Goal: Task Accomplishment & Management: Manage account settings

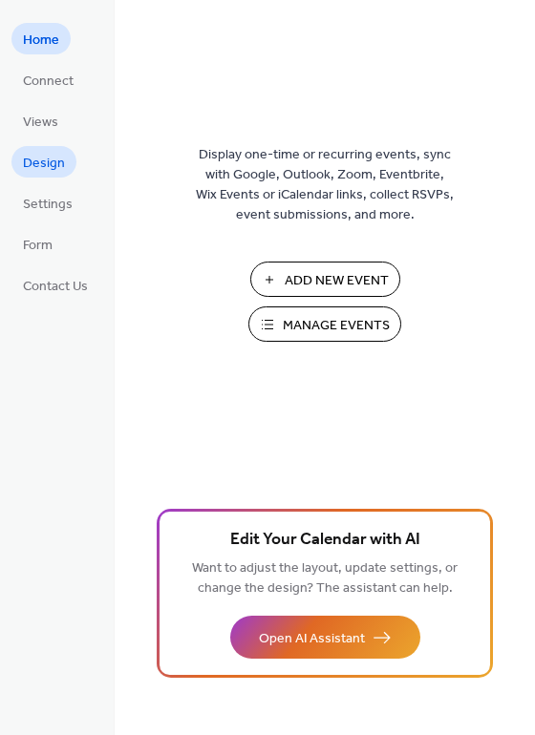
click at [42, 169] on span "Design" at bounding box center [44, 164] width 42 height 20
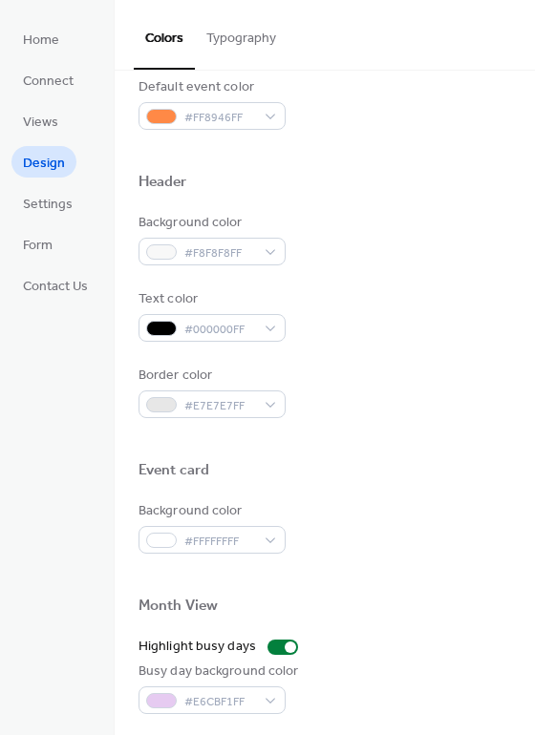
scroll to position [816, 0]
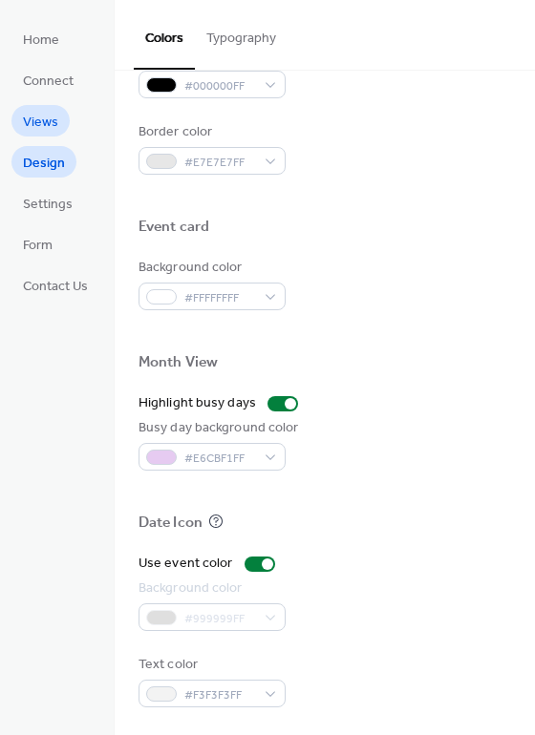
click at [39, 113] on span "Views" at bounding box center [40, 123] width 35 height 20
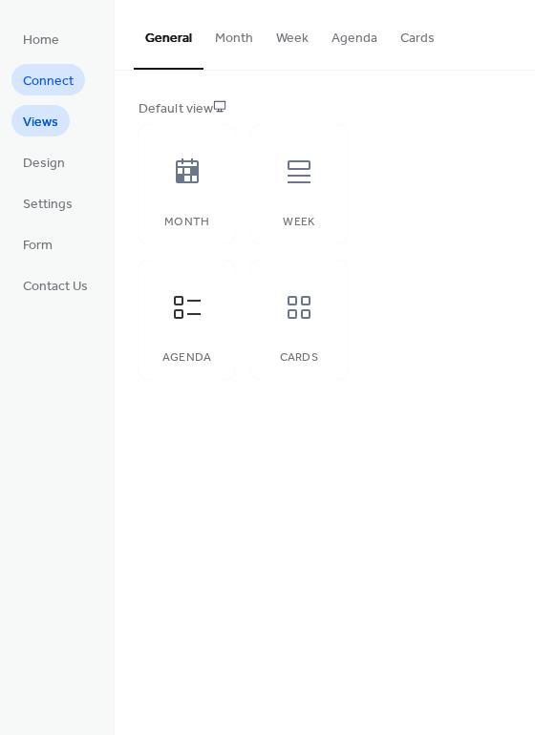
click at [52, 89] on span "Connect" at bounding box center [48, 82] width 51 height 20
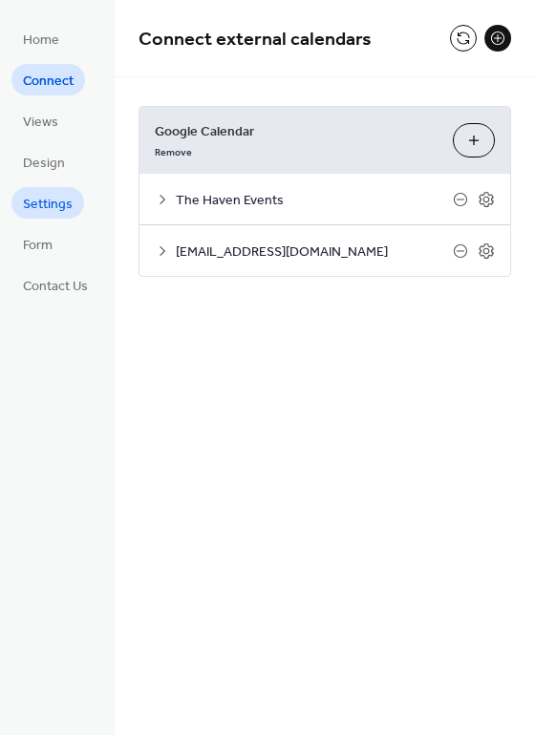
click at [60, 198] on span "Settings" at bounding box center [48, 205] width 50 height 20
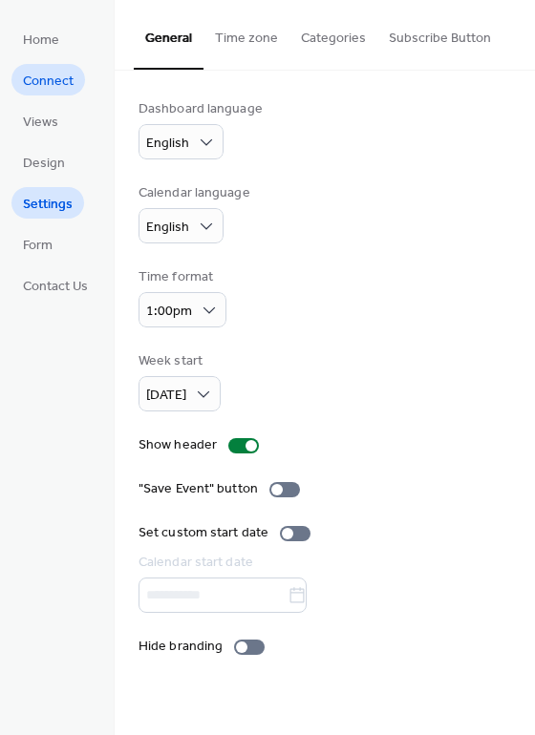
click at [54, 66] on link "Connect" at bounding box center [48, 80] width 74 height 32
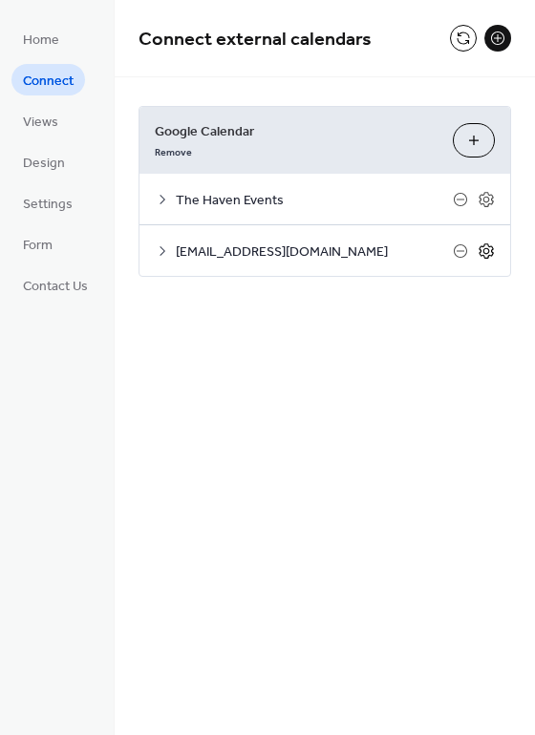
click at [491, 251] on icon at bounding box center [485, 250] width 17 height 17
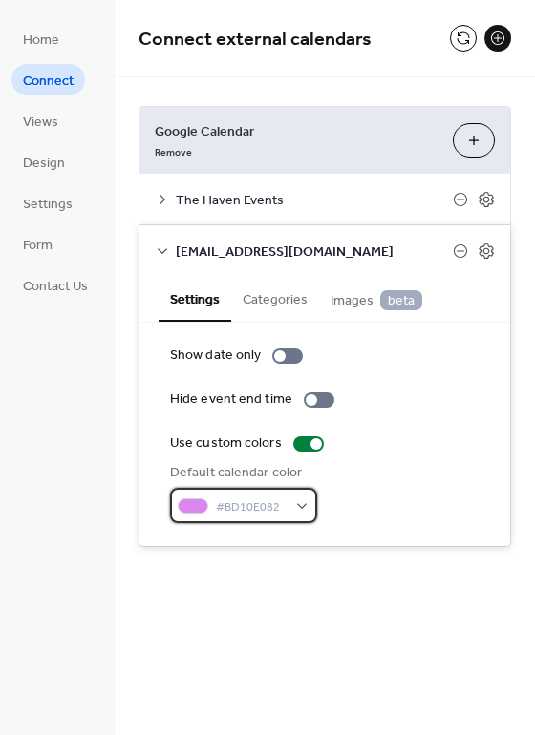
click at [288, 510] on div "#BD10E082" at bounding box center [243, 505] width 147 height 35
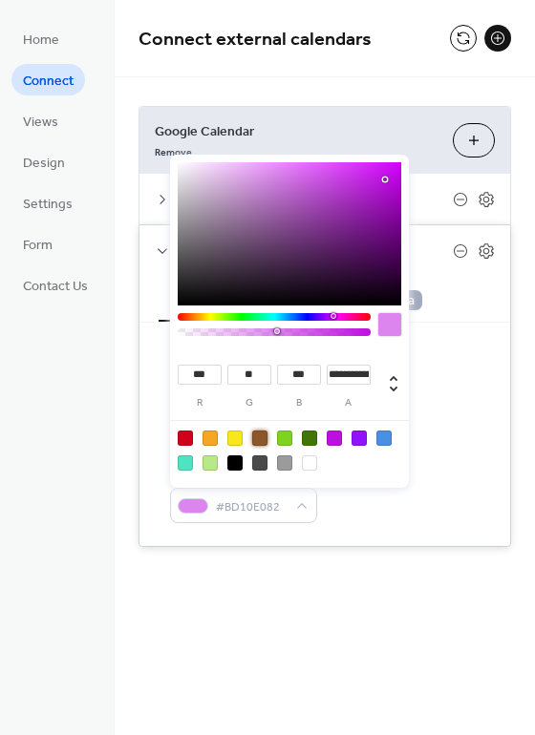
click at [257, 432] on div at bounding box center [259, 438] width 15 height 15
type input "***"
type input "**"
type input "*"
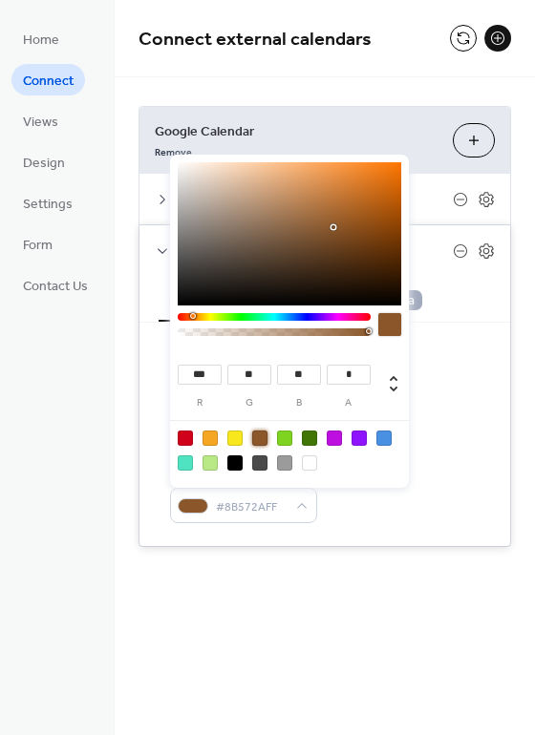
type input "***"
type input "**"
click at [282, 224] on div at bounding box center [289, 233] width 223 height 143
type input "***"
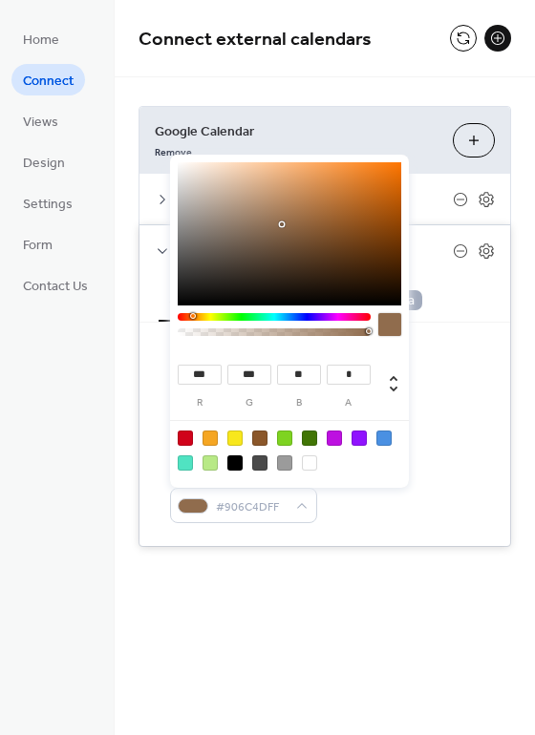
type input "***"
type input "**"
click at [262, 231] on div at bounding box center [289, 233] width 223 height 143
type input "***"
type input "**"
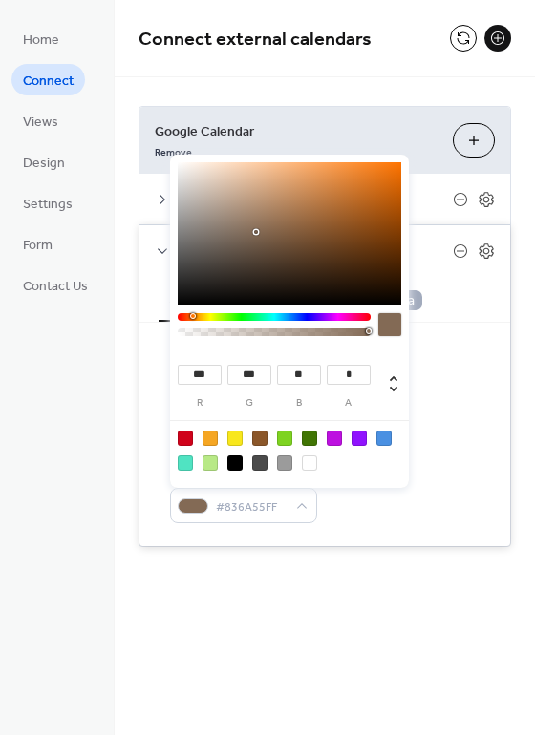
click at [252, 232] on div at bounding box center [289, 233] width 223 height 143
type input "***"
type input "**"
type input "***"
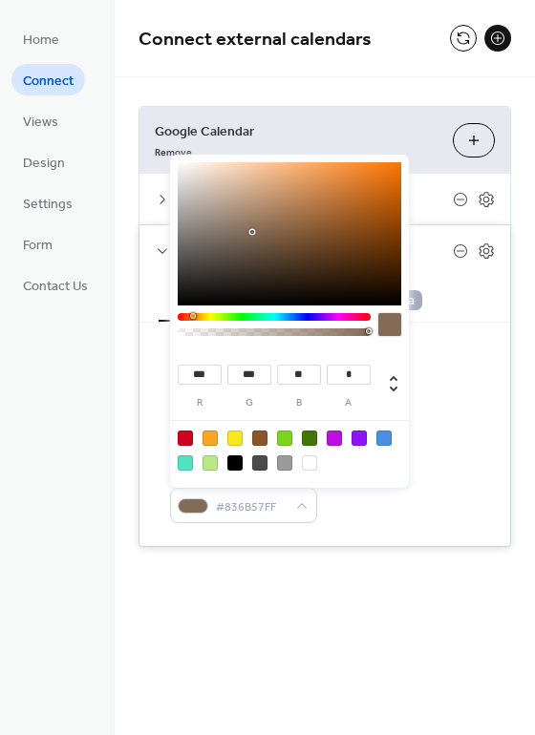
type input "**"
click at [245, 233] on div at bounding box center [289, 233] width 223 height 143
click at [305, 440] on div at bounding box center [309, 438] width 15 height 15
type input "**"
type input "***"
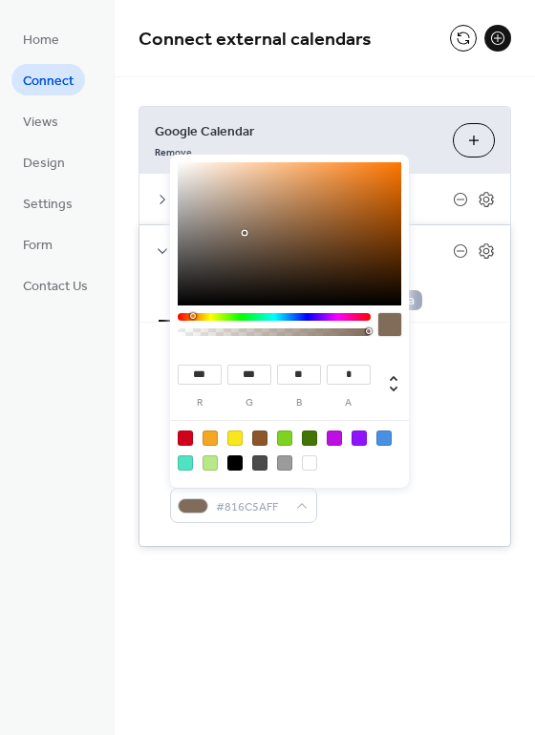
type input "*"
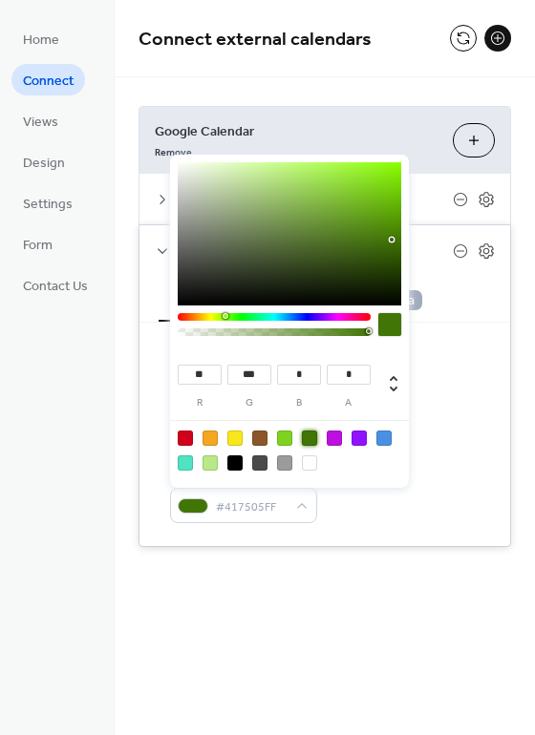
type input "**"
click at [326, 254] on div at bounding box center [289, 233] width 223 height 143
type input "**"
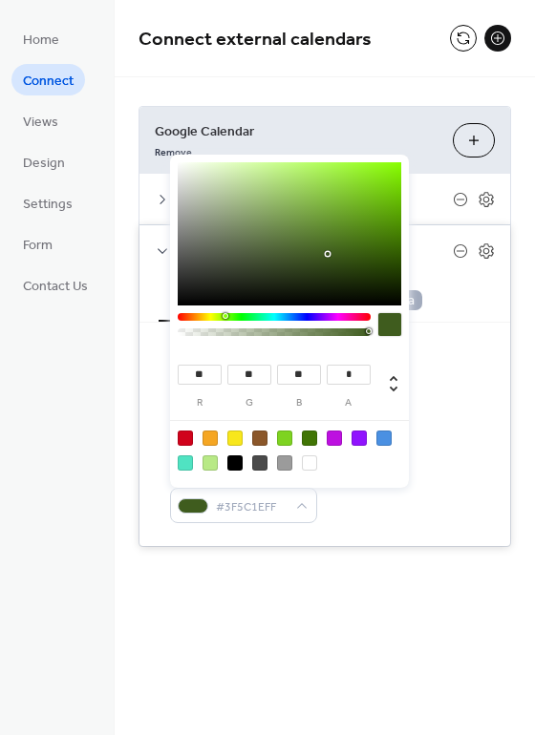
type input "***"
click at [336, 246] on div at bounding box center [289, 233] width 223 height 143
type input "**"
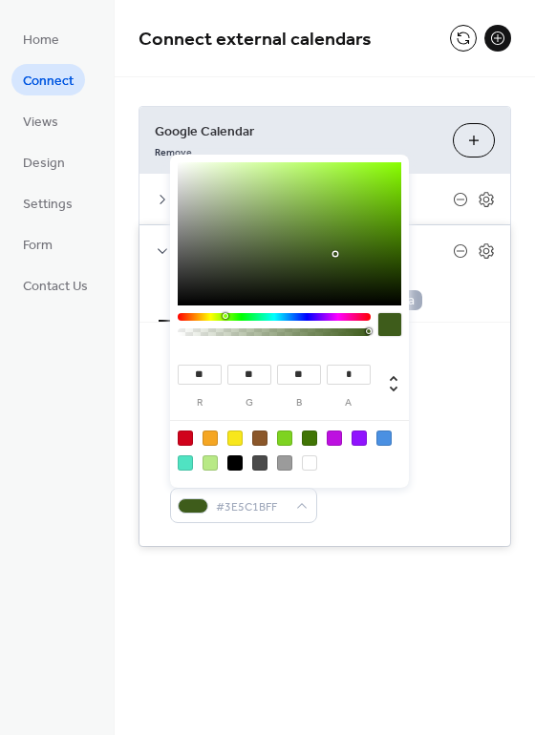
click at [335, 254] on div at bounding box center [289, 233] width 223 height 143
type input "**"
click at [263, 255] on div at bounding box center [289, 233] width 223 height 143
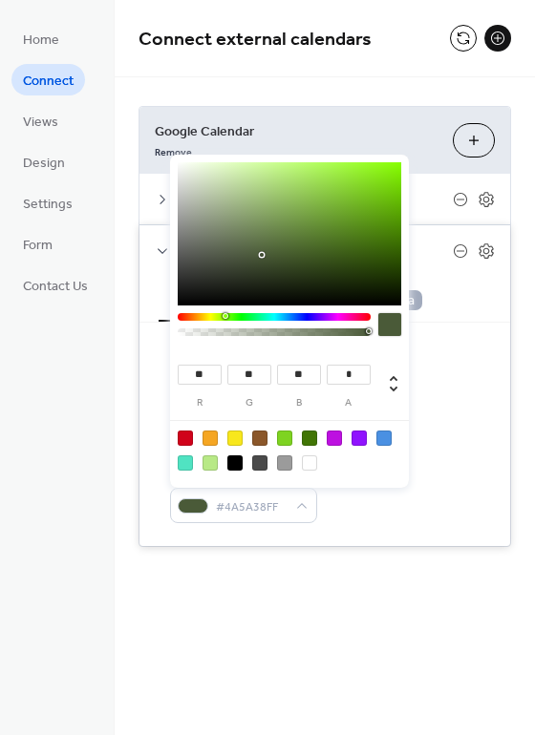
click at [405, 525] on div "Show date only Hide event end time Use custom colors Default calendar color #4A…" at bounding box center [324, 434] width 370 height 223
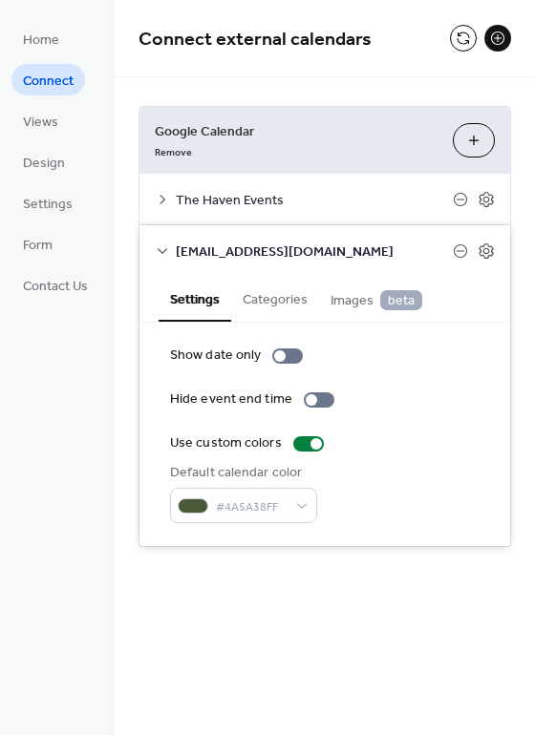
click at [165, 254] on icon at bounding box center [162, 250] width 15 height 15
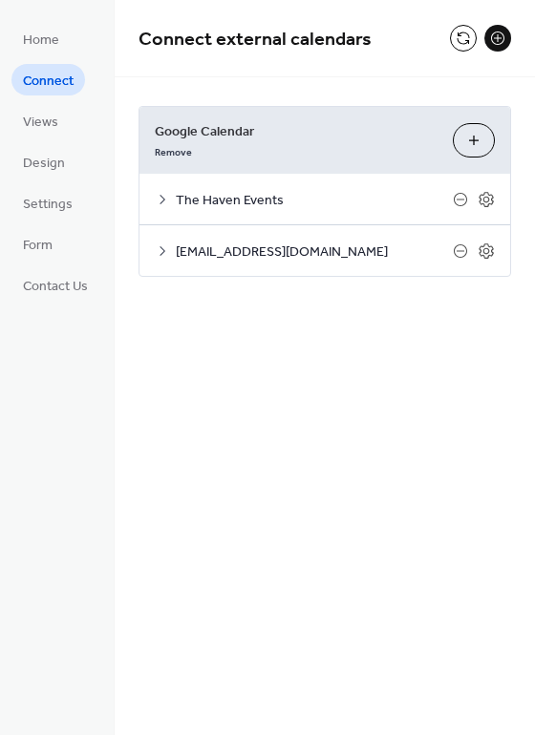
click at [162, 202] on icon at bounding box center [162, 199] width 15 height 15
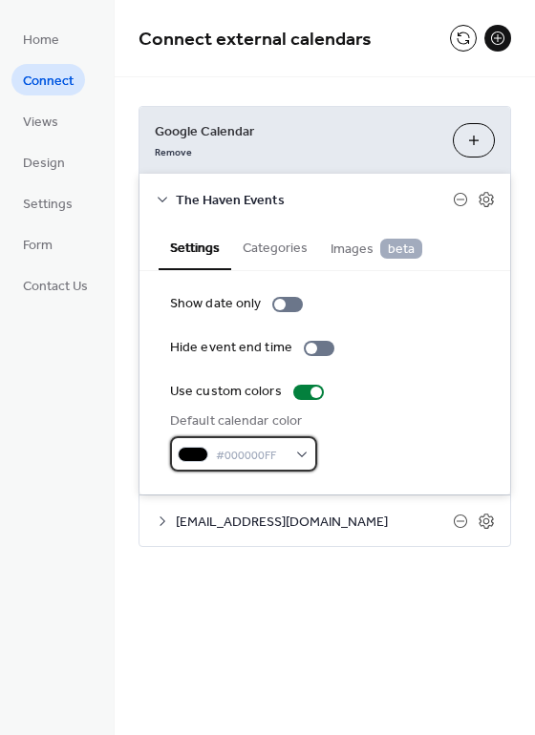
click at [246, 453] on span "#000000FF" at bounding box center [251, 456] width 71 height 20
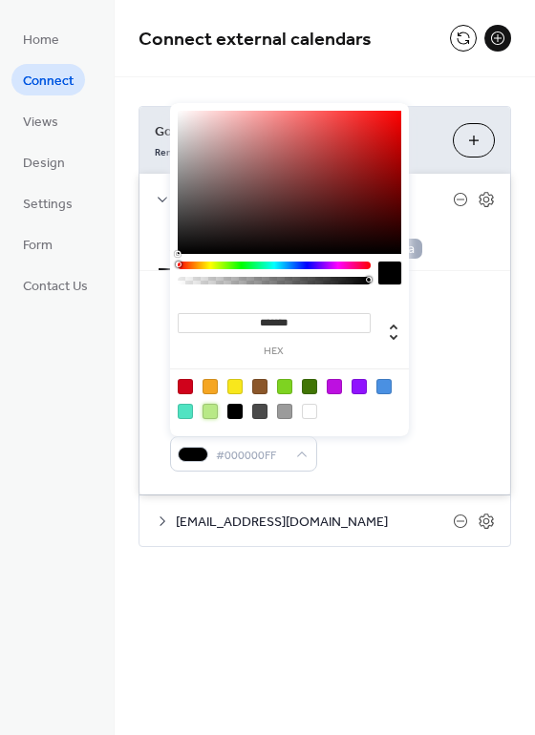
click at [206, 413] on div at bounding box center [209, 411] width 15 height 15
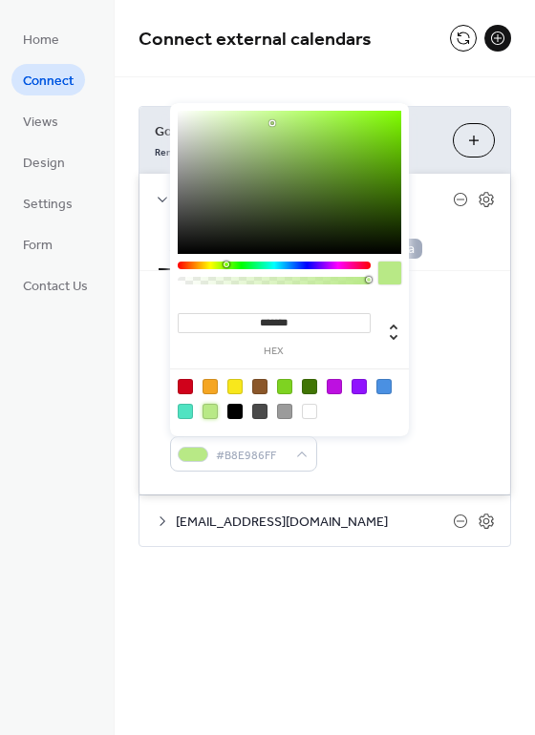
click at [238, 410] on div at bounding box center [234, 411] width 15 height 15
type input "*******"
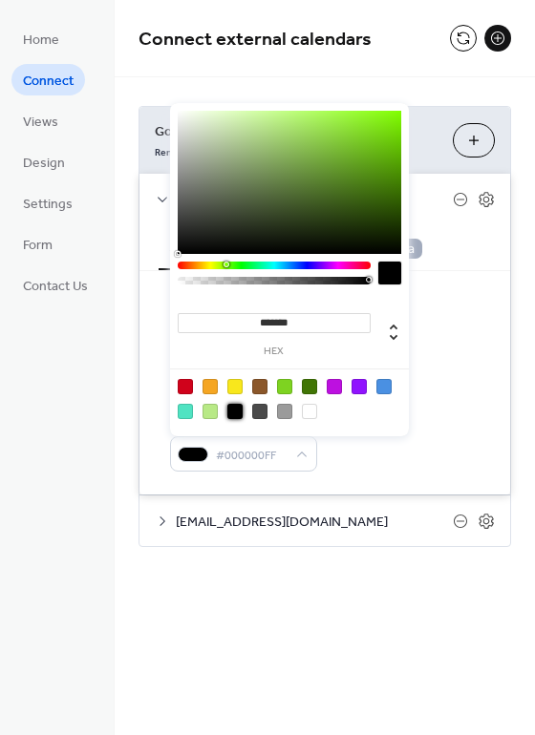
click at [159, 516] on icon at bounding box center [162, 521] width 15 height 15
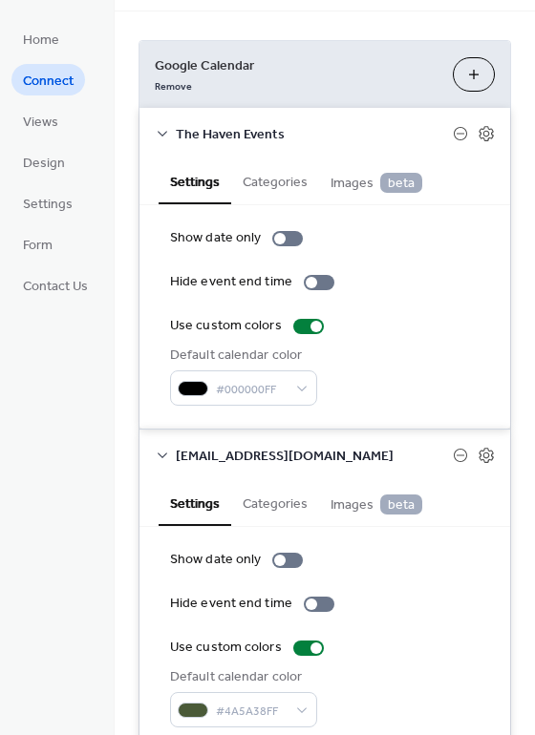
scroll to position [137, 0]
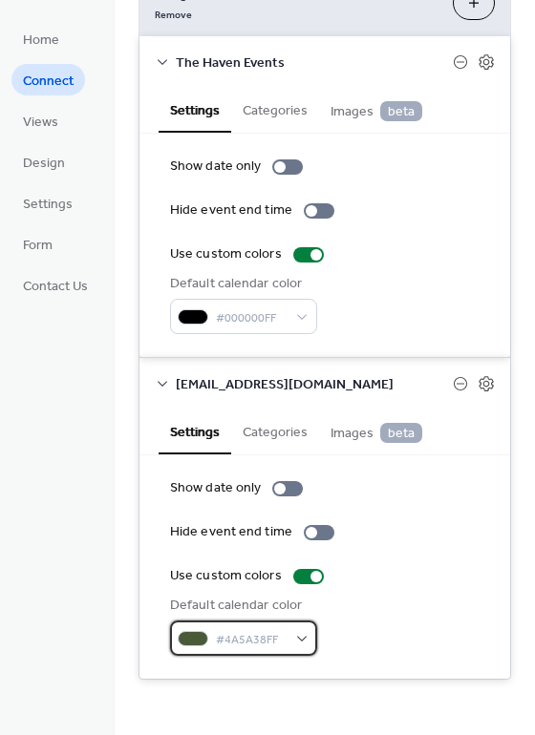
click at [224, 641] on span "#4A5A38FF" at bounding box center [251, 640] width 71 height 20
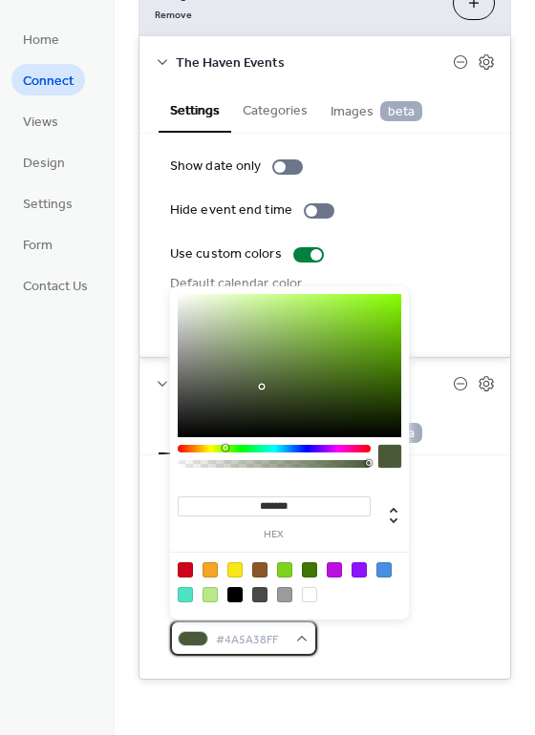
click at [254, 642] on span "#4A5A38FF" at bounding box center [251, 640] width 71 height 20
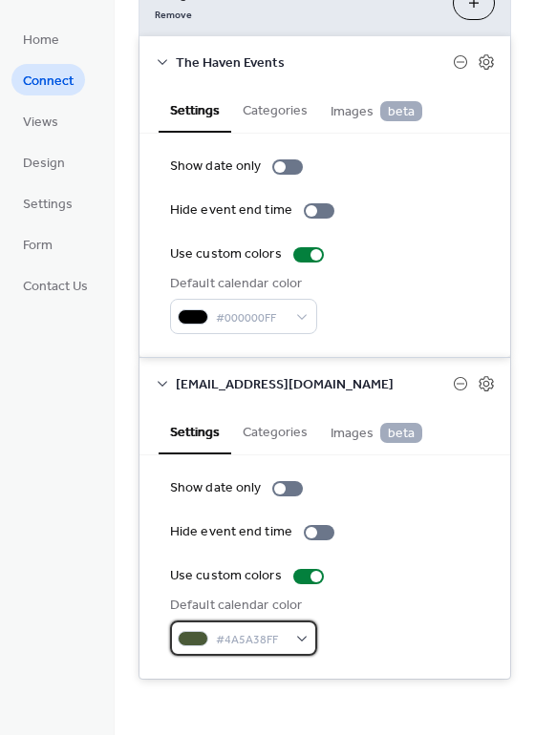
click at [188, 642] on div at bounding box center [193, 638] width 31 height 15
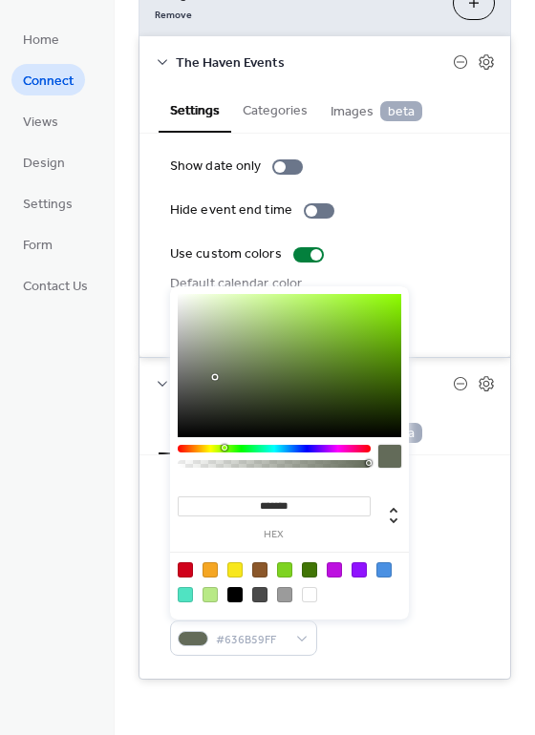
click at [215, 377] on div at bounding box center [289, 365] width 223 height 143
click at [207, 388] on div at bounding box center [289, 365] width 223 height 143
type input "*******"
click at [216, 388] on div at bounding box center [289, 365] width 223 height 143
click at [77, 460] on div "Home Connect Views Design Settings Form Contact Us" at bounding box center [57, 367] width 115 height 735
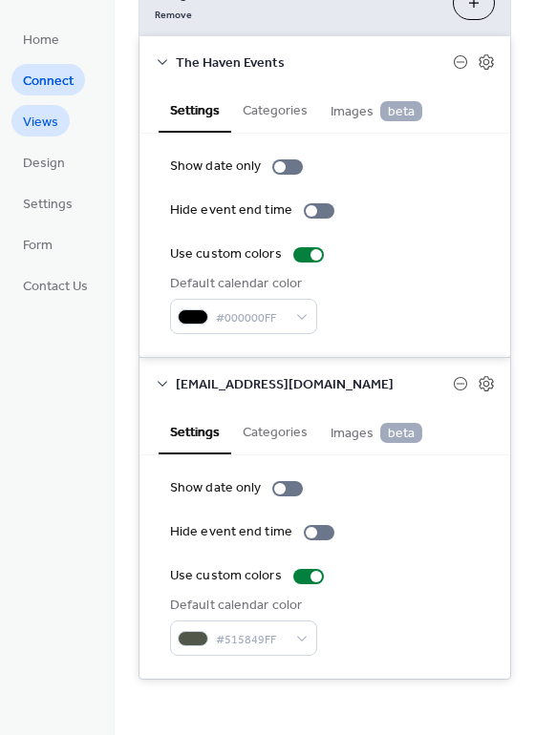
click at [50, 133] on span "Views" at bounding box center [40, 123] width 35 height 20
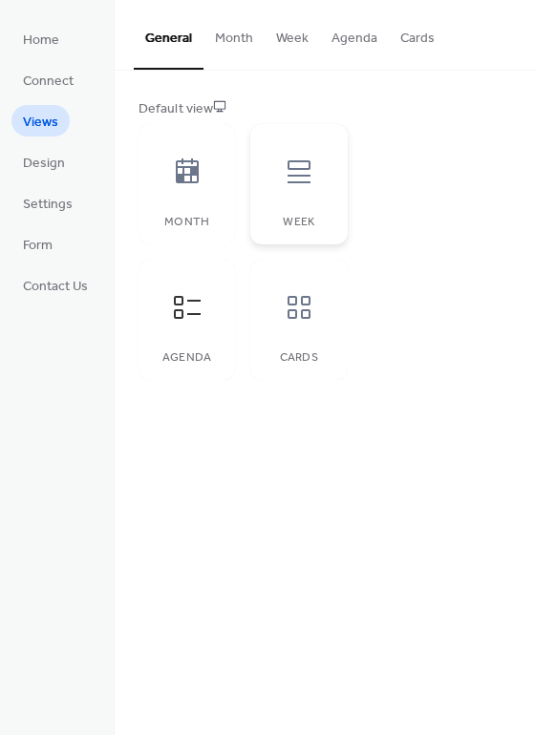
click at [283, 213] on div "Week" at bounding box center [298, 184] width 96 height 120
click at [181, 295] on icon at bounding box center [187, 307] width 31 height 31
click at [280, 295] on div at bounding box center [298, 307] width 57 height 57
click at [299, 200] on div at bounding box center [298, 171] width 57 height 57
click at [185, 200] on div at bounding box center [186, 171] width 57 height 57
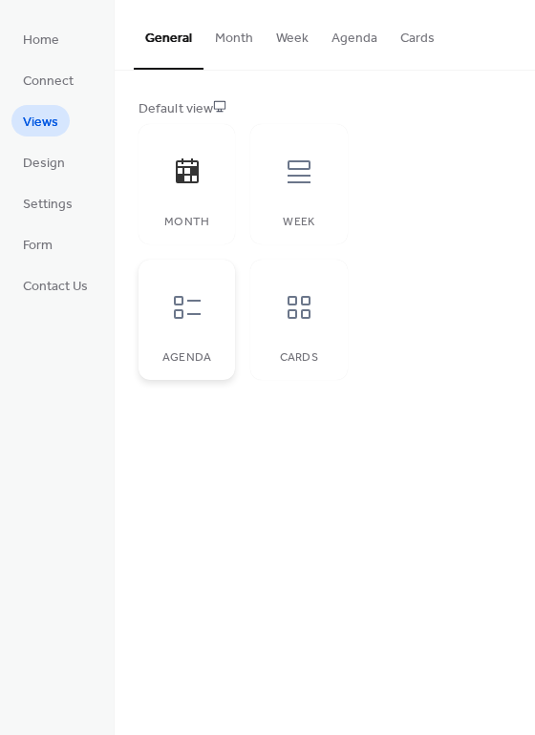
click at [194, 305] on icon at bounding box center [187, 307] width 31 height 31
click at [42, 162] on span "Design" at bounding box center [44, 164] width 42 height 20
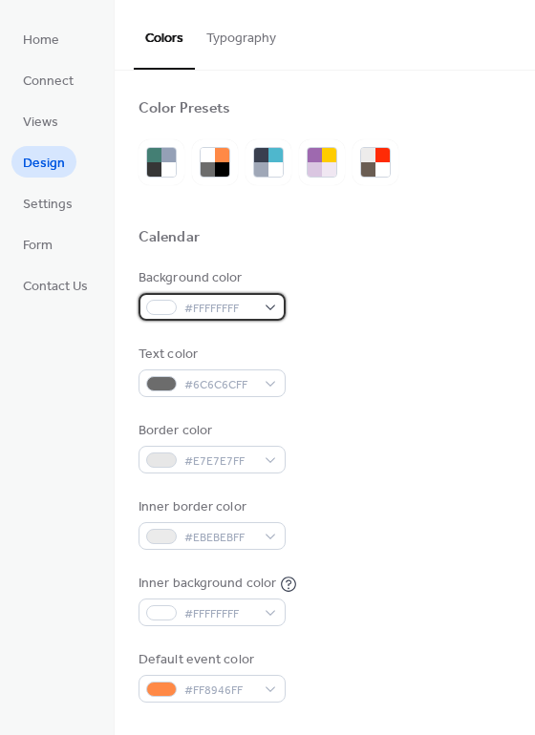
click at [266, 304] on div "#FFFFFFFF" at bounding box center [211, 307] width 147 height 28
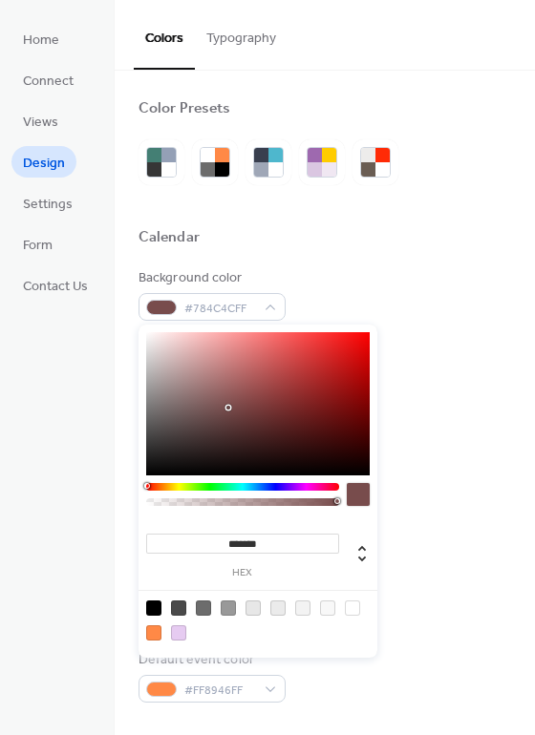
click at [229, 408] on div at bounding box center [257, 403] width 223 height 143
click at [174, 426] on div at bounding box center [257, 403] width 223 height 143
click at [179, 486] on div at bounding box center [242, 487] width 193 height 8
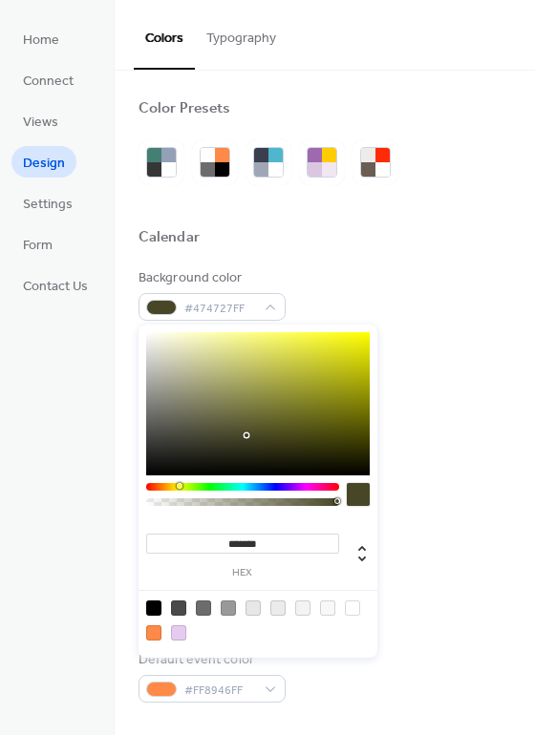
click at [246, 435] on div at bounding box center [257, 403] width 223 height 143
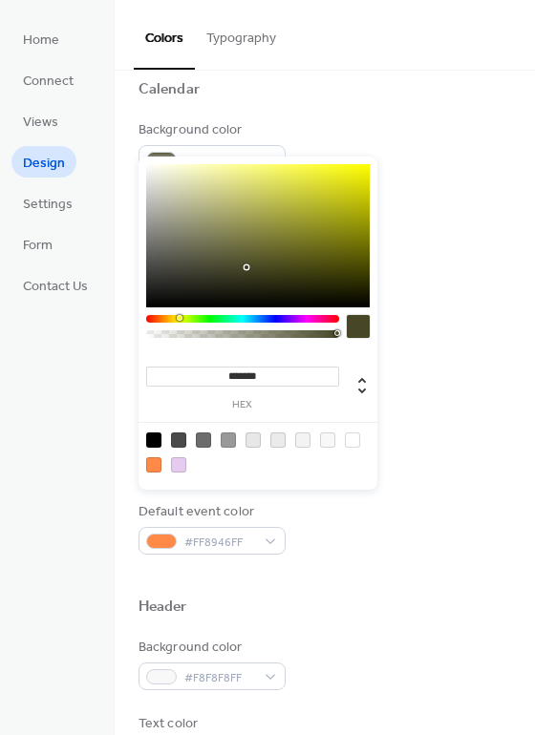
scroll to position [95, 0]
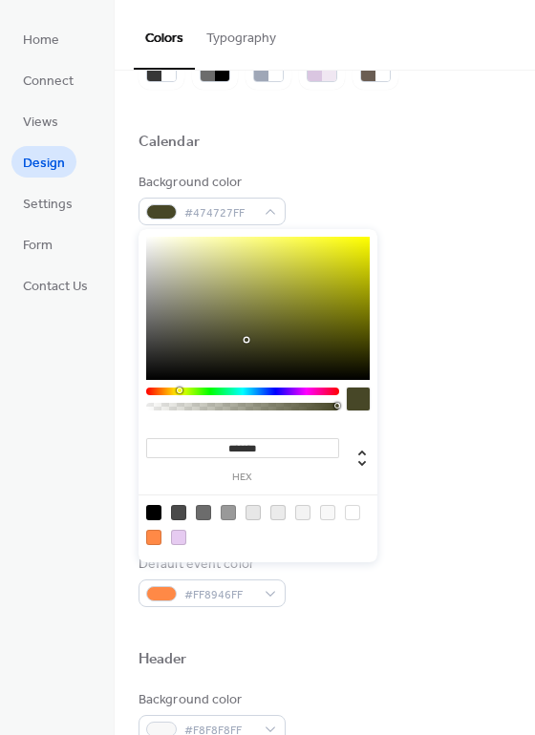
click at [165, 390] on div at bounding box center [242, 392] width 193 height 8
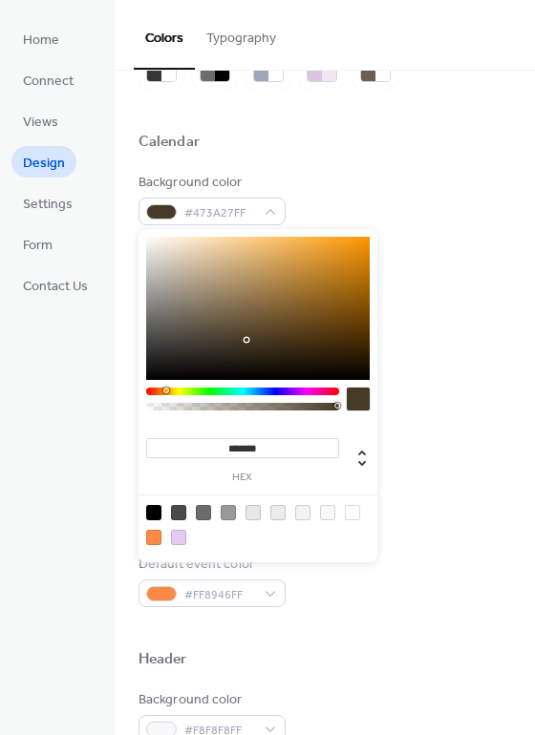
click at [291, 277] on div at bounding box center [257, 308] width 223 height 143
click at [305, 305] on div at bounding box center [257, 308] width 223 height 143
click at [230, 241] on div at bounding box center [257, 308] width 223 height 143
click at [242, 259] on div at bounding box center [257, 308] width 223 height 143
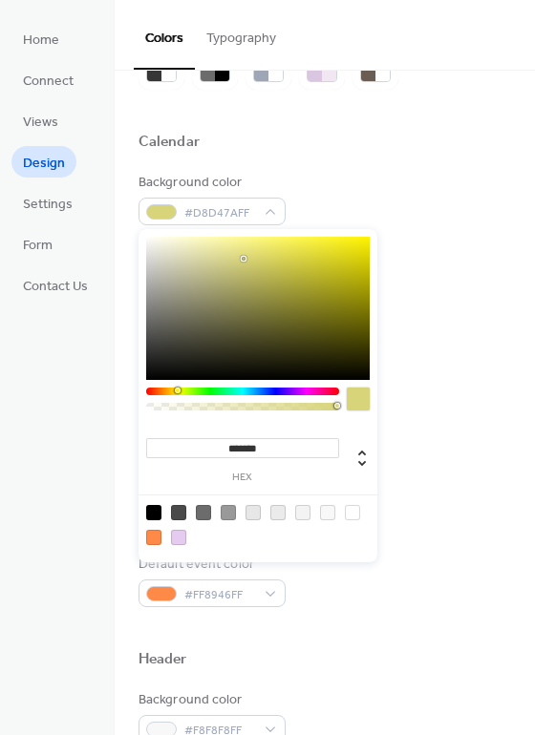
drag, startPoint x: 166, startPoint y: 389, endPoint x: 177, endPoint y: 389, distance: 10.5
click at [177, 389] on div at bounding box center [178, 391] width 6 height 6
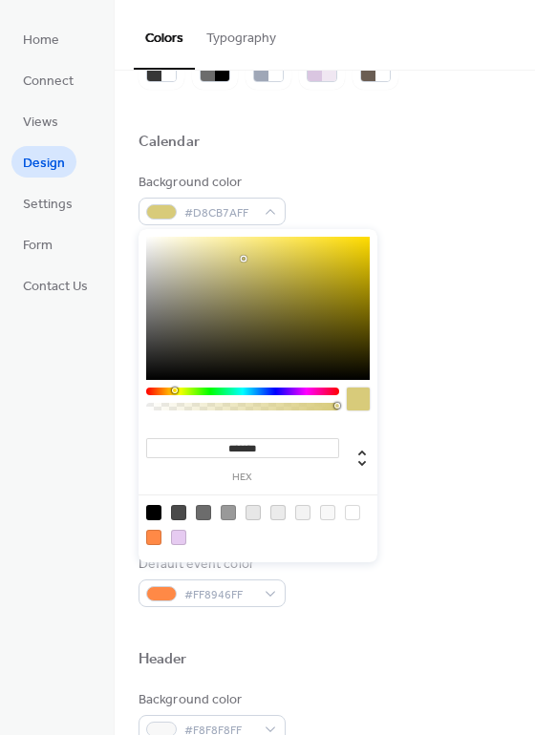
click at [174, 388] on div at bounding box center [175, 391] width 6 height 6
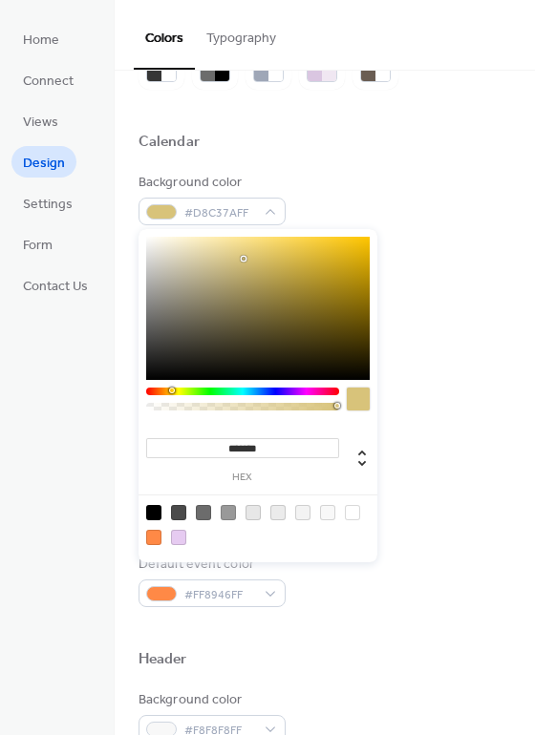
click at [171, 386] on div "******* hex" at bounding box center [257, 395] width 239 height 333
click at [305, 387] on div "******* hex" at bounding box center [257, 395] width 239 height 333
click at [305, 392] on div at bounding box center [242, 392] width 193 height 8
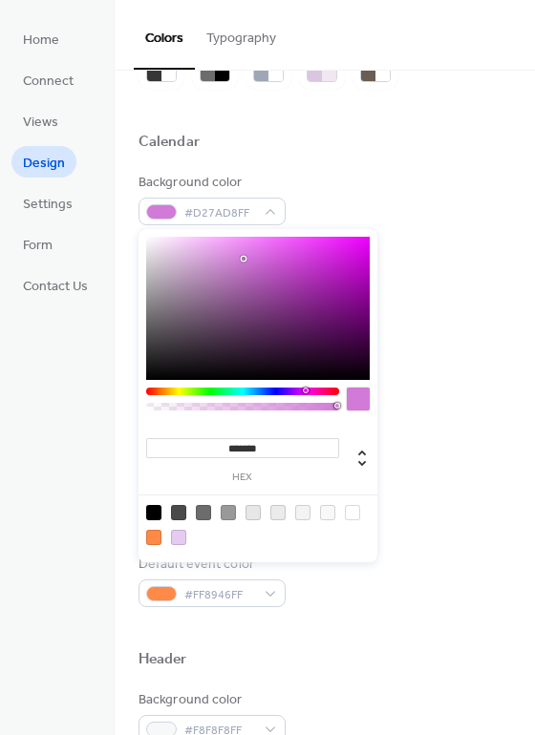
click at [295, 390] on div at bounding box center [242, 392] width 193 height 8
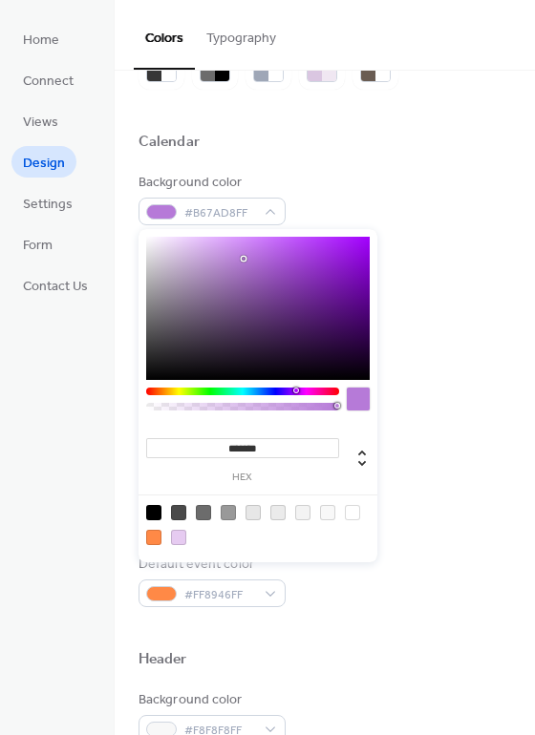
click at [248, 390] on div at bounding box center [242, 392] width 193 height 8
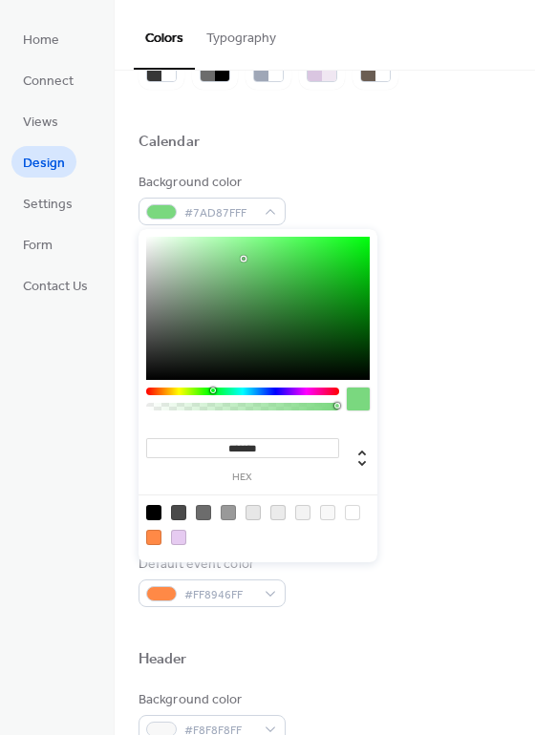
click at [212, 389] on div at bounding box center [242, 392] width 193 height 8
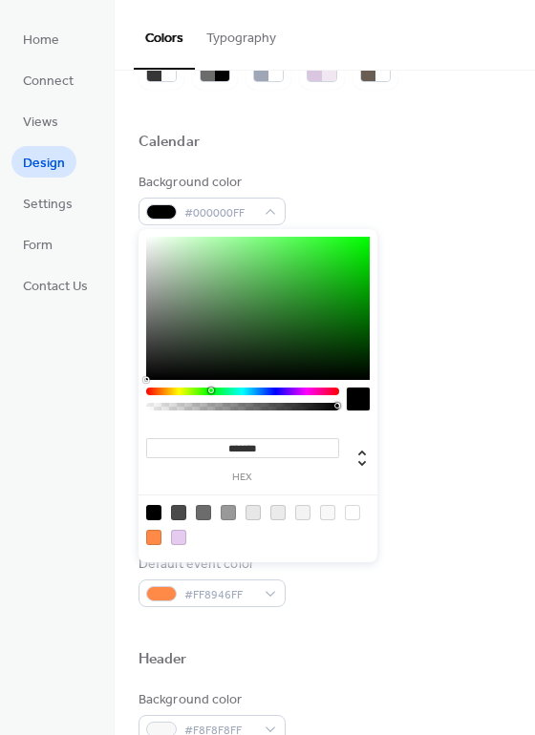
drag, startPoint x: 153, startPoint y: 358, endPoint x: 99, endPoint y: 407, distance: 72.3
click at [99, 407] on body "Home Connect Views Design Settings Form Contact Us Design Colors Typography Col…" at bounding box center [267, 367] width 535 height 735
click at [177, 389] on div at bounding box center [242, 392] width 193 height 8
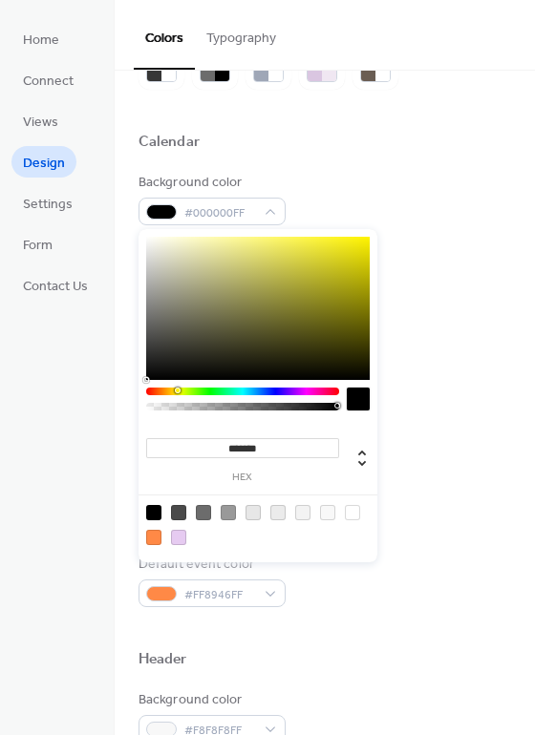
click at [310, 278] on div at bounding box center [257, 308] width 223 height 143
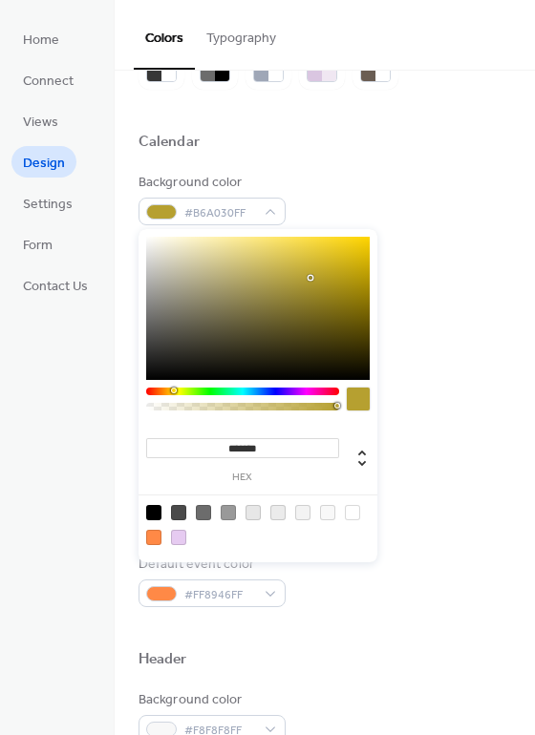
click at [173, 395] on div at bounding box center [242, 404] width 193 height 32
click at [270, 300] on div at bounding box center [257, 308] width 223 height 143
type input "*******"
click at [284, 312] on div at bounding box center [257, 308] width 223 height 143
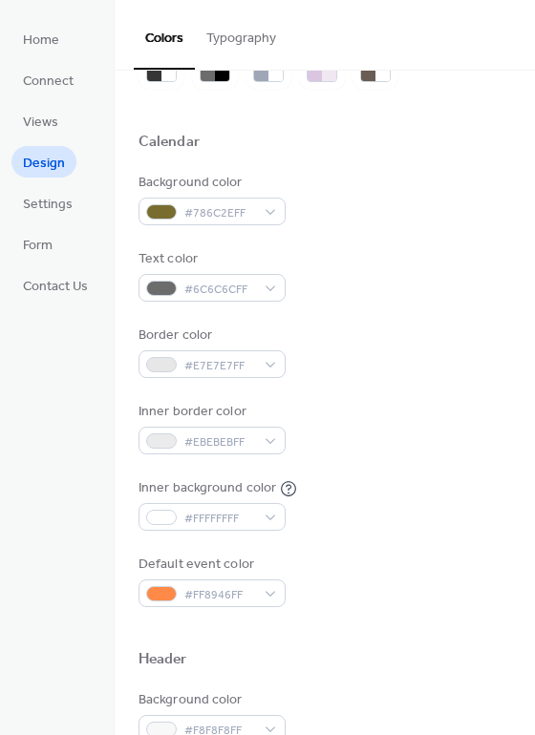
click at [252, 43] on button "Typography" at bounding box center [241, 34] width 93 height 68
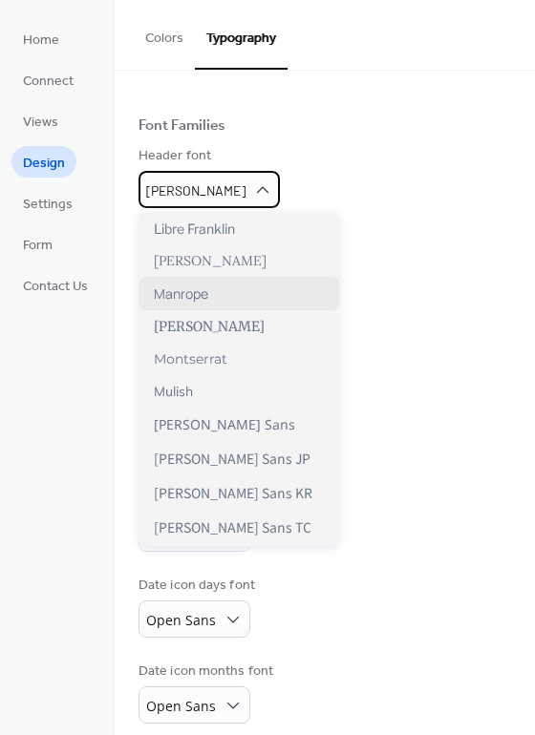
scroll to position [668, 0]
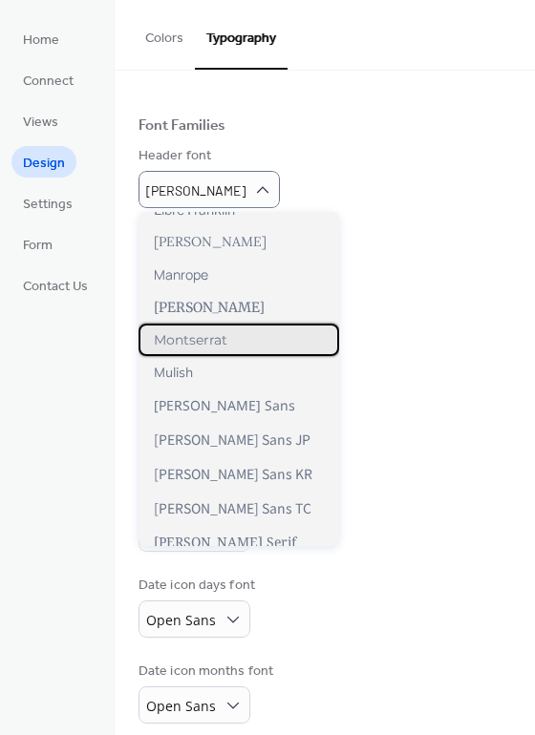
click at [216, 346] on span "Montserrat" at bounding box center [191, 339] width 74 height 17
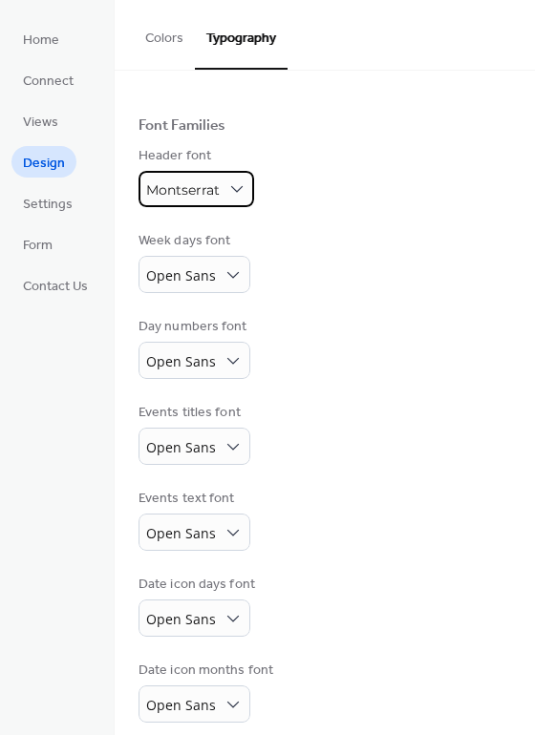
click at [215, 183] on span "Montserrat" at bounding box center [183, 189] width 74 height 17
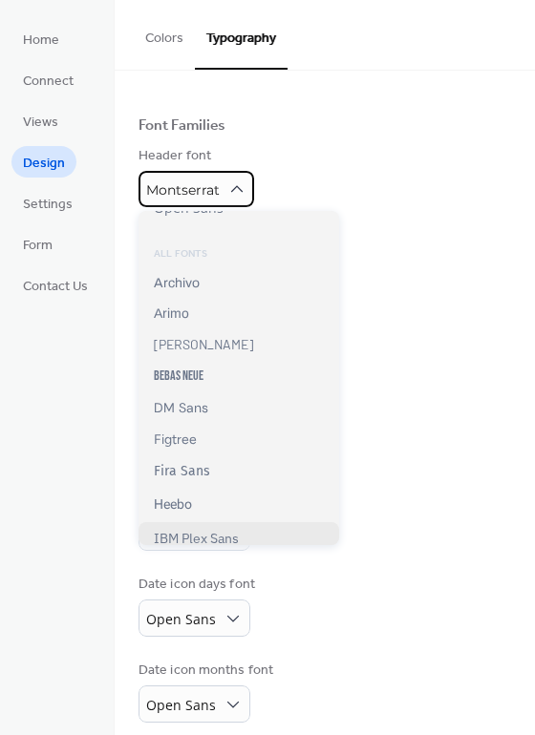
scroll to position [191, 0]
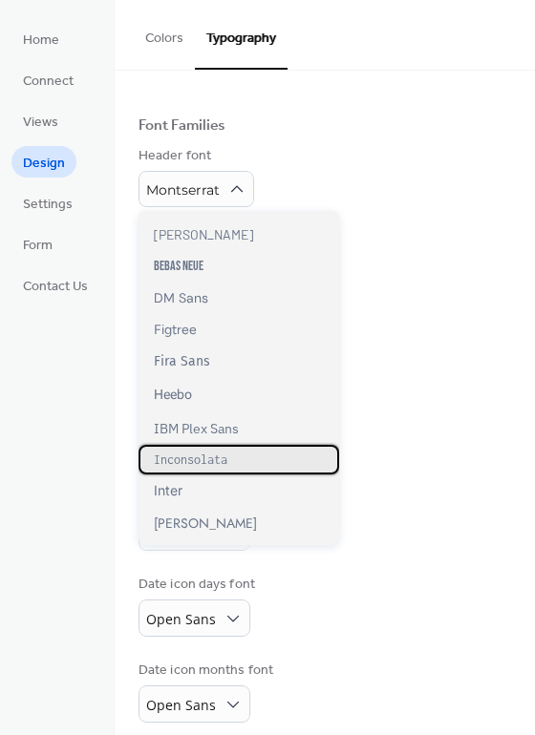
click at [200, 457] on span "Inconsolata" at bounding box center [191, 459] width 74 height 14
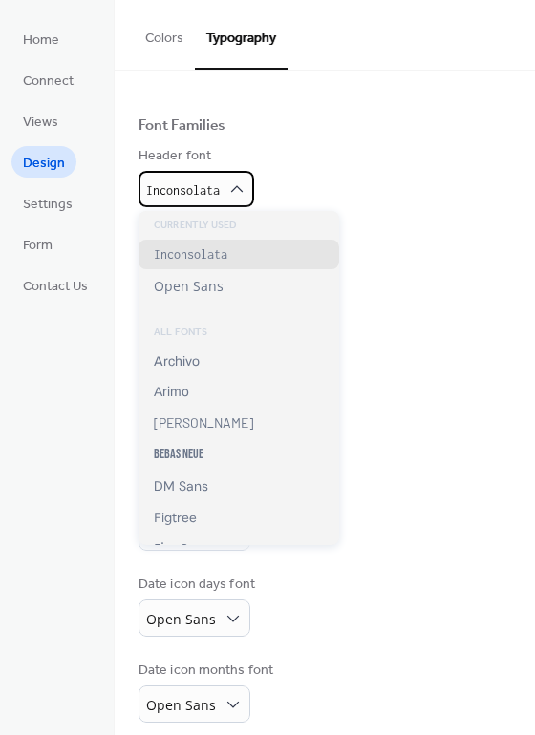
click at [212, 193] on span "Inconsolata" at bounding box center [183, 190] width 74 height 14
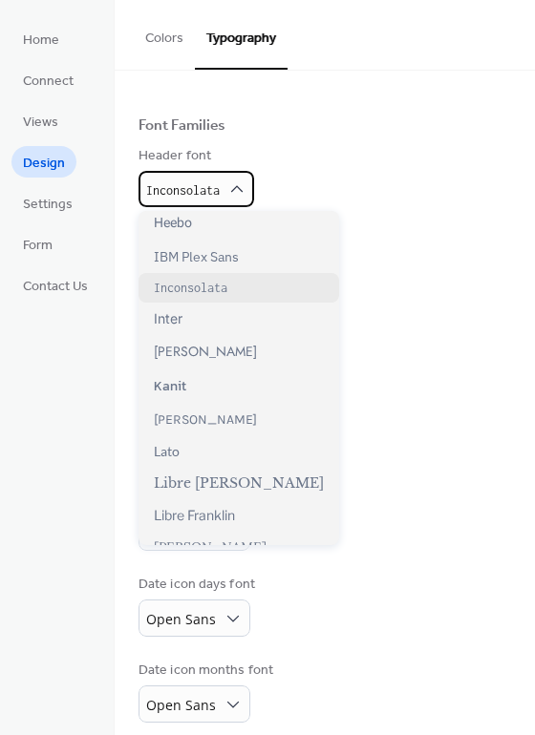
scroll to position [477, 0]
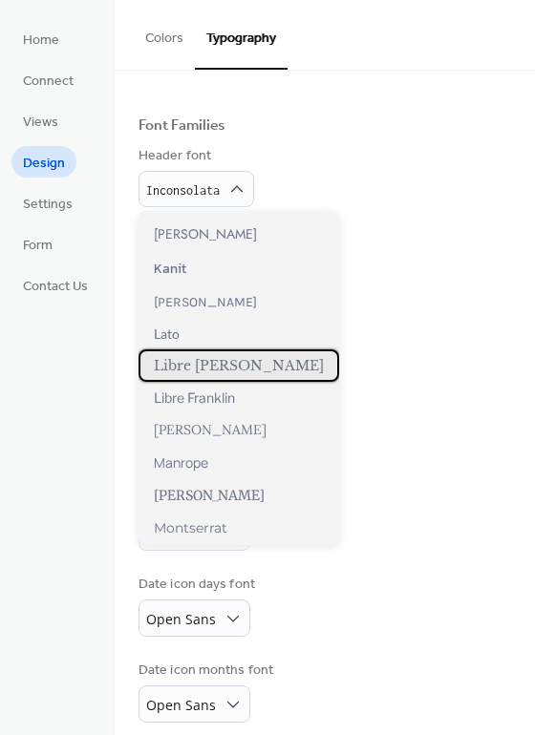
click at [211, 357] on span "Libre [PERSON_NAME]" at bounding box center [239, 365] width 170 height 17
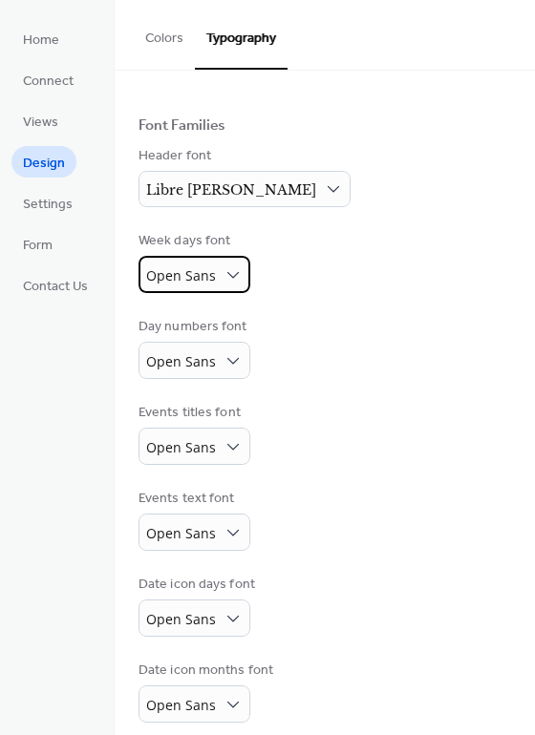
click at [207, 275] on span "Open Sans" at bounding box center [181, 275] width 70 height 18
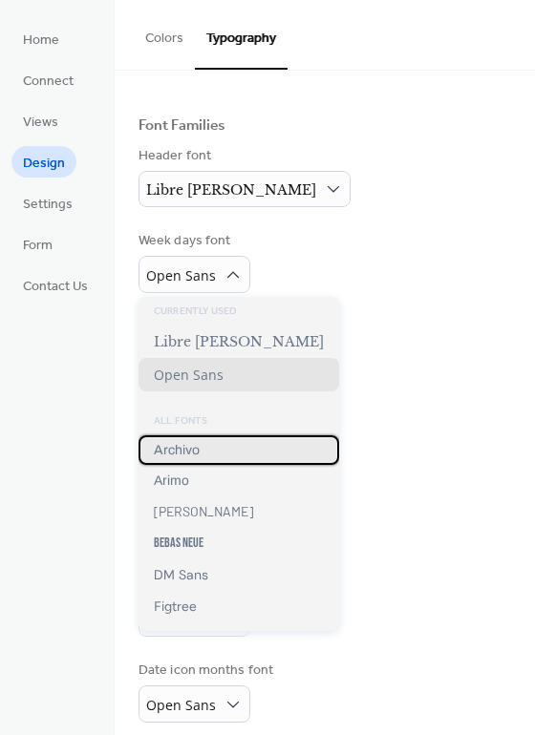
click at [191, 446] on span "Archivo" at bounding box center [177, 450] width 46 height 14
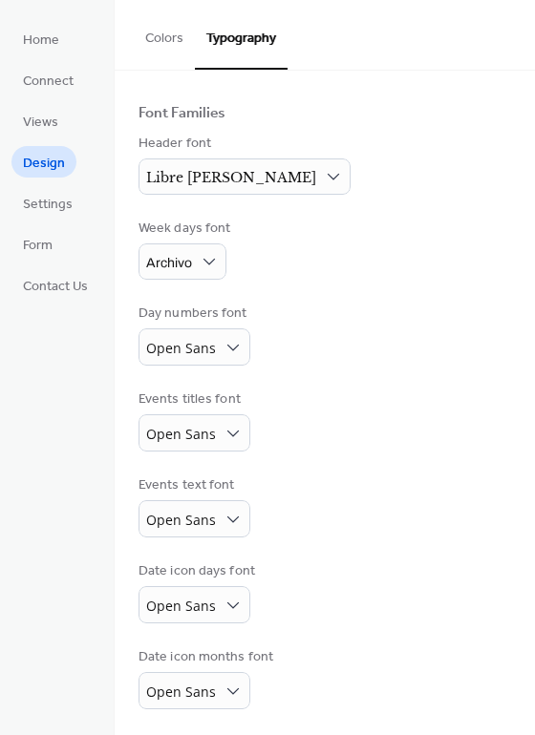
scroll to position [109, 0]
click at [39, 158] on span "Design" at bounding box center [44, 164] width 42 height 20
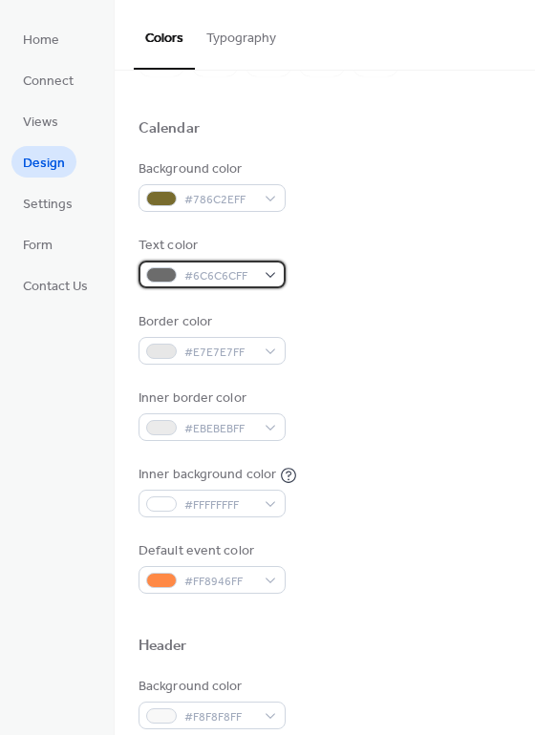
click at [248, 273] on span "#6C6C6CFF" at bounding box center [219, 276] width 71 height 20
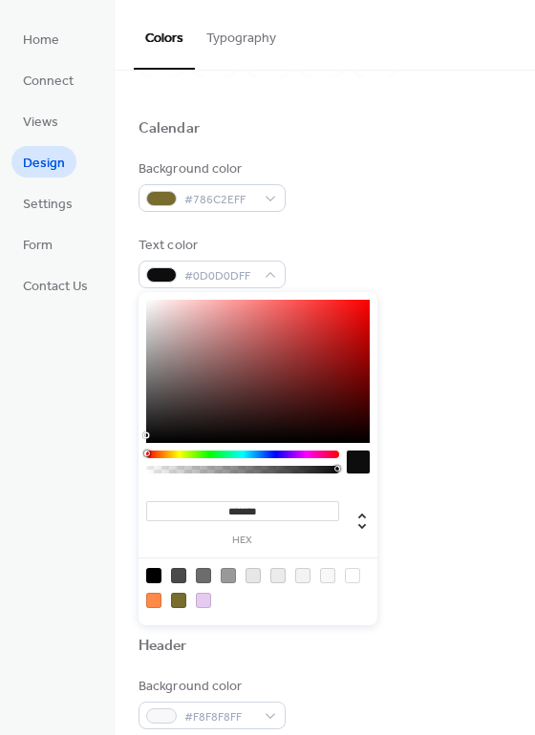
type input "*******"
drag, startPoint x: 143, startPoint y: 435, endPoint x: 117, endPoint y: 452, distance: 30.5
click at [117, 452] on body "Home Connect Views Design Settings Form Contact Us Design Colors Typography Col…" at bounding box center [267, 367] width 535 height 735
click at [356, 226] on div "Background color #786C2EFF Text color #000000FF Border color #E7E7E7FF Inner bo…" at bounding box center [324, 376] width 372 height 434
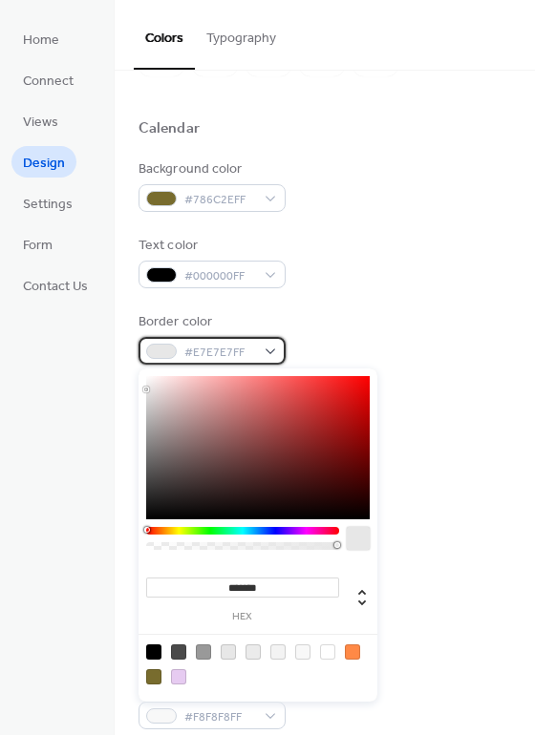
click at [249, 350] on span "#E7E7E7FF" at bounding box center [219, 353] width 71 height 20
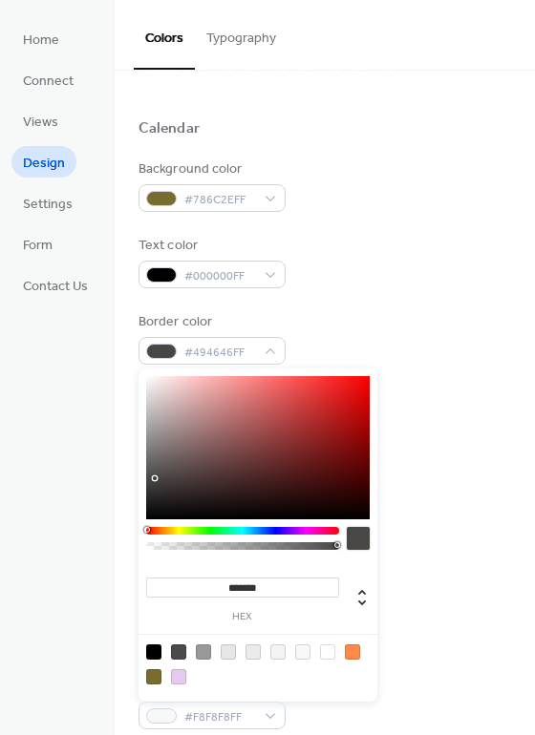
type input "*******"
drag, startPoint x: 135, startPoint y: 499, endPoint x: 89, endPoint y: 571, distance: 85.0
click at [89, 571] on body "Home Connect Views Design Settings Form Contact Us Design Colors Typography Col…" at bounding box center [267, 367] width 535 height 735
click at [322, 273] on div "Text color #000000FF" at bounding box center [324, 262] width 372 height 53
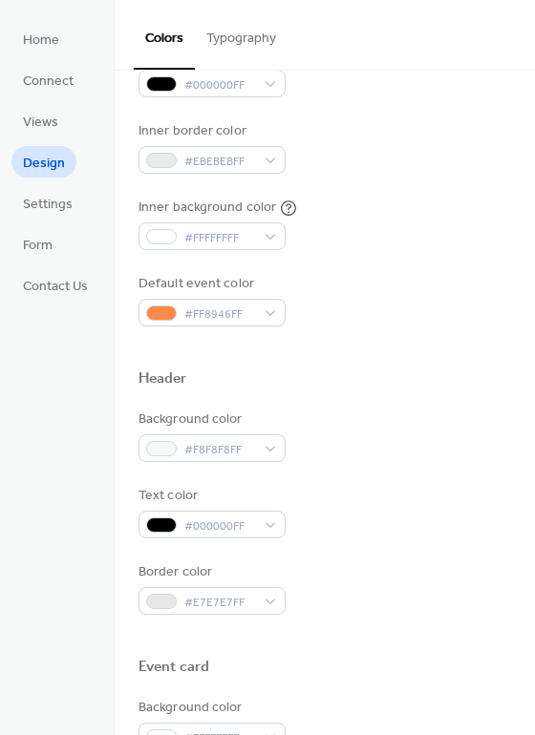
scroll to position [395, 0]
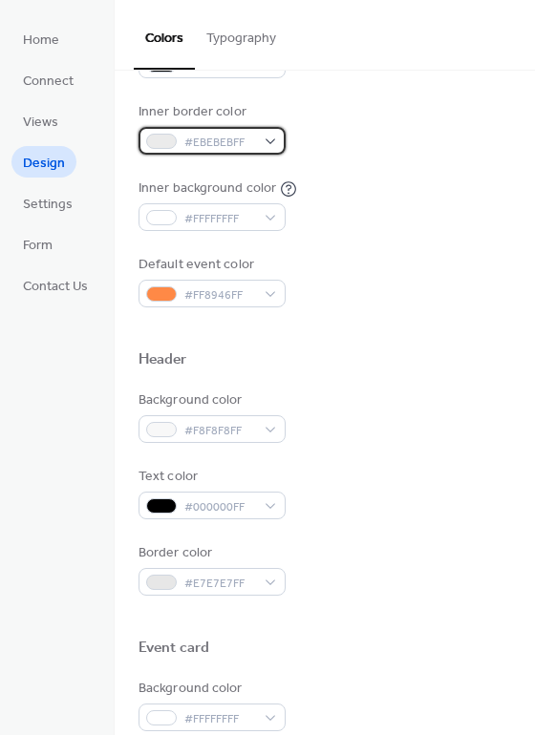
click at [261, 142] on div "#EBEBEBFF" at bounding box center [211, 141] width 147 height 28
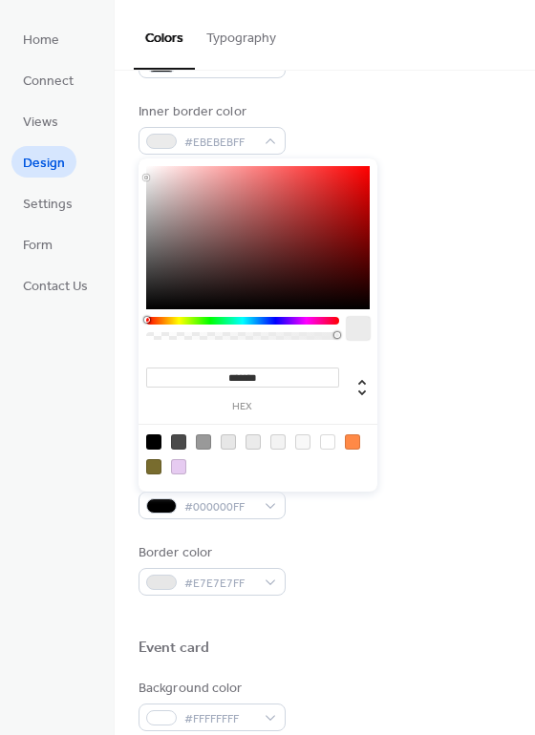
click at [244, 200] on div at bounding box center [257, 237] width 223 height 143
click at [251, 212] on div at bounding box center [257, 237] width 223 height 143
drag, startPoint x: 204, startPoint y: 295, endPoint x: 185, endPoint y: 337, distance: 46.1
click at [185, 337] on div "******* hex" at bounding box center [257, 324] width 239 height 333
click at [204, 257] on div at bounding box center [257, 237] width 223 height 143
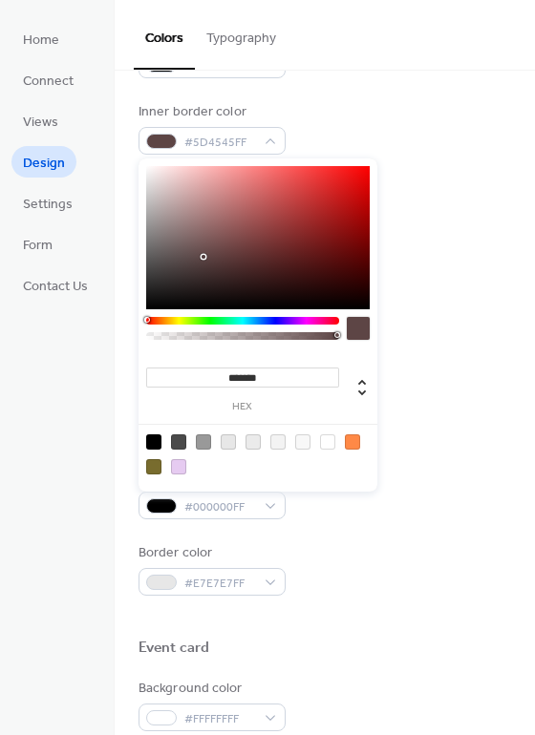
click at [304, 321] on div at bounding box center [242, 321] width 193 height 8
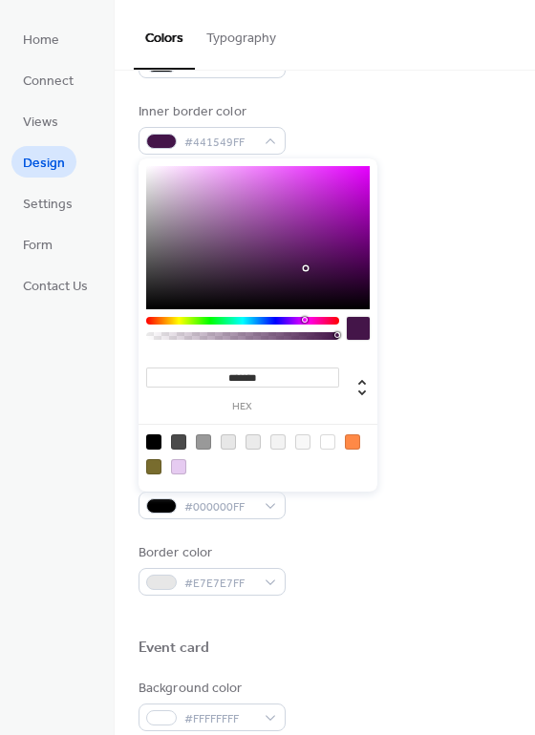
click at [305, 268] on div at bounding box center [257, 237] width 223 height 143
type input "*******"
click at [264, 253] on div at bounding box center [257, 237] width 223 height 143
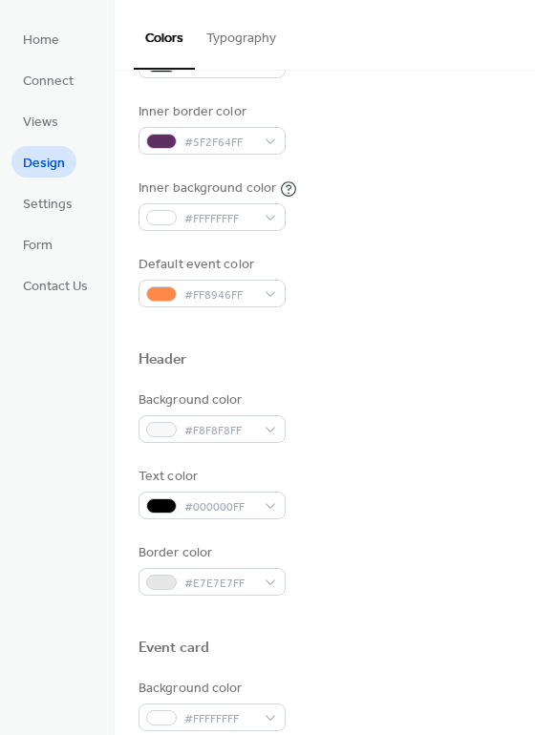
click at [347, 152] on div "Inner border color #5F2F64FF" at bounding box center [324, 128] width 372 height 53
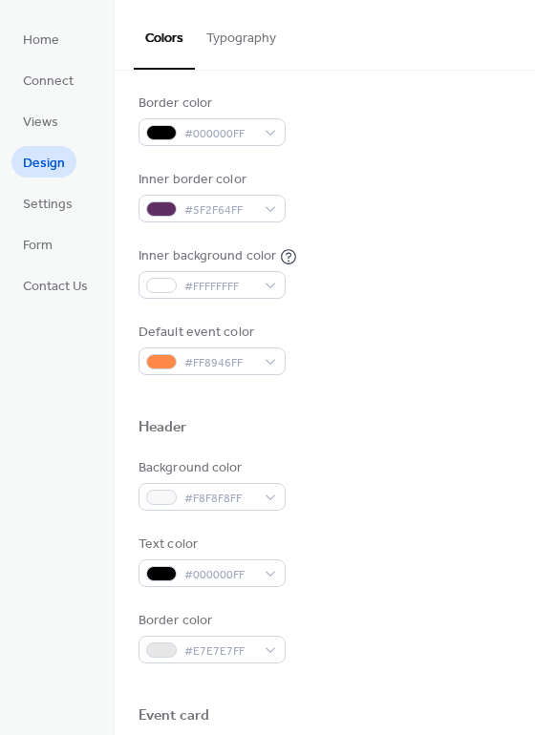
scroll to position [204, 0]
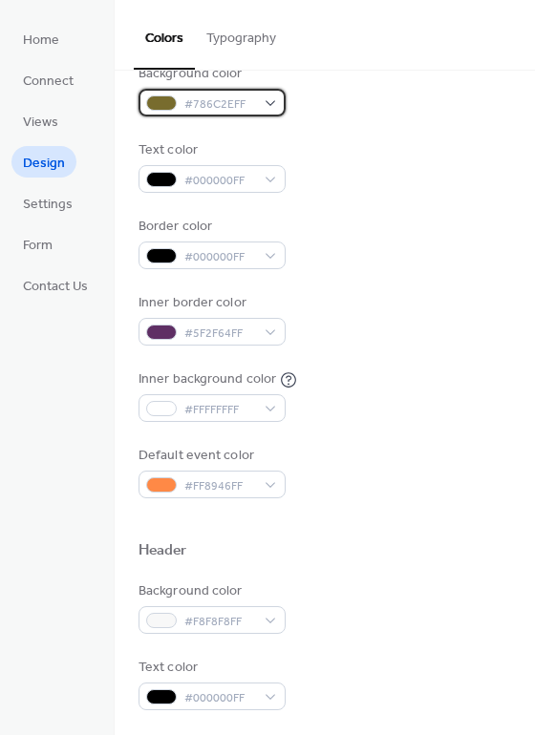
click at [238, 110] on span "#786C2EFF" at bounding box center [219, 105] width 71 height 20
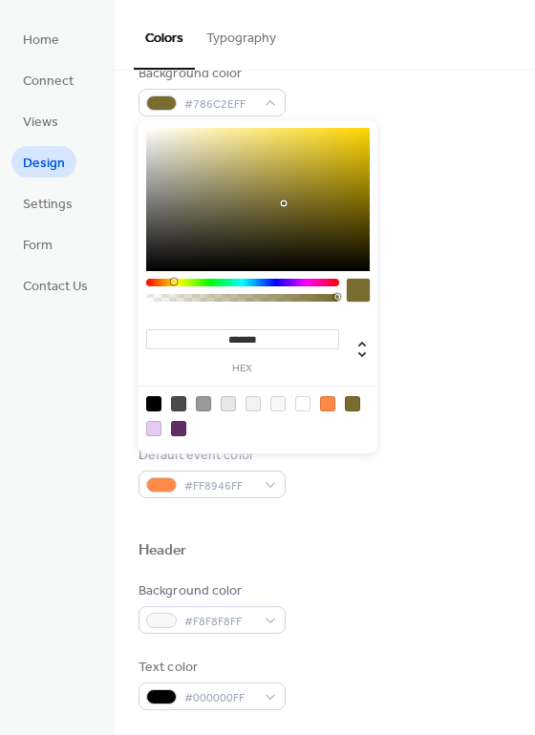
click at [278, 285] on div at bounding box center [242, 283] width 193 height 8
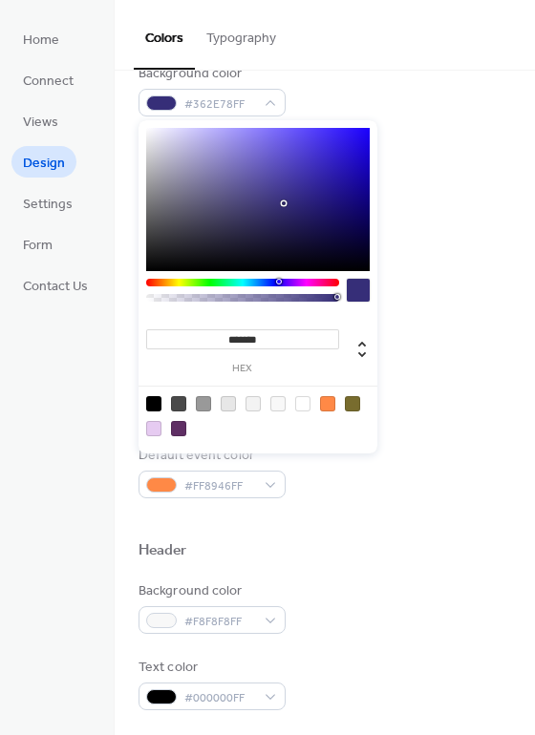
click at [184, 210] on div at bounding box center [257, 199] width 223 height 143
click at [163, 200] on div at bounding box center [257, 199] width 223 height 143
click at [173, 181] on div at bounding box center [257, 199] width 223 height 143
click at [194, 284] on div at bounding box center [242, 283] width 193 height 8
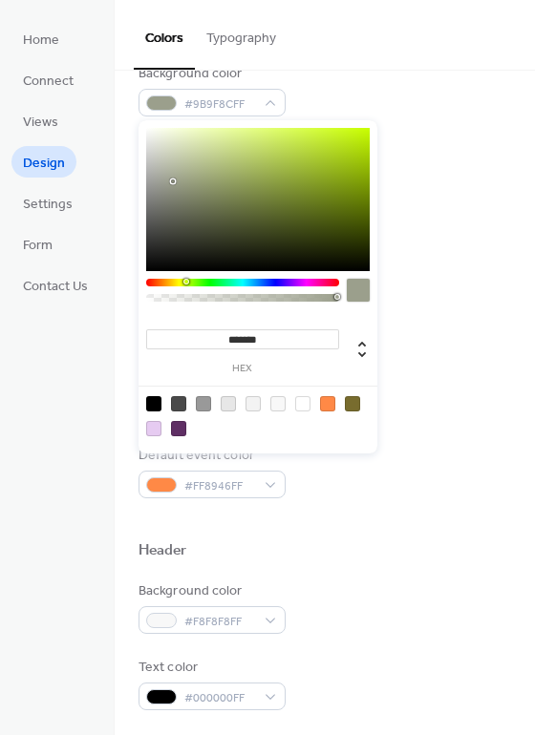
click at [184, 284] on div at bounding box center [242, 283] width 193 height 8
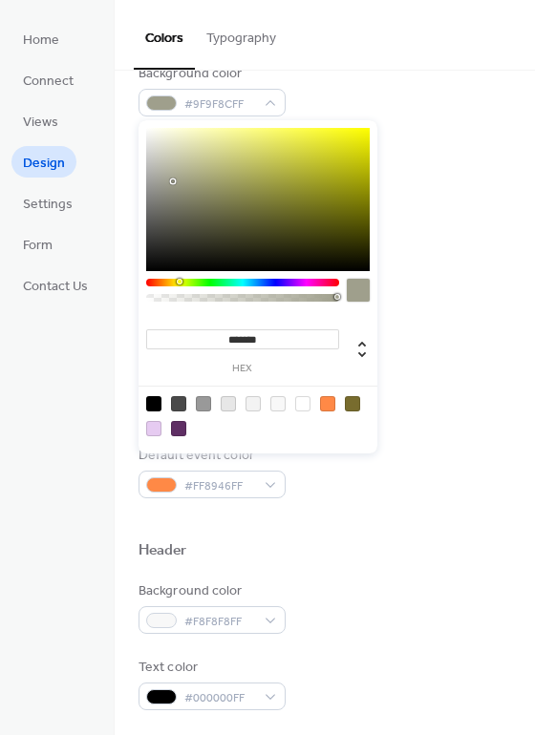
click at [179, 284] on div at bounding box center [242, 283] width 193 height 8
click at [258, 195] on div at bounding box center [257, 199] width 223 height 143
click at [321, 156] on div at bounding box center [257, 199] width 223 height 143
click at [293, 129] on div at bounding box center [257, 199] width 223 height 143
click at [276, 150] on div at bounding box center [257, 199] width 223 height 143
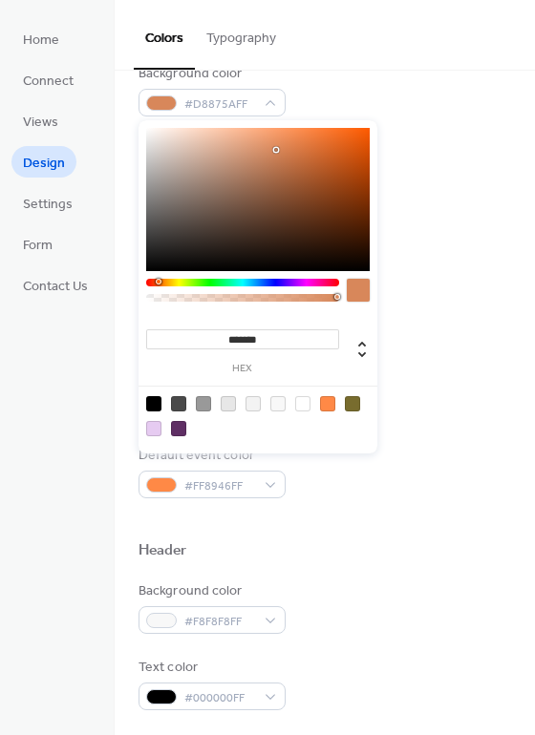
click at [158, 284] on div at bounding box center [242, 283] width 193 height 8
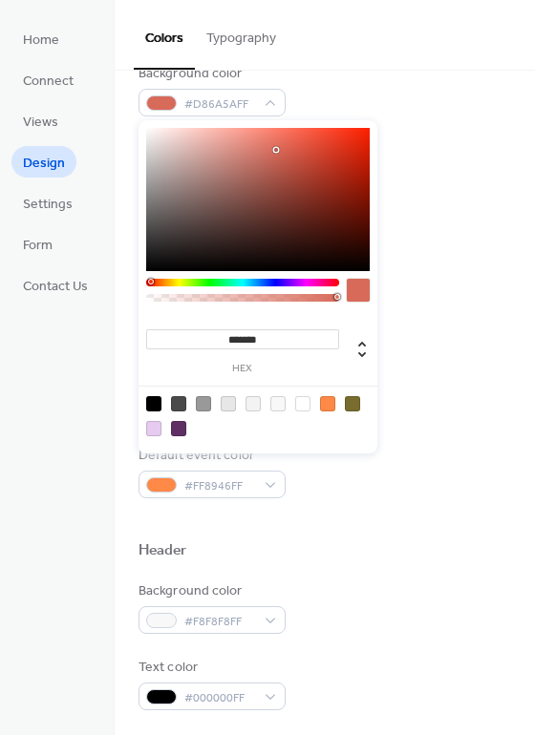
click at [150, 282] on div at bounding box center [242, 283] width 193 height 8
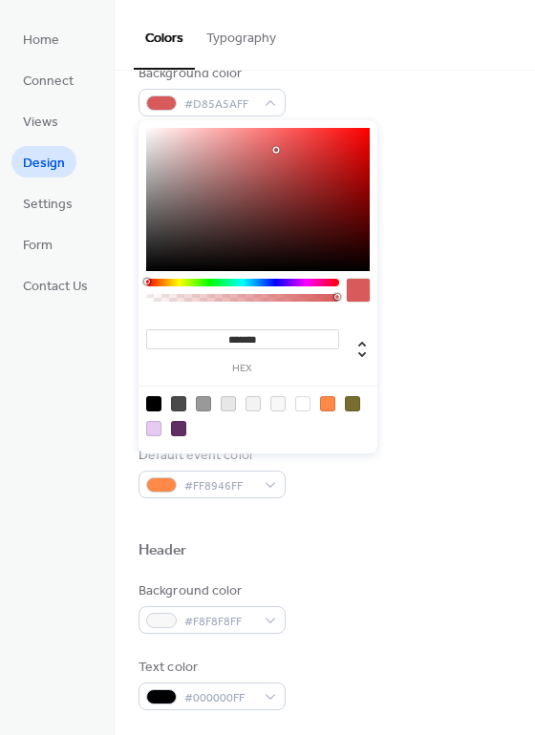
drag, startPoint x: 153, startPoint y: 281, endPoint x: 136, endPoint y: 282, distance: 17.2
click at [136, 282] on body "Home Connect Views Design Settings Form Contact Us Design Colors Typography Col…" at bounding box center [267, 367] width 535 height 735
drag, startPoint x: 272, startPoint y: 282, endPoint x: 368, endPoint y: 285, distance: 96.5
click at [368, 285] on div at bounding box center [257, 295] width 223 height 32
drag, startPoint x: 351, startPoint y: 145, endPoint x: 376, endPoint y: 115, distance: 39.4
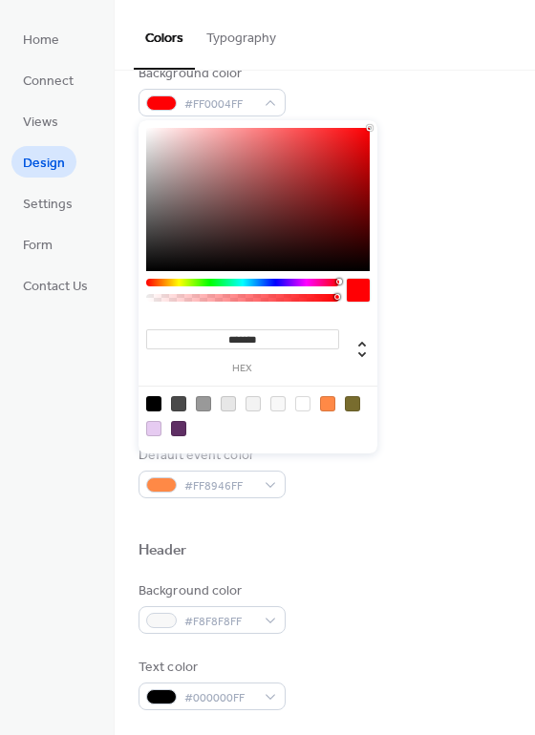
click at [374, 117] on div "******* hex" at bounding box center [257, 284] width 239 height 337
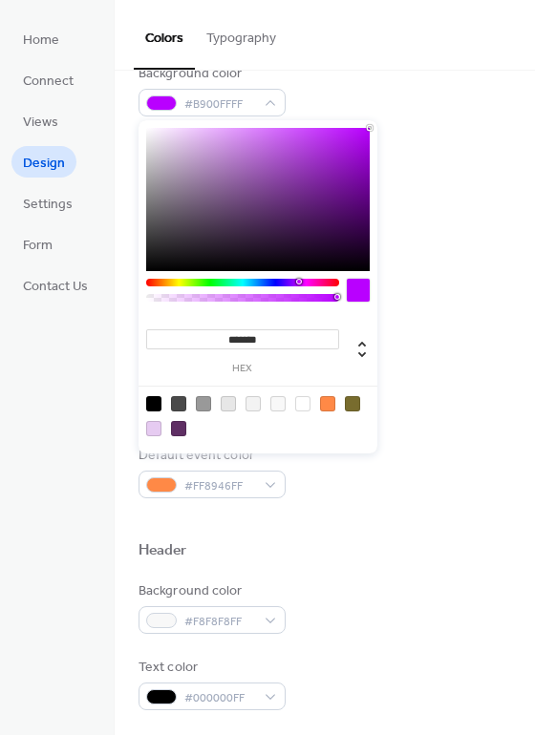
drag, startPoint x: 329, startPoint y: 282, endPoint x: 298, endPoint y: 280, distance: 31.6
click at [298, 280] on div at bounding box center [242, 283] width 193 height 8
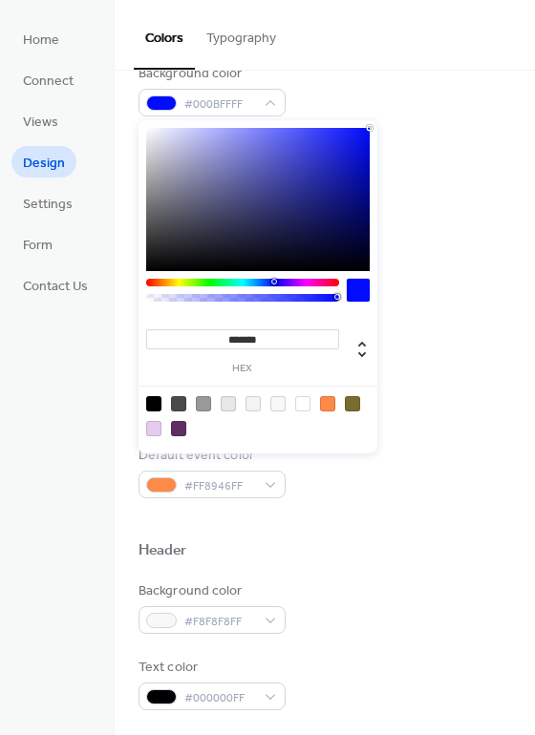
drag, startPoint x: 298, startPoint y: 280, endPoint x: 273, endPoint y: 276, distance: 25.1
click at [273, 276] on div "******* hex" at bounding box center [257, 286] width 239 height 333
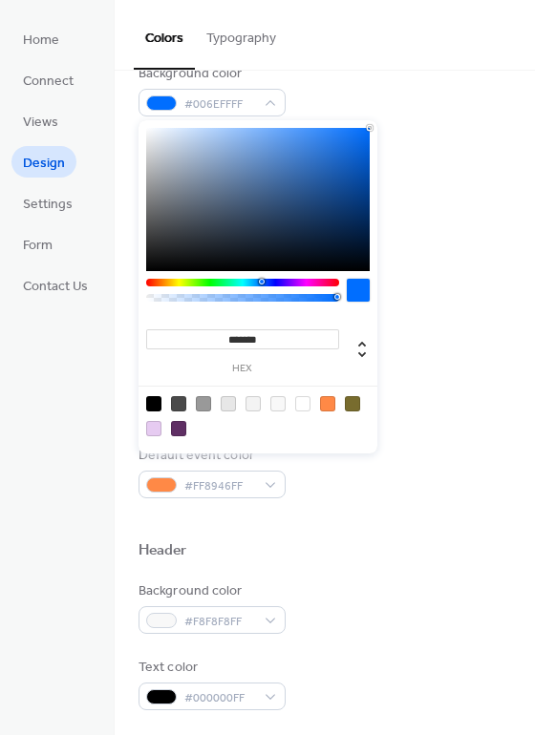
drag, startPoint x: 274, startPoint y: 283, endPoint x: 261, endPoint y: 284, distance: 13.4
click at [261, 284] on div at bounding box center [262, 282] width 6 height 6
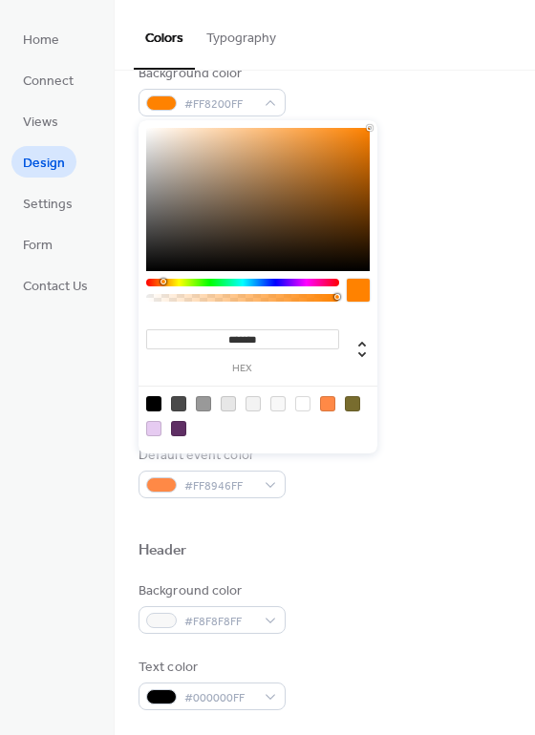
drag, startPoint x: 261, startPoint y: 280, endPoint x: 162, endPoint y: 274, distance: 98.5
click at [162, 274] on div "******* hex" at bounding box center [257, 286] width 239 height 333
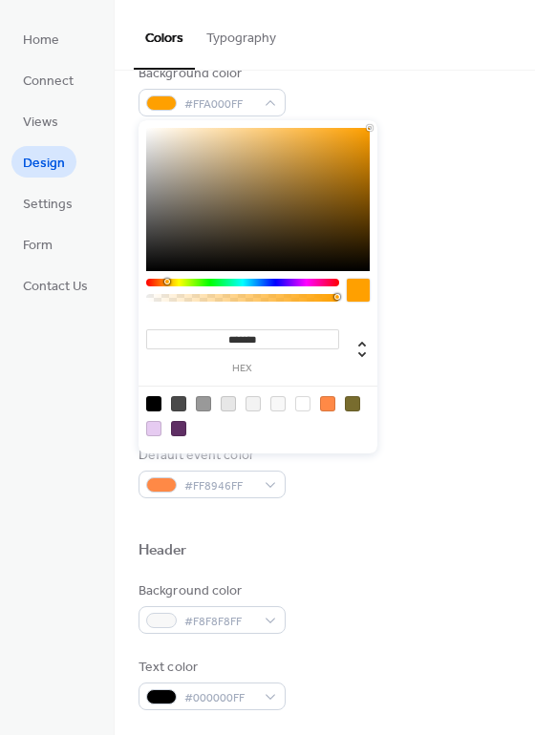
type input "*******"
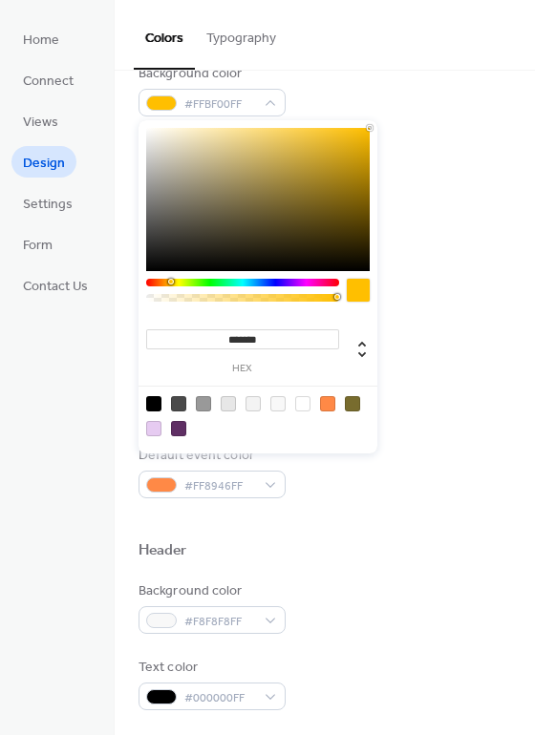
click at [170, 286] on div at bounding box center [242, 295] width 193 height 32
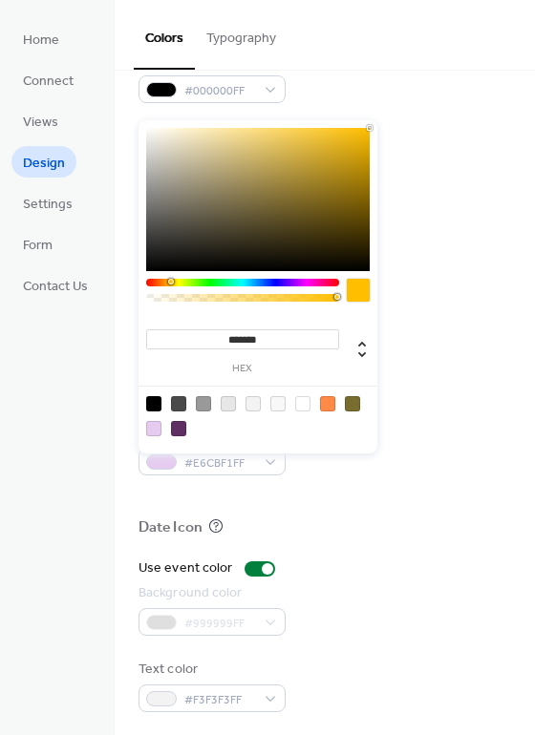
scroll to position [816, 0]
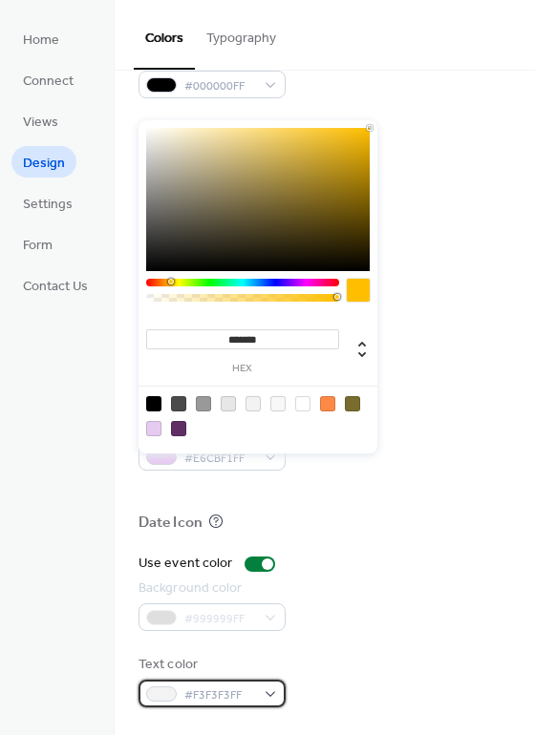
click at [248, 693] on span "#F3F3F3FF" at bounding box center [219, 695] width 71 height 20
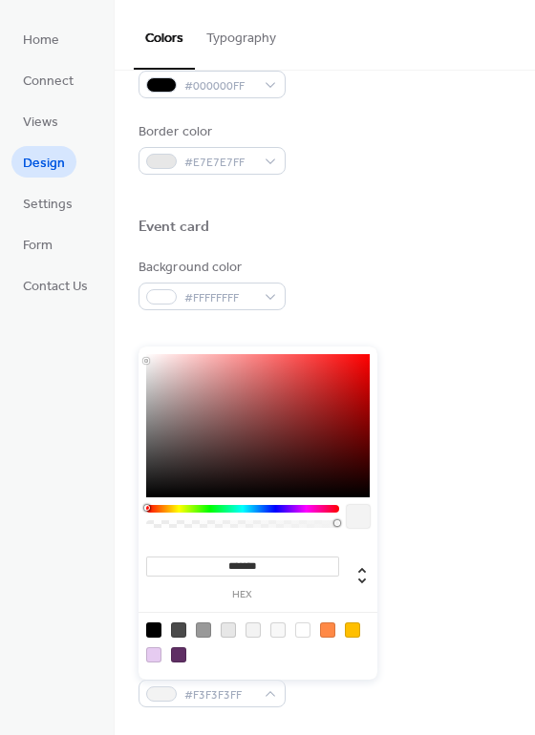
click at [181, 662] on div at bounding box center [258, 642] width 242 height 60
click at [274, 440] on div at bounding box center [257, 425] width 223 height 143
drag, startPoint x: 320, startPoint y: 423, endPoint x: 363, endPoint y: 385, distance: 57.5
click at [363, 385] on div at bounding box center [257, 425] width 223 height 143
click at [162, 508] on div at bounding box center [242, 509] width 193 height 8
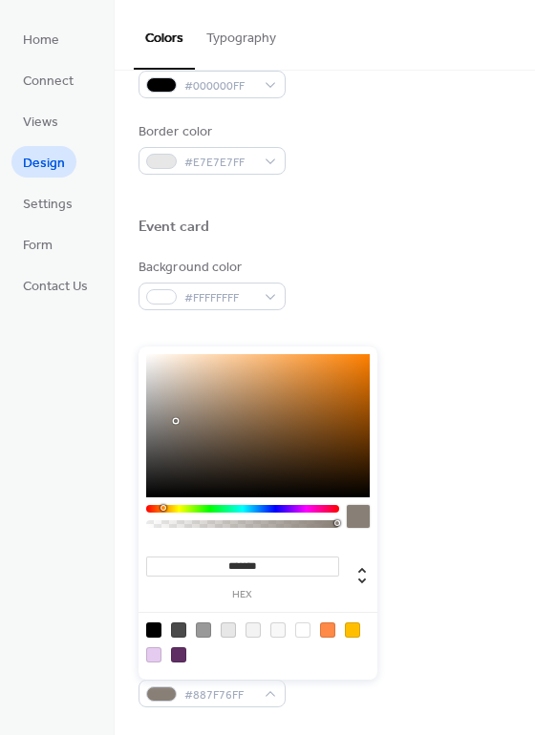
type input "*******"
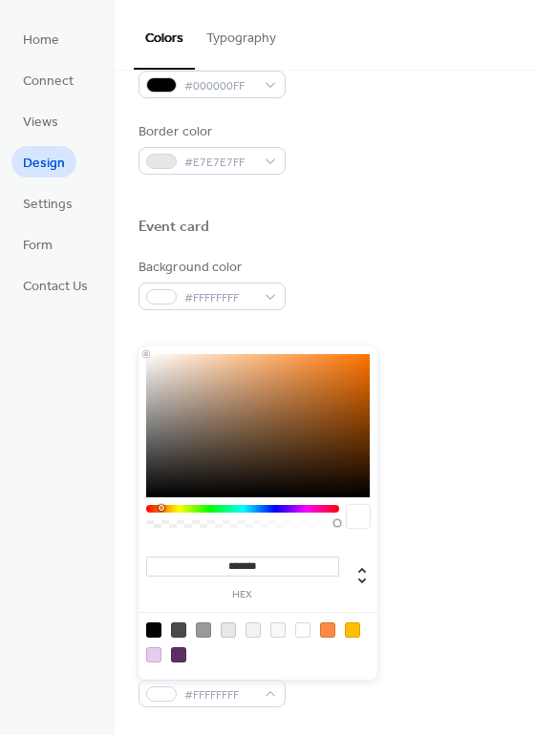
drag, startPoint x: 160, startPoint y: 396, endPoint x: 87, endPoint y: 233, distance: 179.0
click at [87, 233] on body "Home Connect Views Design Settings Form Contact Us Design Colors Typography Col…" at bounding box center [267, 367] width 535 height 735
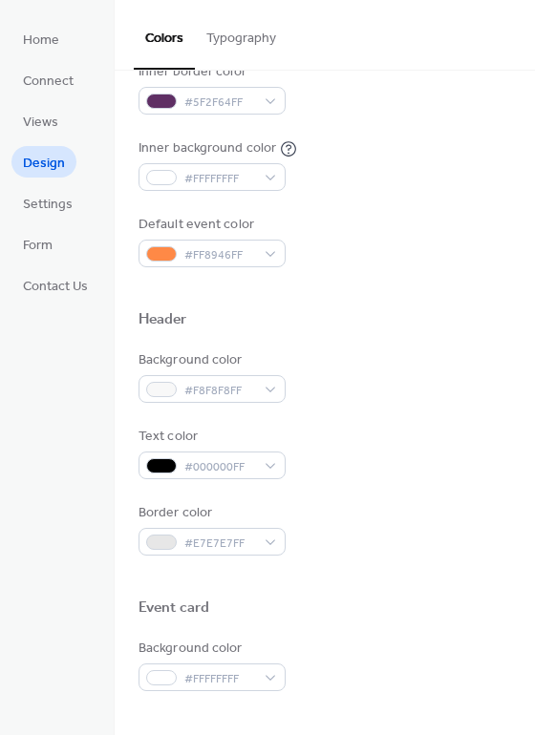
scroll to position [434, 0]
click at [253, 472] on span "#000000FF" at bounding box center [219, 468] width 71 height 20
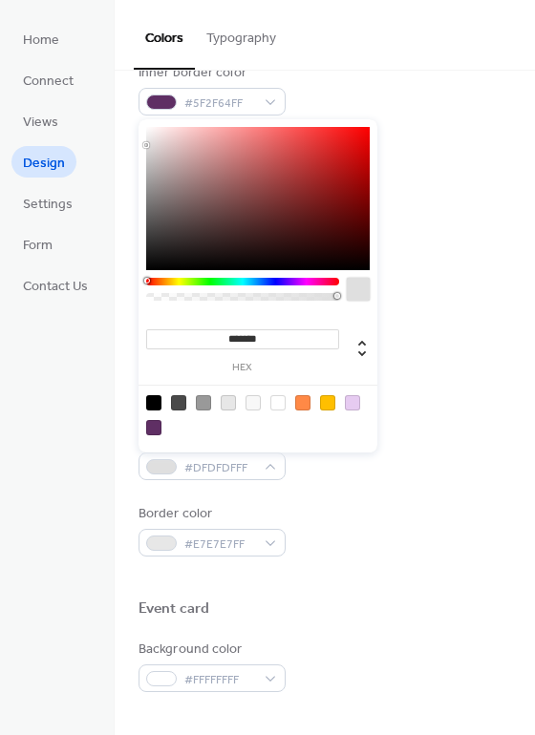
drag, startPoint x: 146, startPoint y: 154, endPoint x: 97, endPoint y: 28, distance: 135.1
click at [97, 28] on body "Home Connect Views Design Settings Form Contact Us Design Colors Typography Col…" at bounding box center [267, 367] width 535 height 735
type input "*******"
drag, startPoint x: 165, startPoint y: 159, endPoint x: 46, endPoint y: 402, distance: 270.2
click at [46, 397] on body "Home Connect Views Design Settings Form Contact Us Design Colors Typography Col…" at bounding box center [267, 367] width 535 height 735
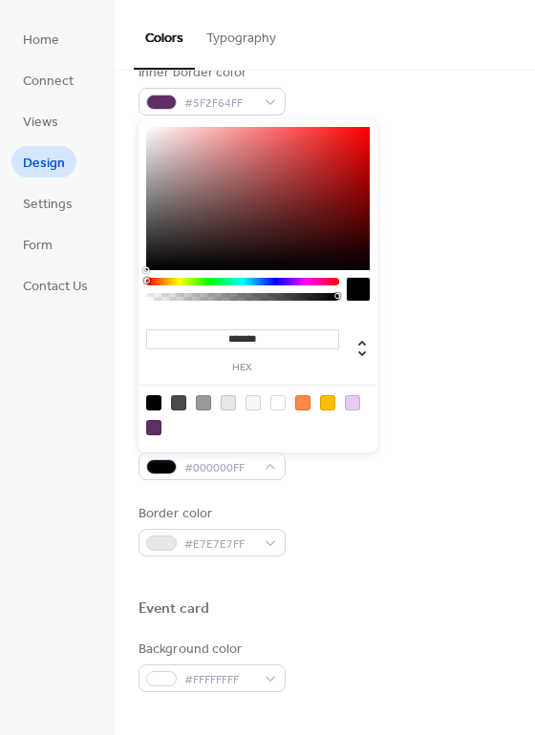
click at [427, 362] on div "Background color #F8F8F8FF" at bounding box center [324, 377] width 372 height 53
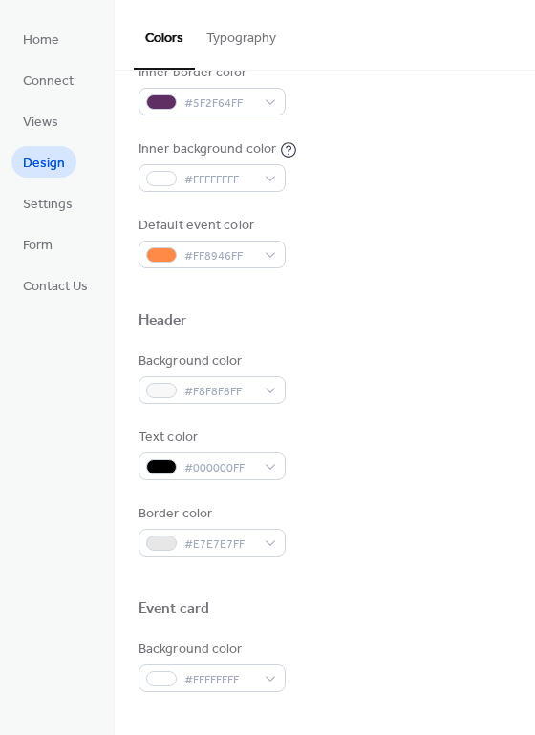
scroll to position [243, 0]
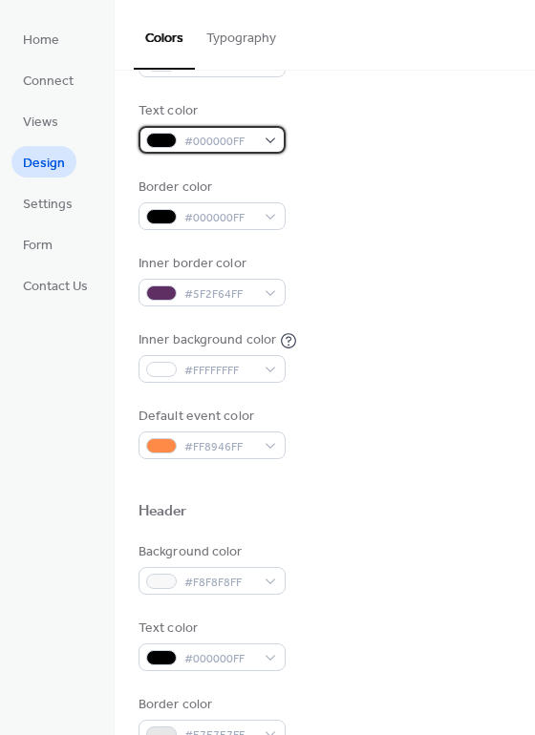
click at [224, 147] on span "#000000FF" at bounding box center [219, 142] width 71 height 20
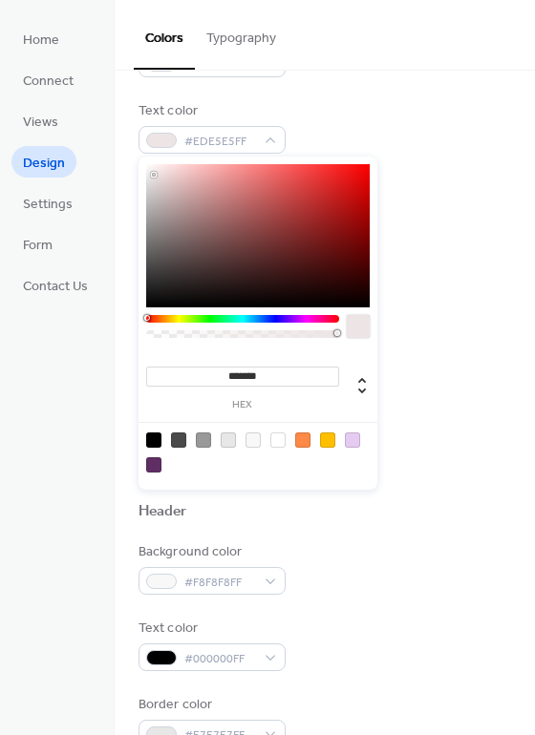
drag, startPoint x: 160, startPoint y: 177, endPoint x: 93, endPoint y: 121, distance: 87.5
click at [93, 121] on body "Home Connect Views Design Settings Form Contact Us Design Colors Typography Col…" at bounding box center [267, 367] width 535 height 735
type input "*******"
drag, startPoint x: 118, startPoint y: 326, endPoint x: 58, endPoint y: 397, distance: 93.5
click at [57, 397] on body "Home Connect Views Design Settings Form Contact Us Design Colors Typography Col…" at bounding box center [267, 367] width 535 height 735
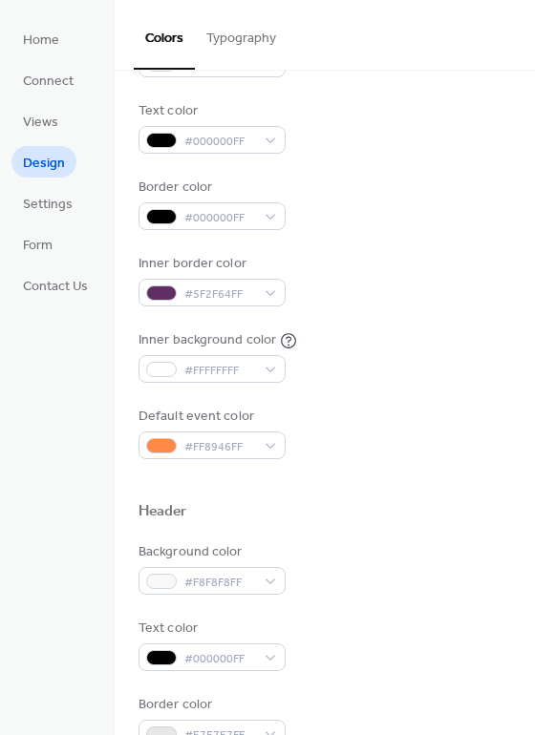
click at [434, 149] on div "Text color #000000FF" at bounding box center [324, 127] width 372 height 53
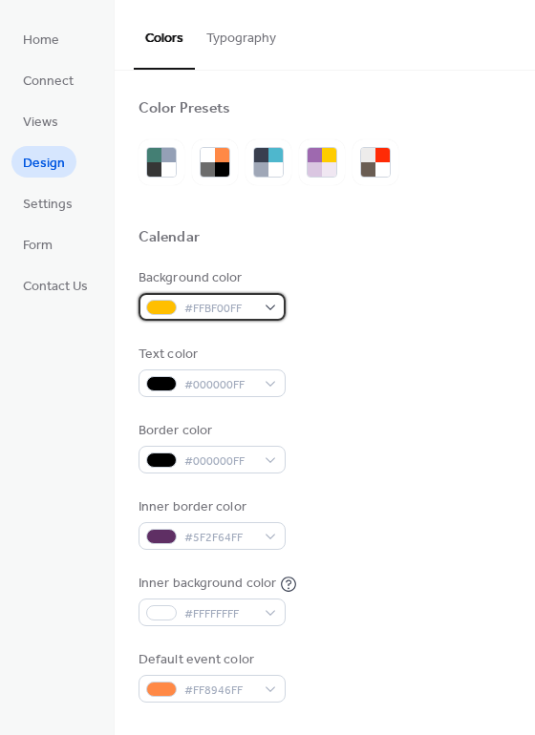
click at [236, 314] on span "#FFBF00FF" at bounding box center [219, 309] width 71 height 20
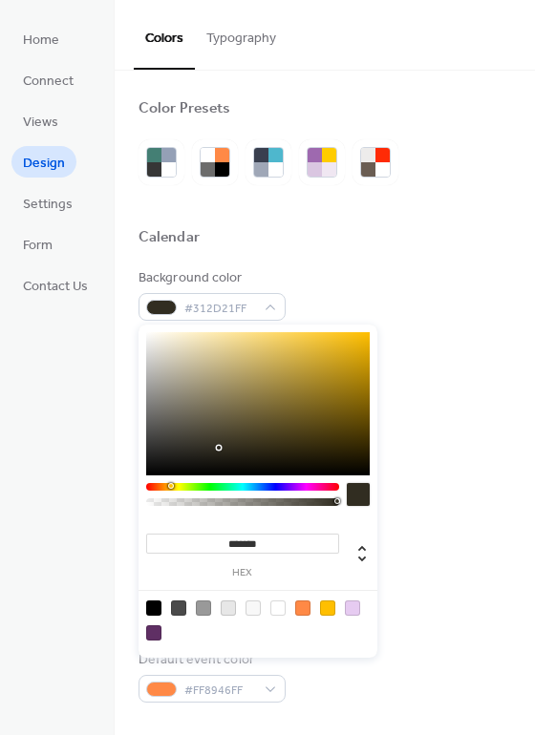
click at [220, 448] on div at bounding box center [257, 403] width 223 height 143
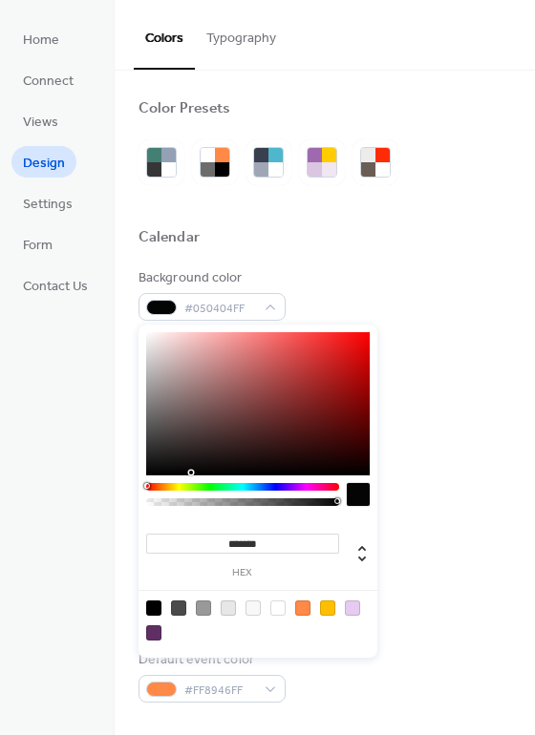
type input "*******"
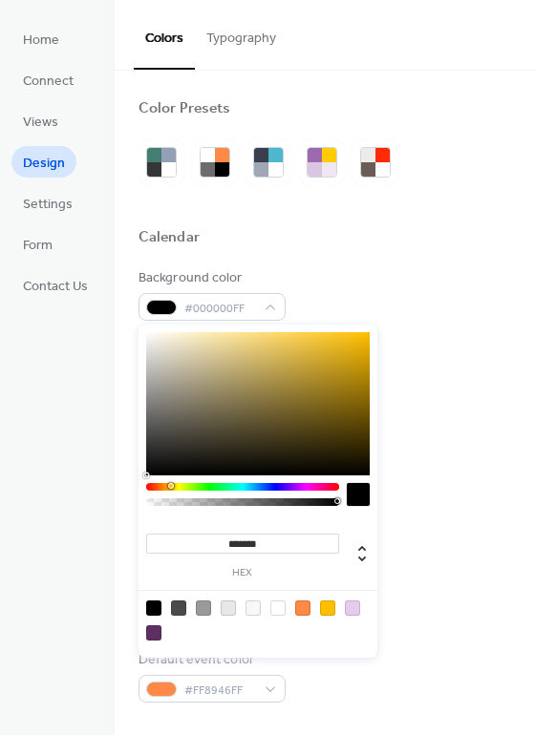
drag, startPoint x: 204, startPoint y: 473, endPoint x: 165, endPoint y: 482, distance: 40.3
click at [165, 482] on div "******* hex" at bounding box center [257, 491] width 239 height 333
click at [368, 284] on div "Background color #000000FF" at bounding box center [324, 294] width 372 height 53
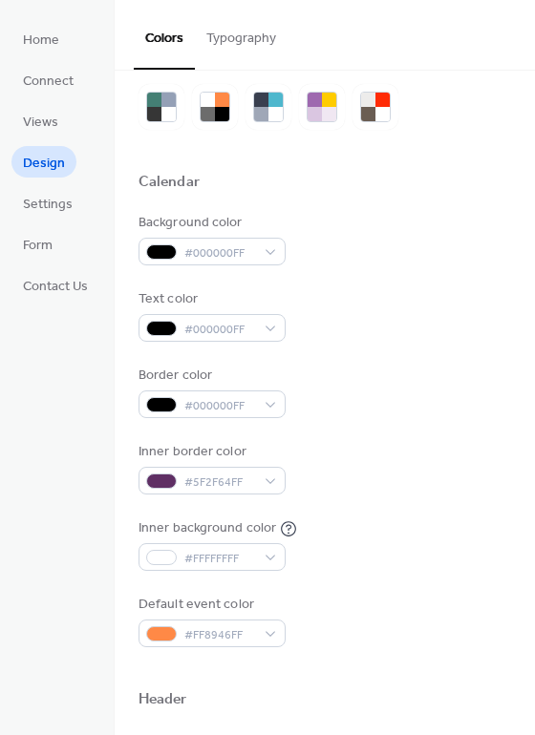
scroll to position [191, 0]
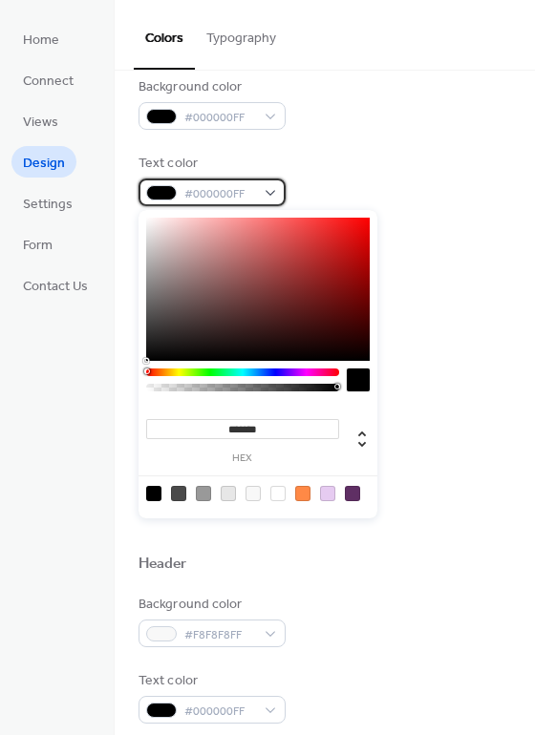
click at [237, 194] on span "#000000FF" at bounding box center [219, 194] width 71 height 20
type input "*******"
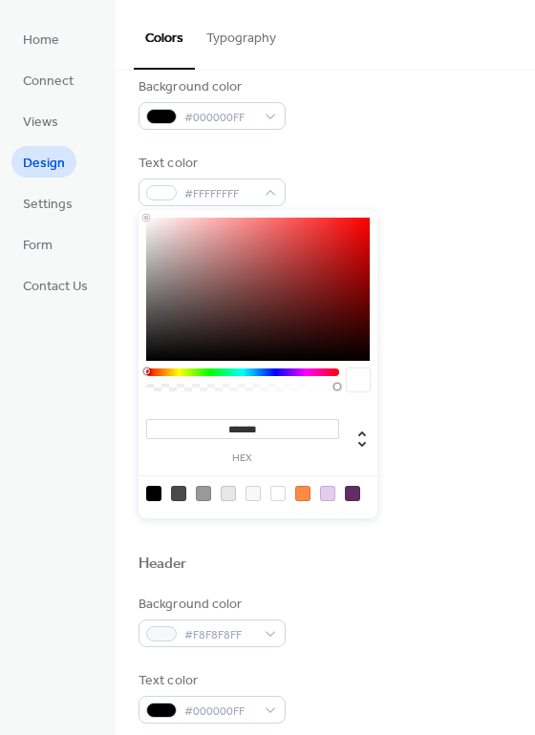
drag, startPoint x: 161, startPoint y: 243, endPoint x: 74, endPoint y: 139, distance: 135.6
click at [74, 139] on body "Home Connect Views Design Settings Form Contact Us Design Colors Typography Col…" at bounding box center [267, 367] width 535 height 735
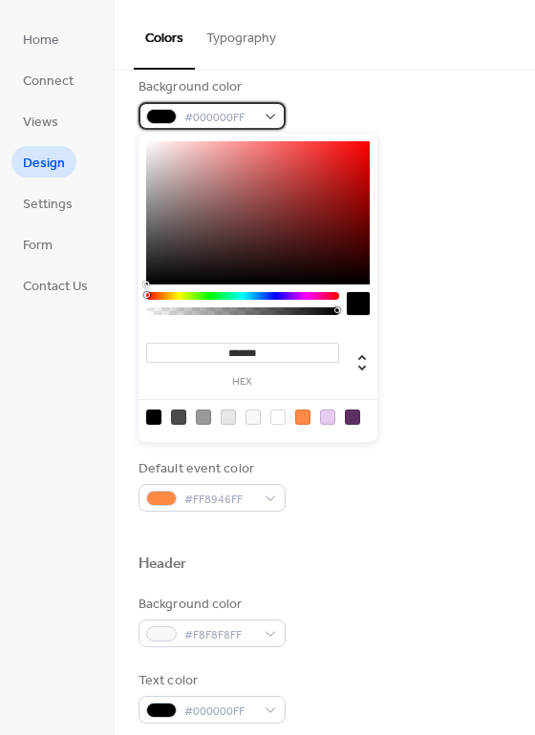
click at [245, 111] on span "#000000FF" at bounding box center [219, 118] width 71 height 20
type input "*"
click at [295, 311] on div at bounding box center [242, 311] width 187 height 8
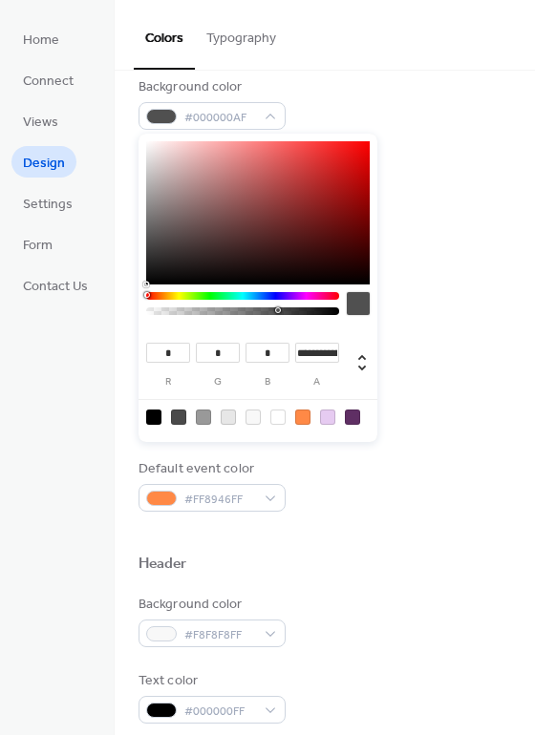
drag, startPoint x: 294, startPoint y: 308, endPoint x: 278, endPoint y: 306, distance: 16.3
click at [278, 306] on div at bounding box center [242, 308] width 193 height 32
drag, startPoint x: 278, startPoint y: 303, endPoint x: 267, endPoint y: 303, distance: 10.5
click at [267, 303] on div at bounding box center [242, 308] width 193 height 32
drag, startPoint x: 281, startPoint y: 304, endPoint x: 258, endPoint y: 307, distance: 23.2
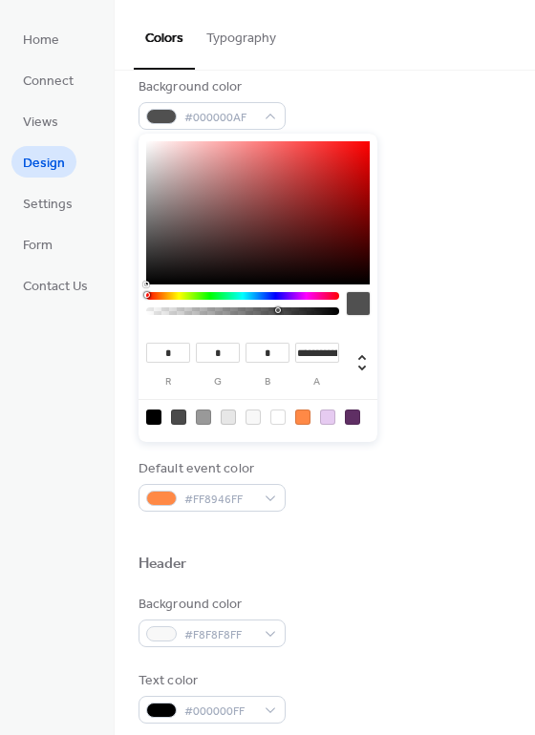
click at [258, 307] on div at bounding box center [242, 308] width 193 height 32
drag, startPoint x: 274, startPoint y: 308, endPoint x: 259, endPoint y: 309, distance: 15.3
click at [259, 309] on div at bounding box center [242, 311] width 187 height 8
drag, startPoint x: 263, startPoint y: 310, endPoint x: 281, endPoint y: 313, distance: 18.4
click at [281, 313] on div at bounding box center [242, 311] width 187 height 8
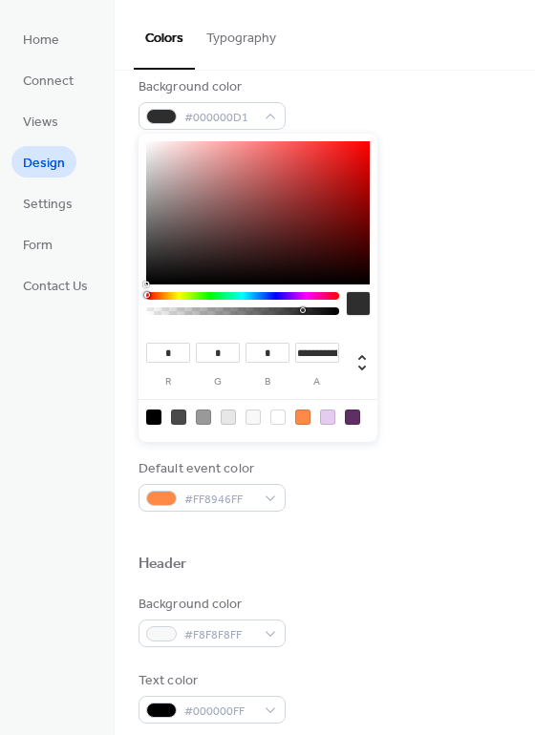
drag, startPoint x: 282, startPoint y: 313, endPoint x: 303, endPoint y: 314, distance: 21.0
click at [303, 314] on div at bounding box center [242, 308] width 193 height 32
click at [305, 316] on div at bounding box center [242, 308] width 193 height 32
type input "**********"
click at [310, 308] on div at bounding box center [310, 310] width 6 height 6
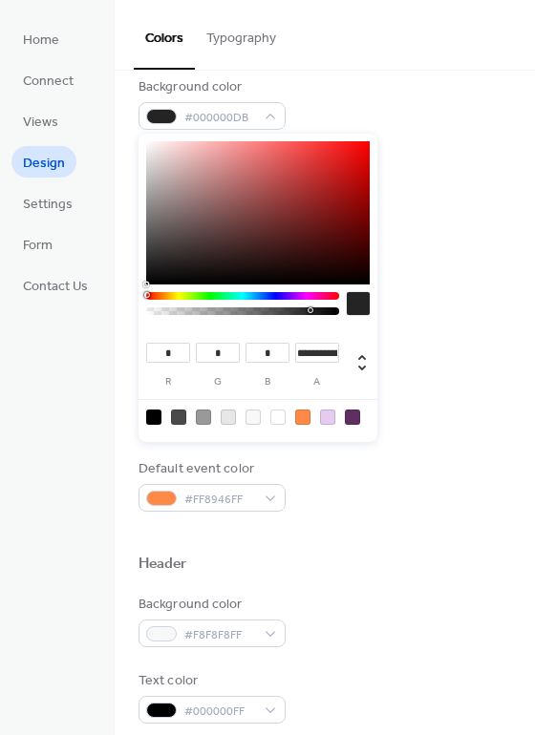
click at [415, 327] on div "Inner border color #5F2F64FF" at bounding box center [324, 332] width 372 height 53
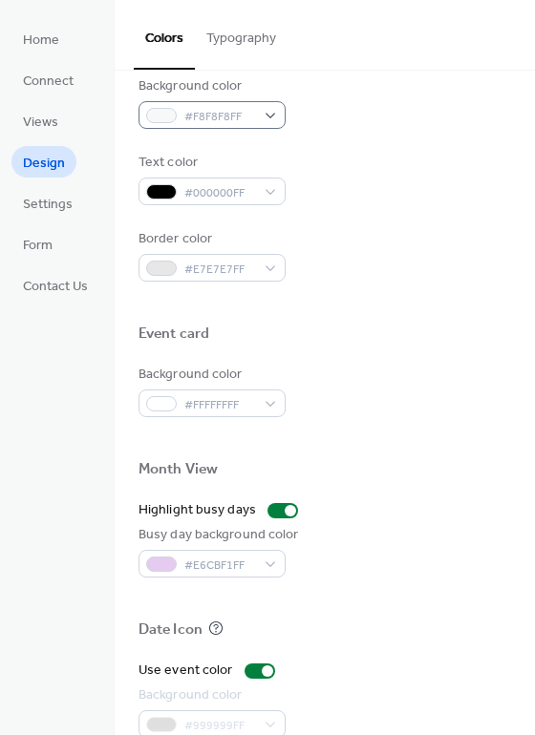
scroll to position [668, 0]
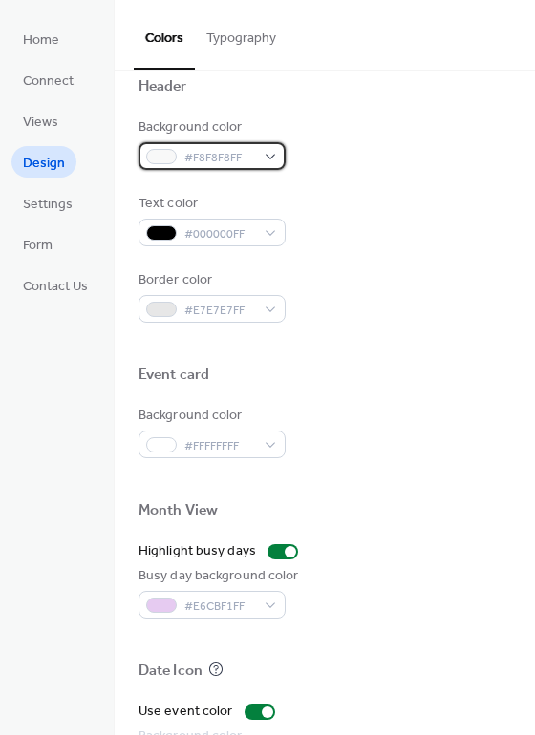
click at [246, 155] on span "#F8F8F8FF" at bounding box center [219, 158] width 71 height 20
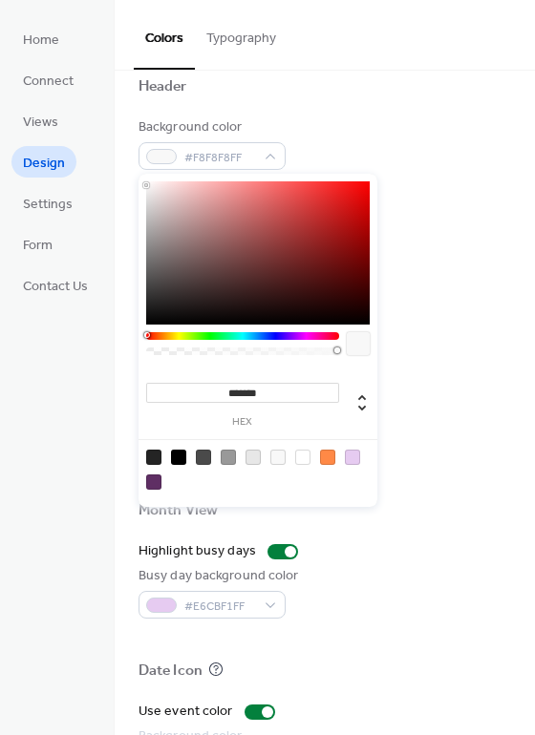
click at [252, 245] on div at bounding box center [257, 252] width 223 height 143
click at [196, 305] on div at bounding box center [257, 252] width 223 height 143
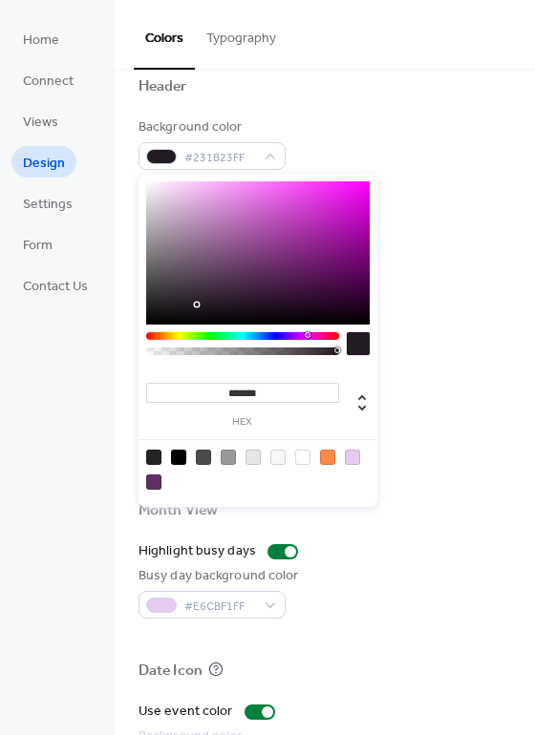
click at [308, 333] on div at bounding box center [242, 336] width 193 height 8
click at [305, 275] on div at bounding box center [257, 252] width 223 height 143
click at [323, 223] on div at bounding box center [257, 252] width 223 height 143
type input "***"
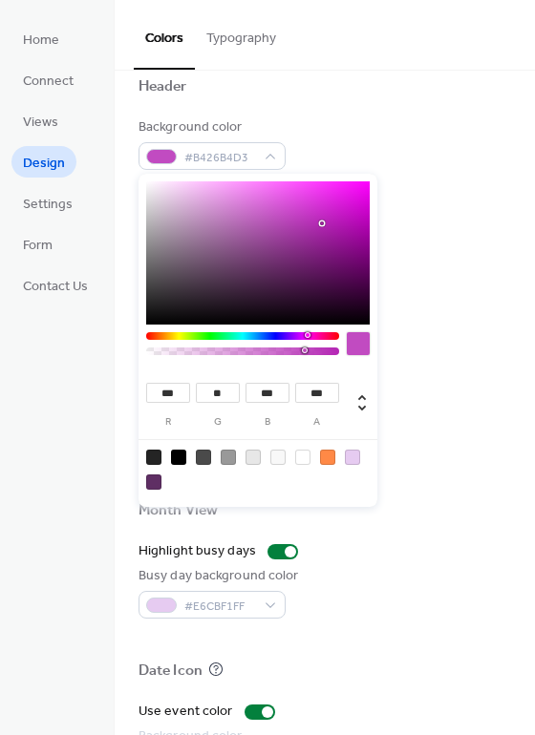
type input "**********"
drag, startPoint x: 334, startPoint y: 351, endPoint x: 296, endPoint y: 351, distance: 38.2
click at [302, 351] on div at bounding box center [305, 350] width 6 height 6
click at [294, 346] on div at bounding box center [242, 348] width 193 height 32
type input "***"
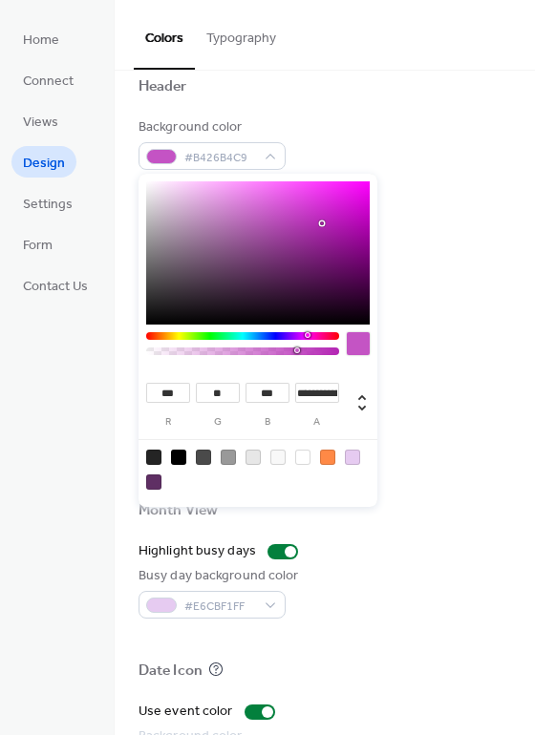
type input "***"
type input "**"
click at [180, 333] on div at bounding box center [242, 336] width 193 height 8
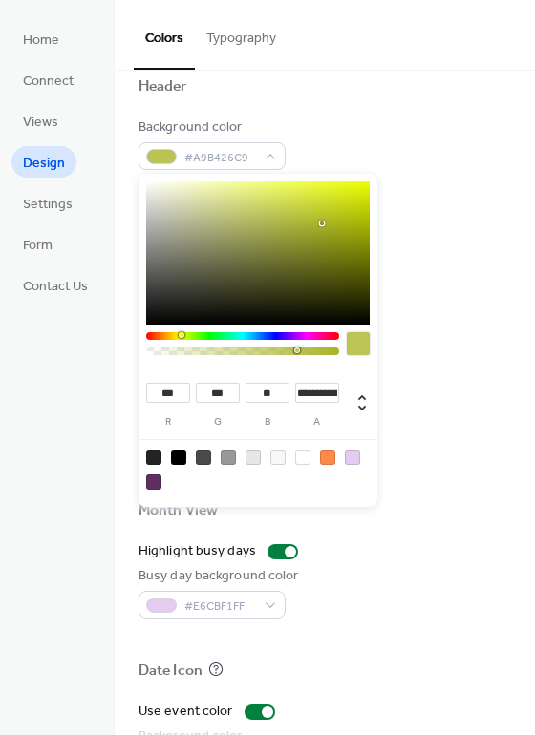
type input "***"
click at [177, 339] on div at bounding box center [242, 336] width 193 height 8
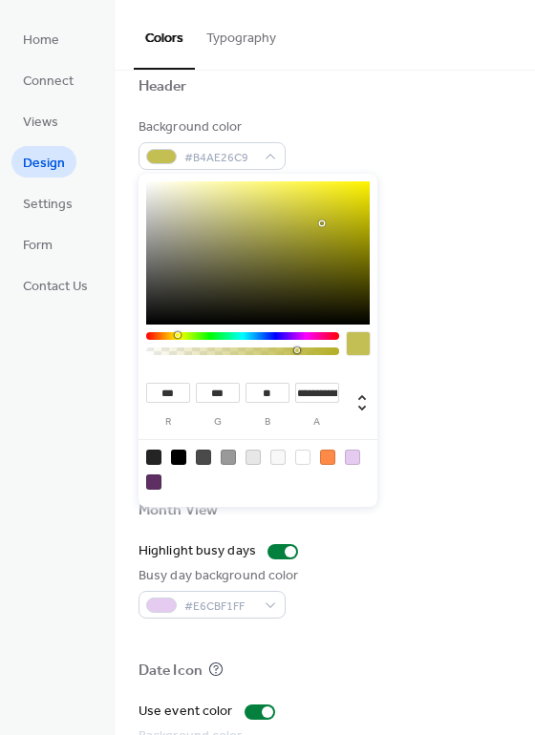
click at [169, 334] on div at bounding box center [242, 336] width 193 height 8
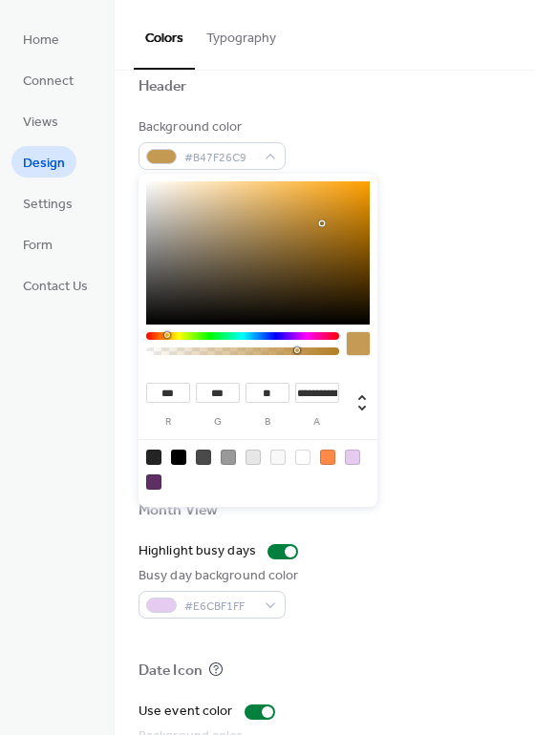
click at [166, 335] on div at bounding box center [242, 336] width 193 height 8
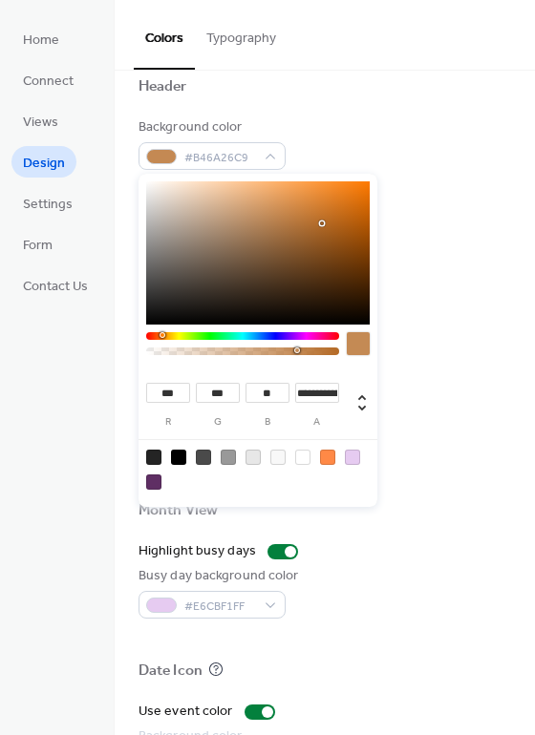
click at [161, 335] on div at bounding box center [242, 336] width 193 height 8
type input "***"
click at [164, 337] on div at bounding box center [242, 336] width 193 height 8
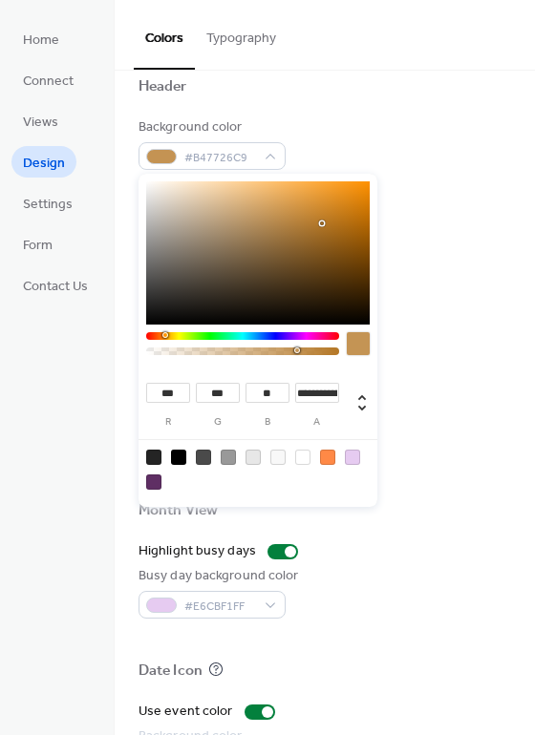
type input "***"
type input "**"
click at [332, 263] on div at bounding box center [257, 252] width 223 height 143
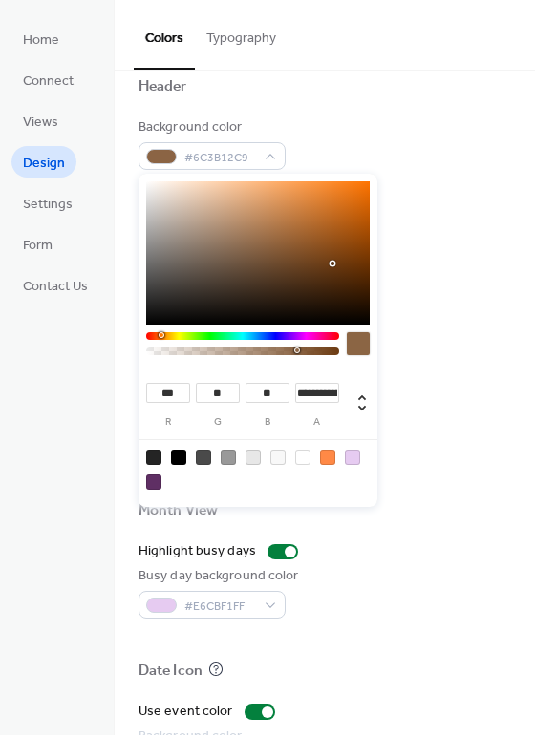
type input "**"
click at [158, 330] on div "**********" at bounding box center [257, 340] width 239 height 333
type input "***"
type input "**"
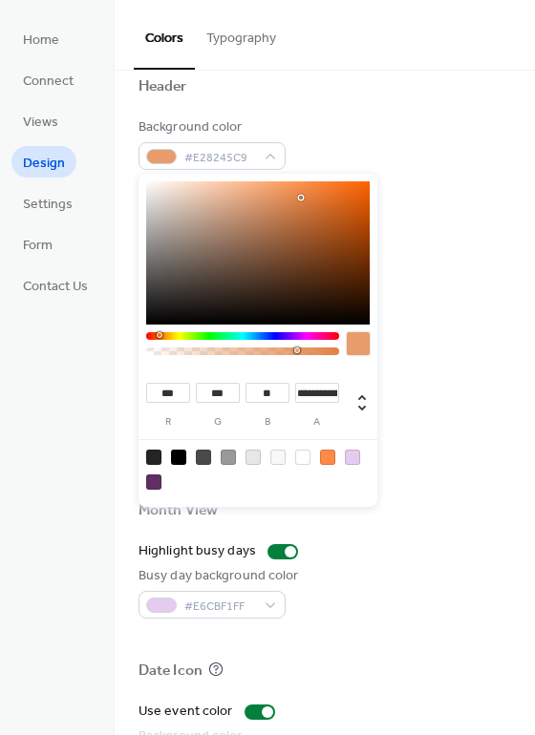
click at [301, 198] on div at bounding box center [257, 252] width 223 height 143
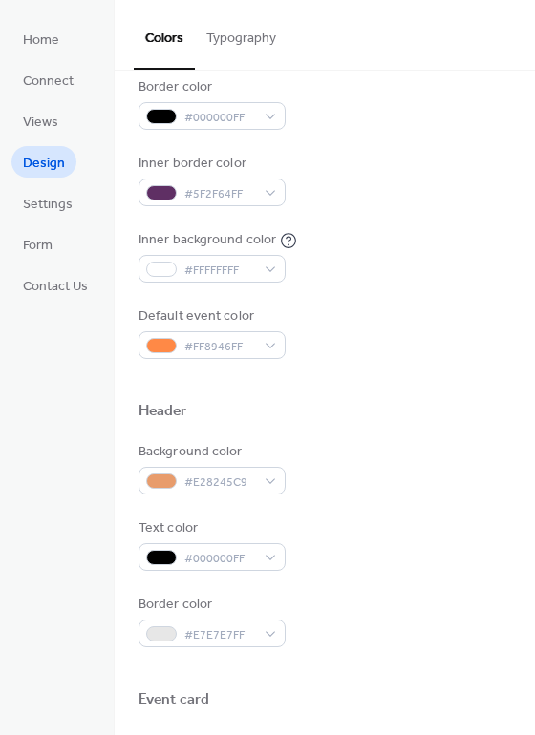
scroll to position [339, 0]
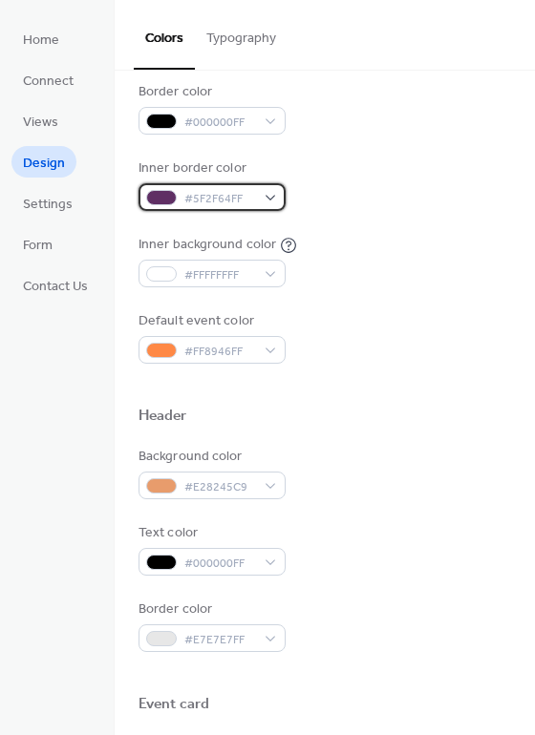
click at [258, 196] on div "#5F2F64FF" at bounding box center [211, 197] width 147 height 28
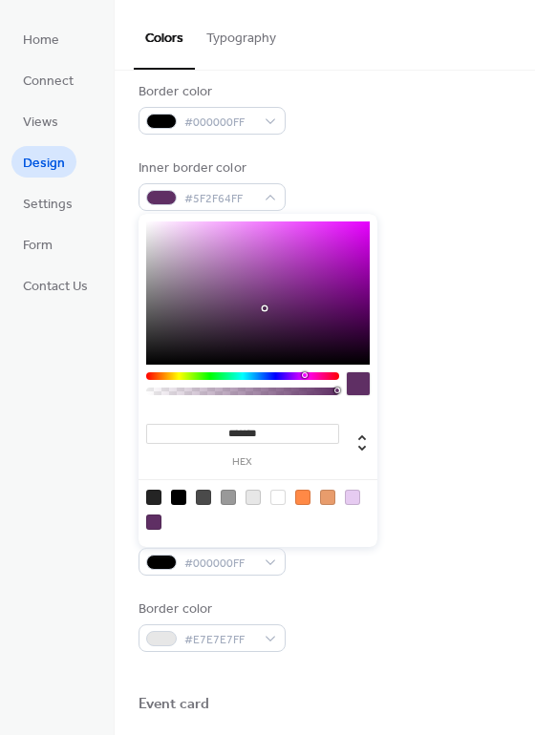
click at [218, 378] on div at bounding box center [242, 376] width 193 height 8
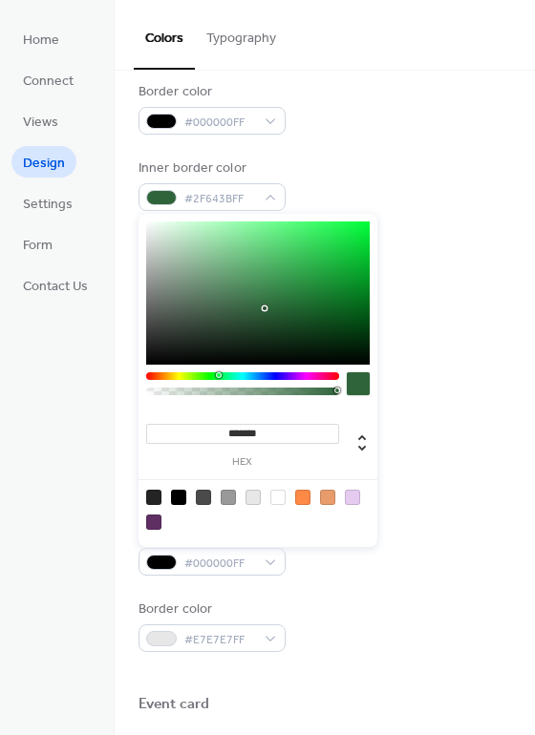
click at [165, 375] on div at bounding box center [242, 376] width 193 height 8
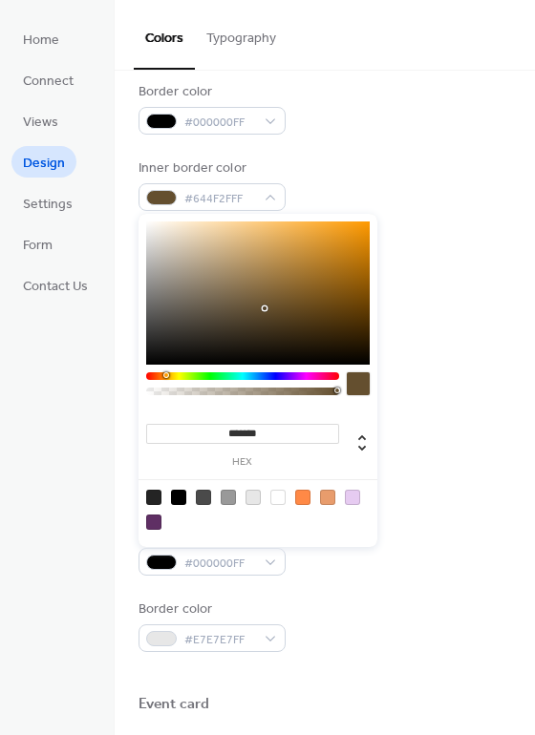
type input "*******"
click at [329, 242] on div at bounding box center [257, 292] width 223 height 143
click at [421, 243] on div "Inner background color #FFFFFFFF" at bounding box center [324, 261] width 372 height 53
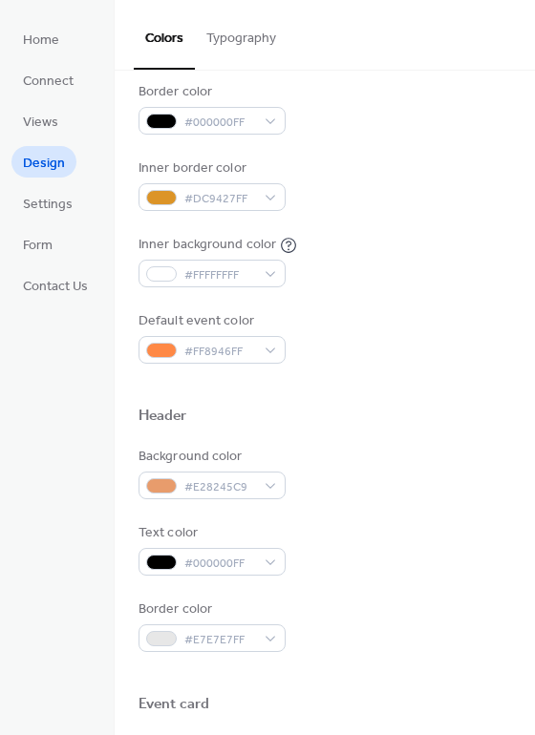
click at [243, 35] on button "Typography" at bounding box center [241, 34] width 93 height 68
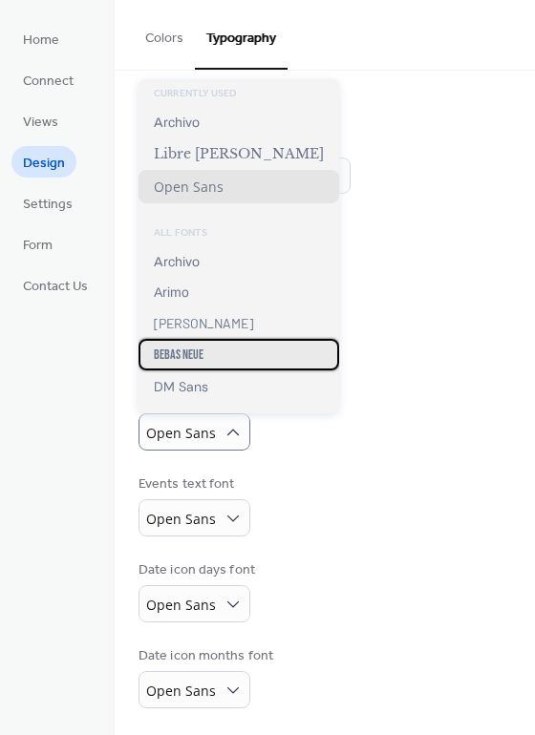
click at [226, 354] on div "Bebas Neue" at bounding box center [238, 355] width 200 height 32
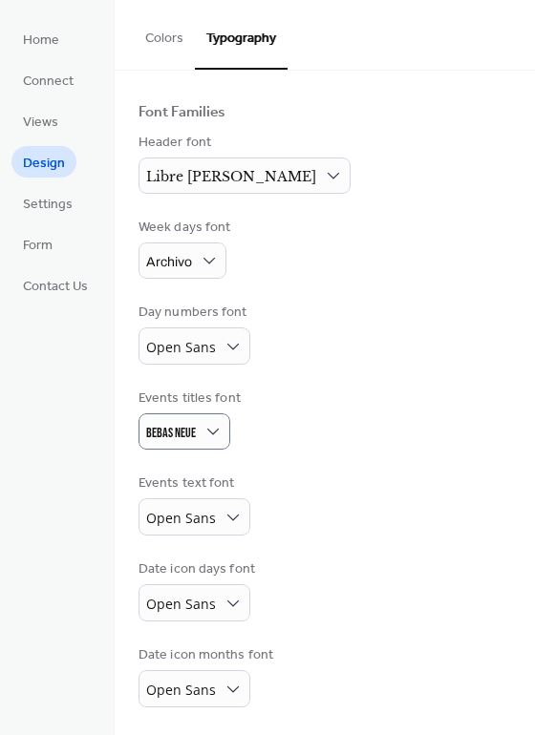
scroll to position [107, 0]
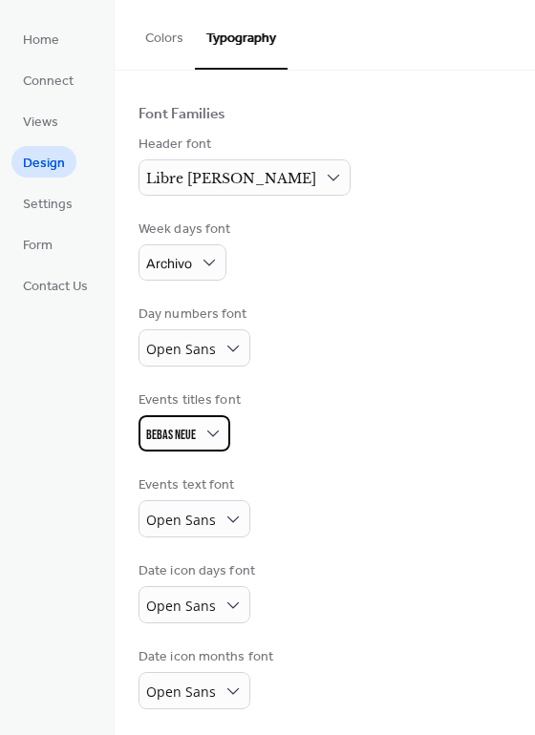
click at [201, 434] on div "Bebas Neue" at bounding box center [184, 433] width 92 height 36
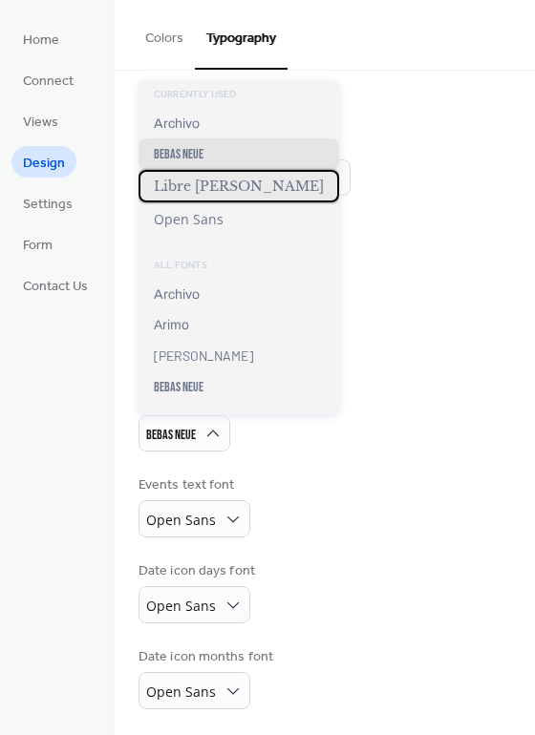
click at [228, 187] on span "Libre [PERSON_NAME]" at bounding box center [239, 186] width 170 height 17
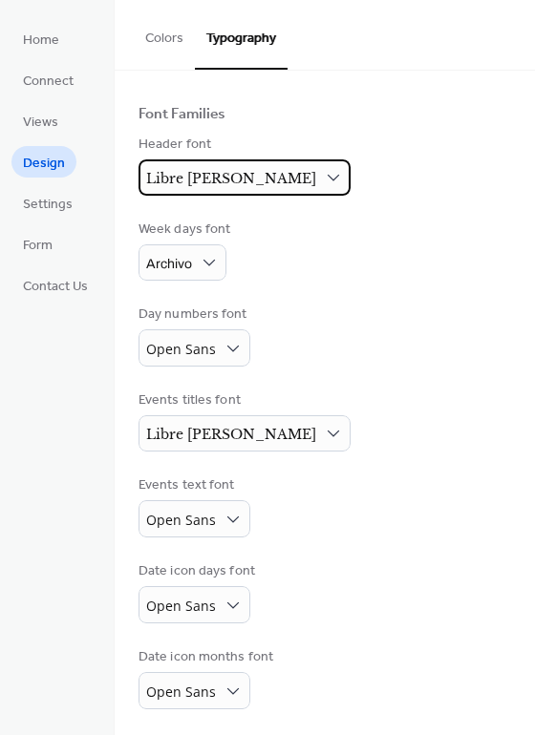
click at [233, 183] on span "Libre [PERSON_NAME]" at bounding box center [231, 178] width 170 height 17
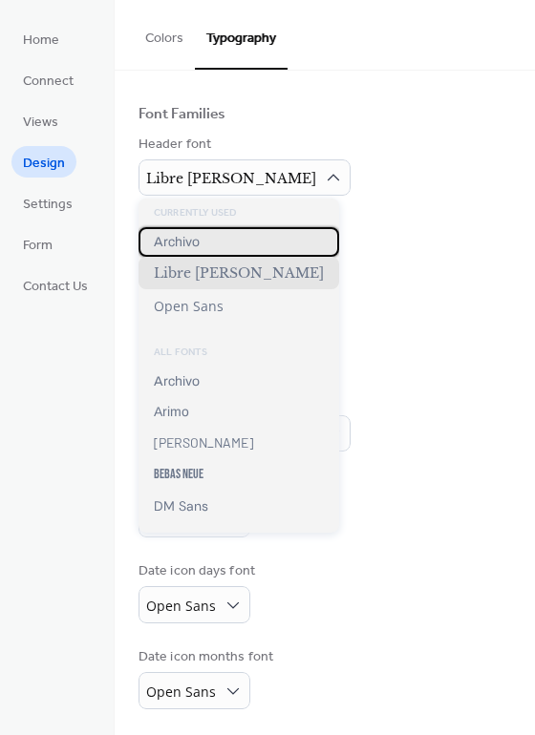
click at [235, 230] on div "Archivo" at bounding box center [238, 242] width 200 height 30
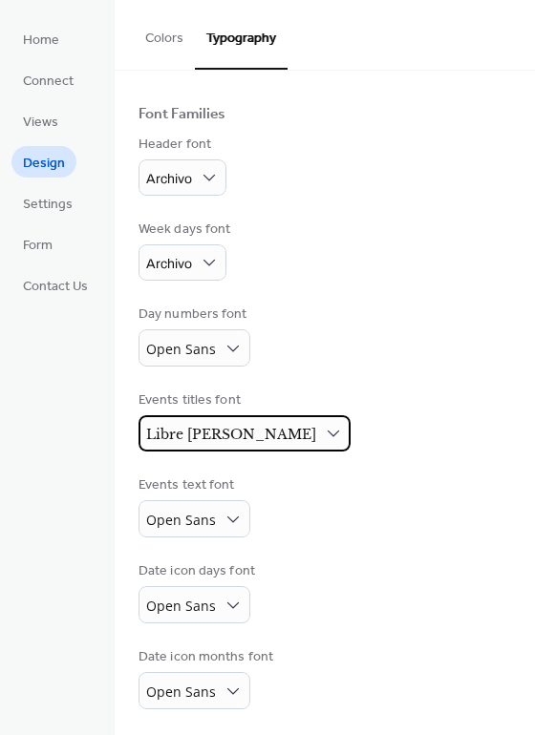
click at [230, 434] on span "Libre [PERSON_NAME]" at bounding box center [231, 434] width 170 height 17
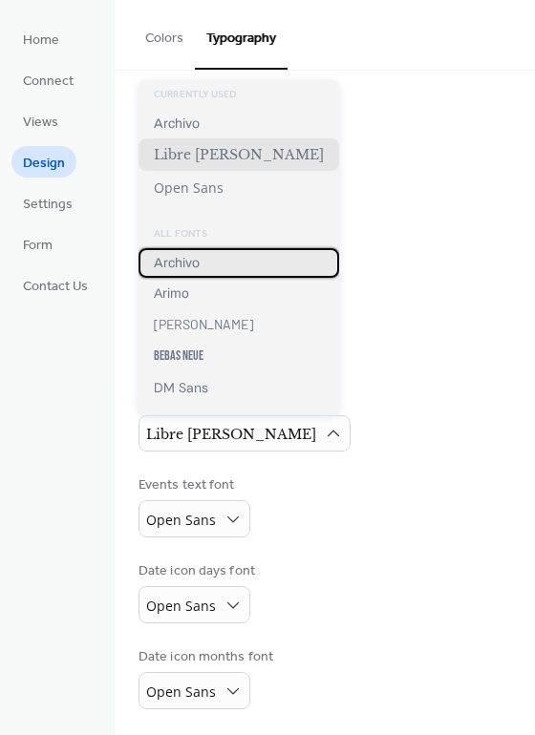
click at [222, 263] on div "Archivo" at bounding box center [238, 263] width 200 height 30
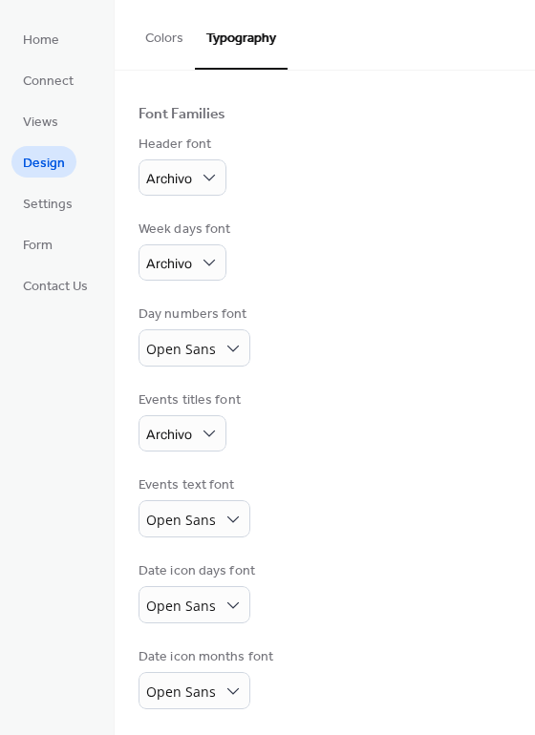
scroll to position [108, 0]
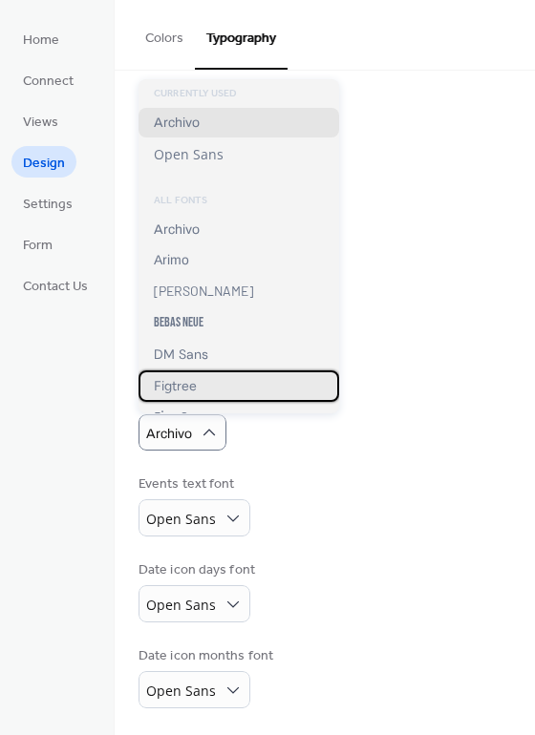
click at [215, 392] on div "Figtree" at bounding box center [238, 386] width 200 height 32
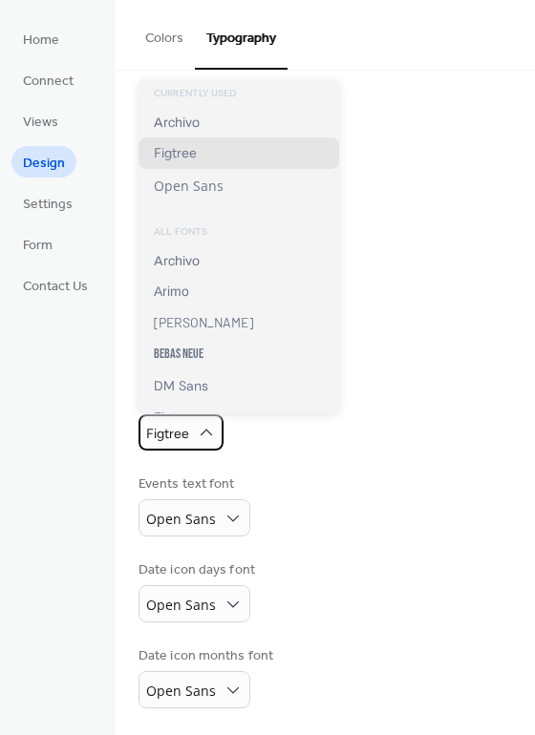
click at [195, 435] on div "Figtree" at bounding box center [180, 432] width 85 height 36
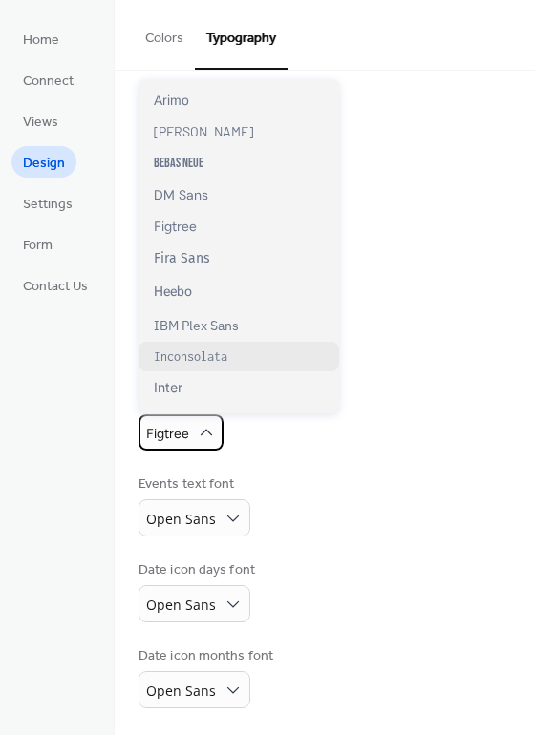
scroll to position [286, 0]
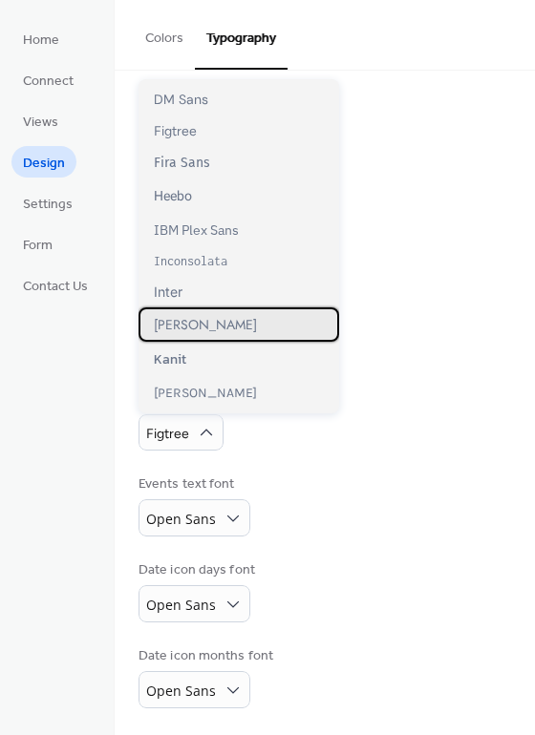
click at [232, 325] on div "[PERSON_NAME]" at bounding box center [238, 324] width 200 height 34
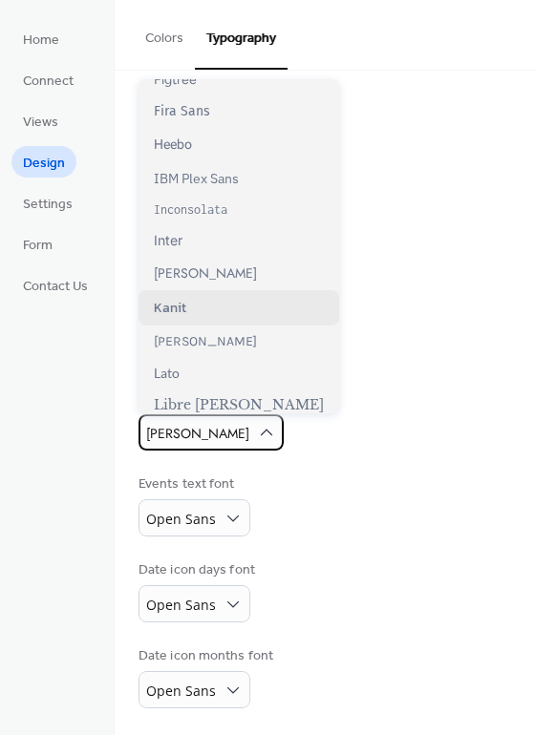
scroll to position [382, 0]
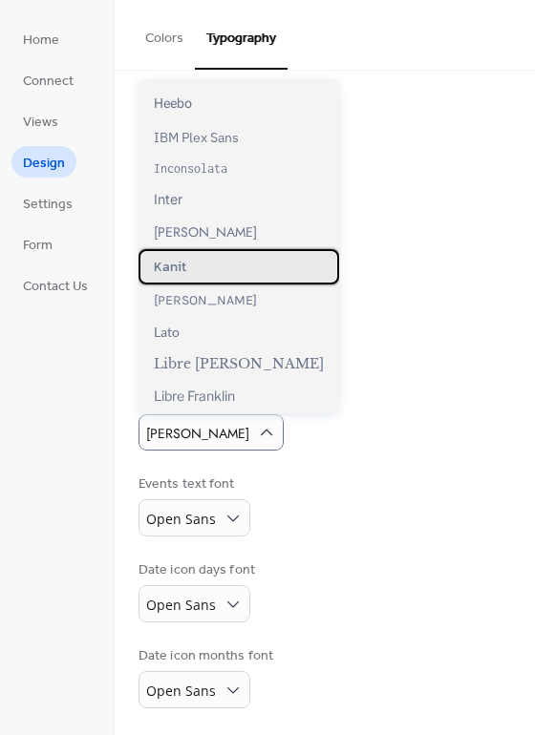
click at [236, 280] on div "Kanit" at bounding box center [238, 266] width 200 height 35
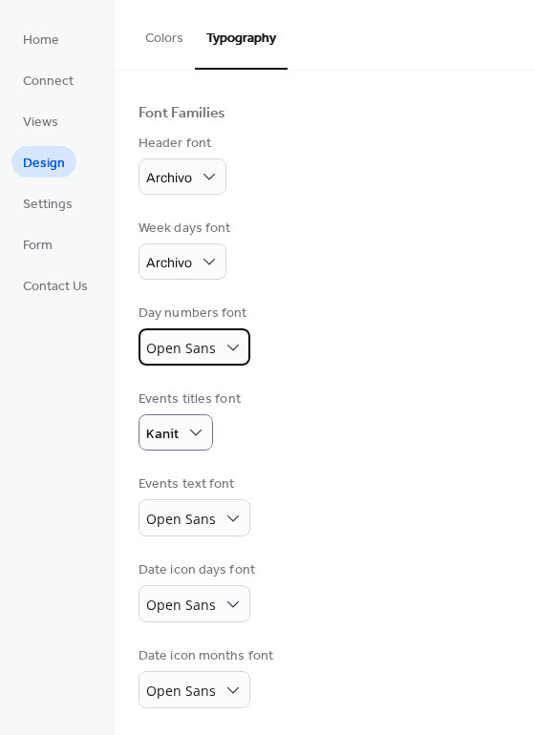
click at [194, 346] on span "Open Sans" at bounding box center [181, 348] width 70 height 18
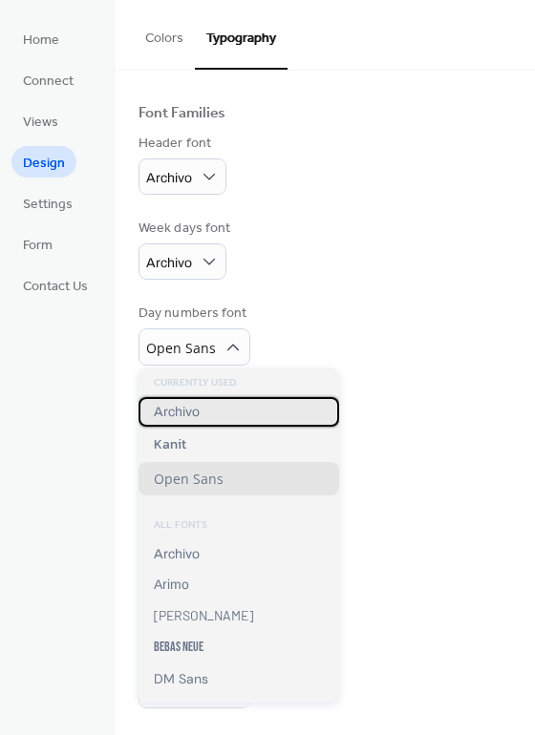
click at [222, 419] on div "Archivo" at bounding box center [238, 412] width 200 height 30
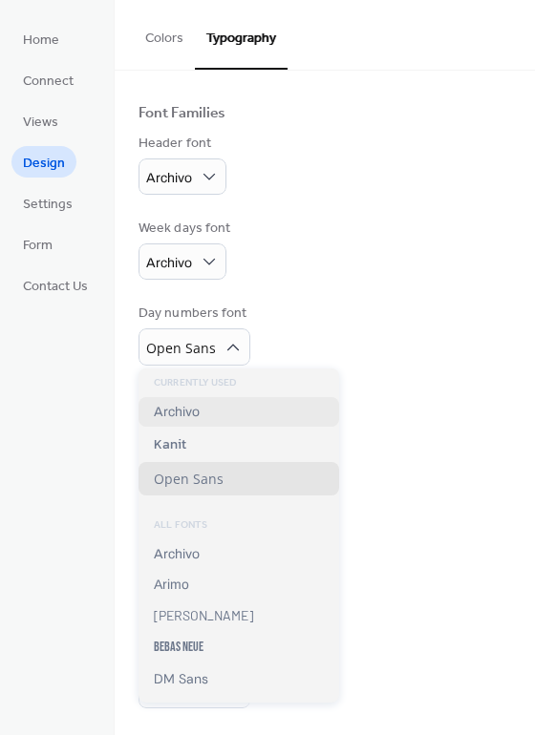
scroll to position [108, 0]
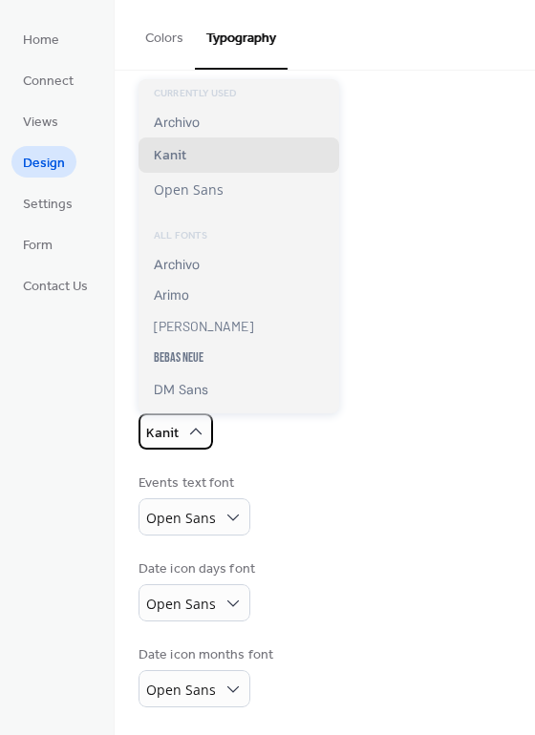
click at [184, 427] on div "Kanit" at bounding box center [175, 431] width 74 height 36
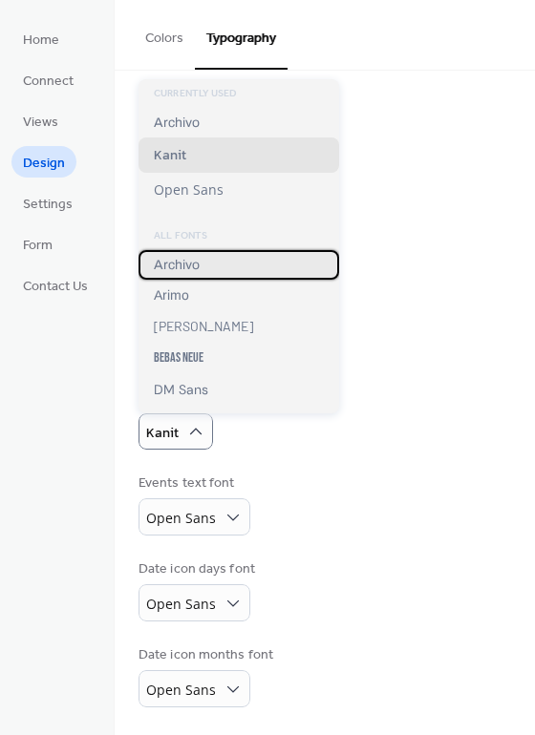
click at [223, 263] on div "Archivo" at bounding box center [238, 265] width 200 height 30
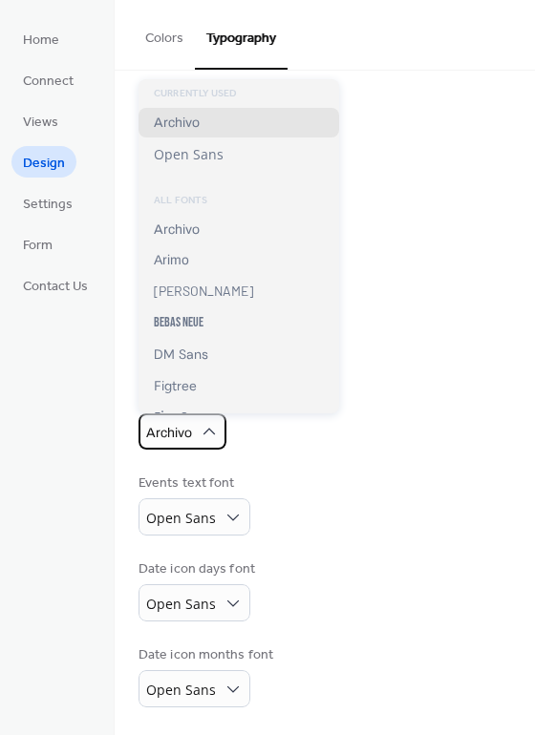
click at [194, 442] on div "Archivo" at bounding box center [182, 431] width 88 height 36
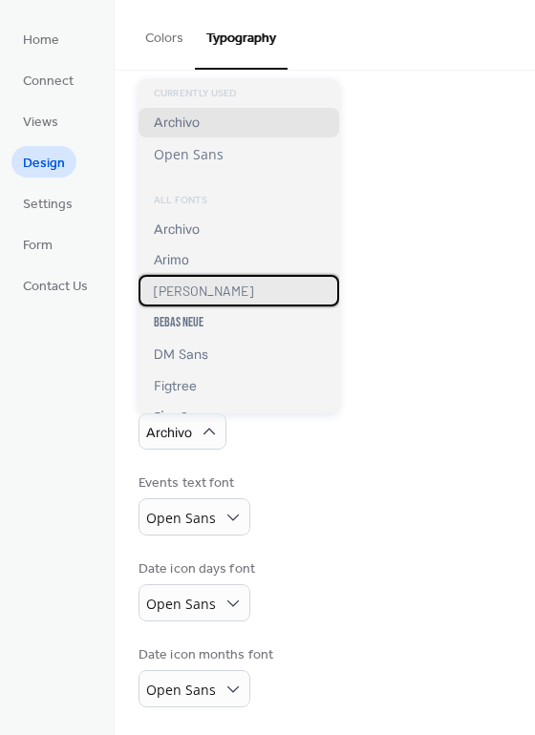
click at [203, 292] on div "[PERSON_NAME]" at bounding box center [238, 291] width 200 height 32
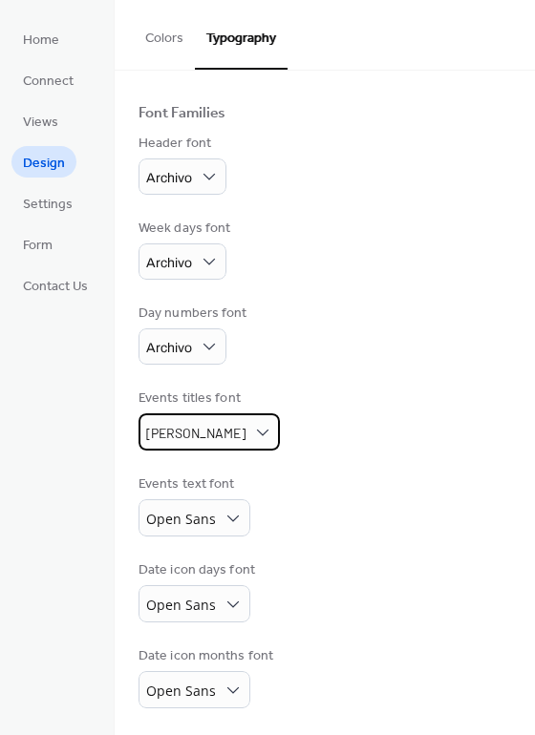
click at [180, 432] on span "[PERSON_NAME]" at bounding box center [195, 433] width 99 height 16
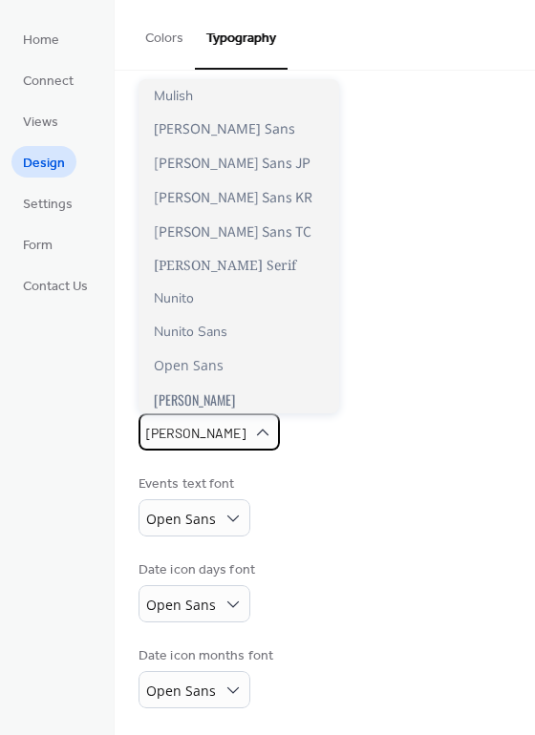
scroll to position [859, 0]
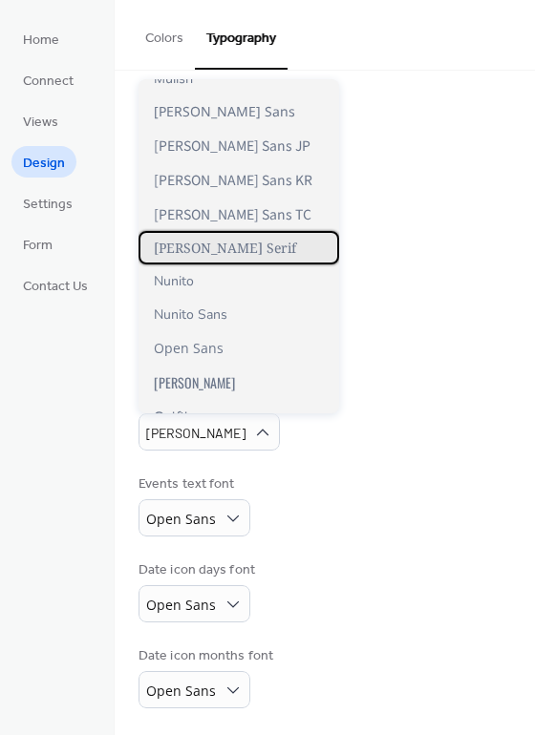
click at [204, 250] on span "[PERSON_NAME] Serif" at bounding box center [225, 248] width 142 height 18
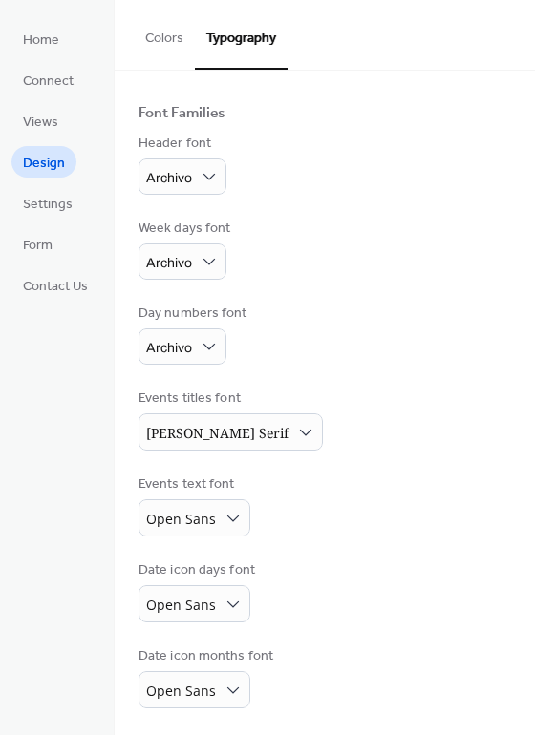
scroll to position [108, 0]
click at [218, 524] on div "Open Sans" at bounding box center [194, 517] width 112 height 37
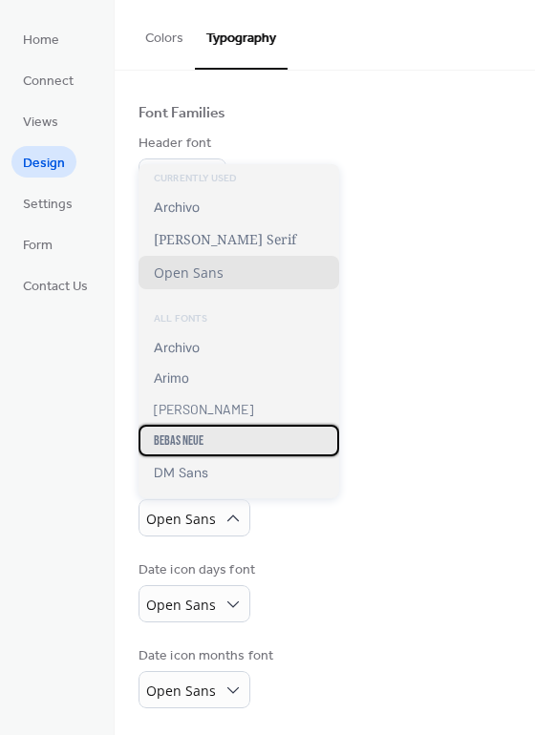
click at [223, 438] on div "Bebas Neue" at bounding box center [238, 441] width 200 height 32
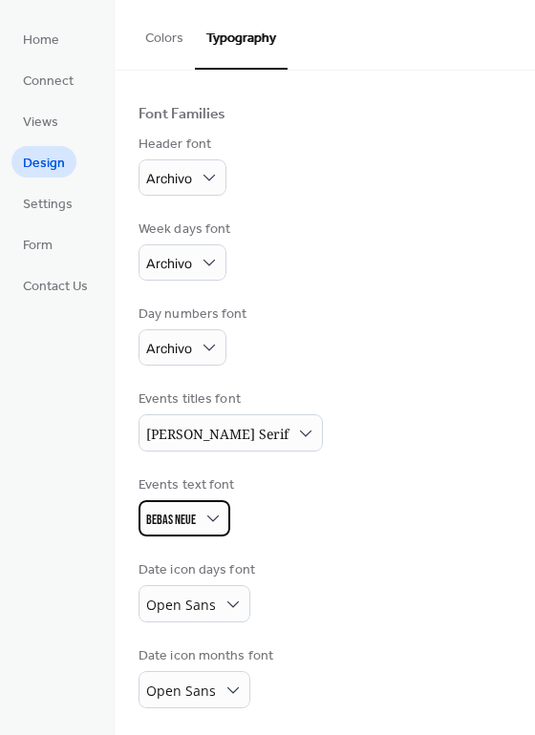
click at [180, 516] on span "Bebas Neue" at bounding box center [171, 520] width 50 height 16
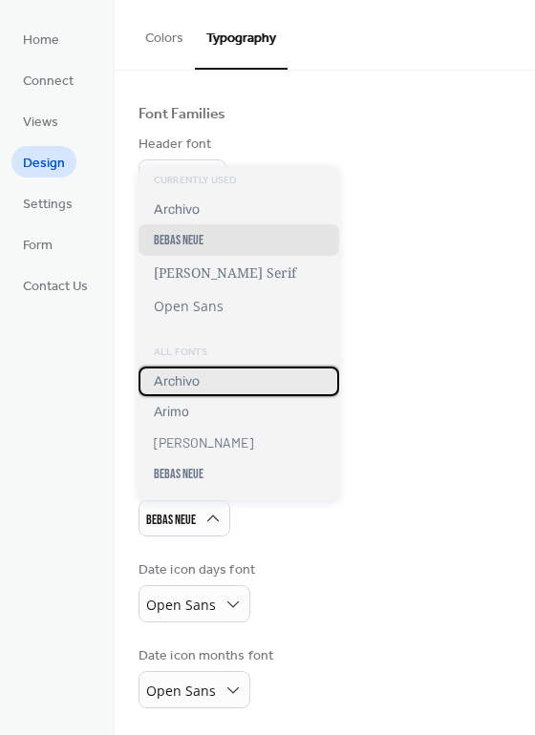
click at [211, 386] on div "Archivo" at bounding box center [238, 382] width 200 height 30
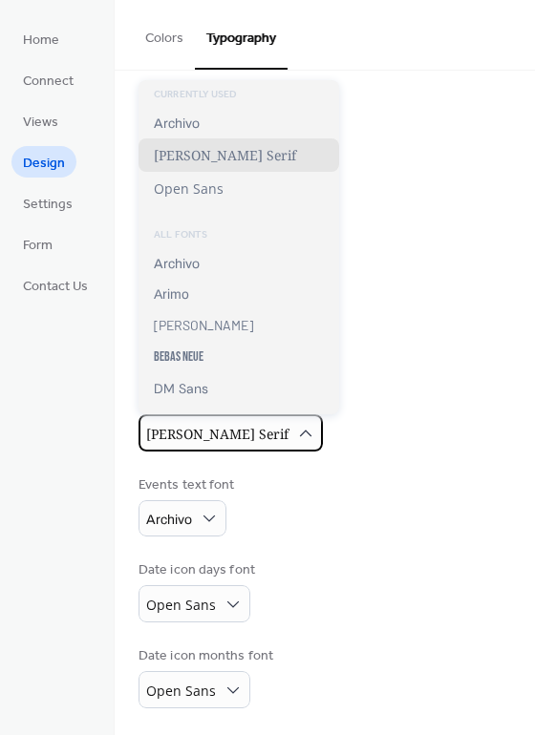
click at [215, 435] on div "[PERSON_NAME] Serif" at bounding box center [230, 432] width 184 height 37
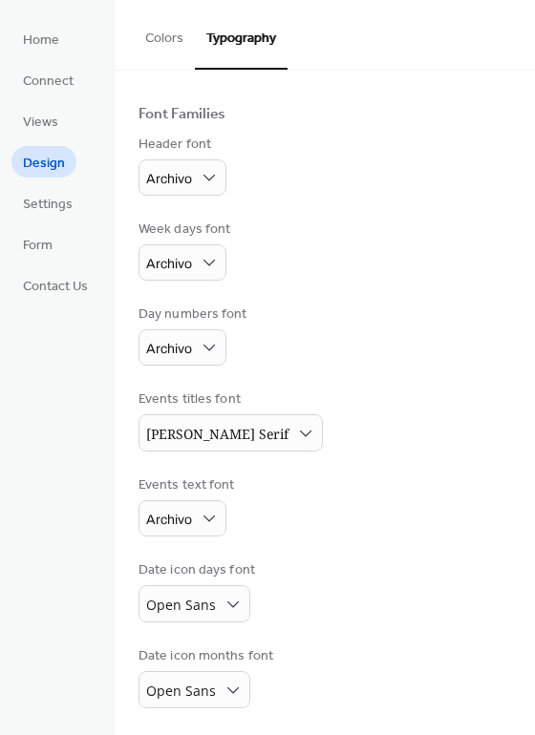
click at [300, 440] on div "Events titles font [PERSON_NAME] Serif" at bounding box center [324, 420] width 372 height 62
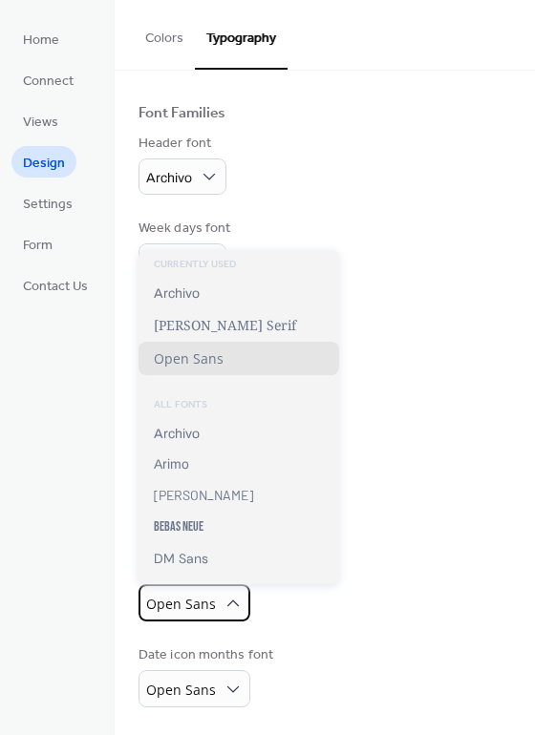
click at [198, 608] on span "Open Sans" at bounding box center [181, 604] width 70 height 18
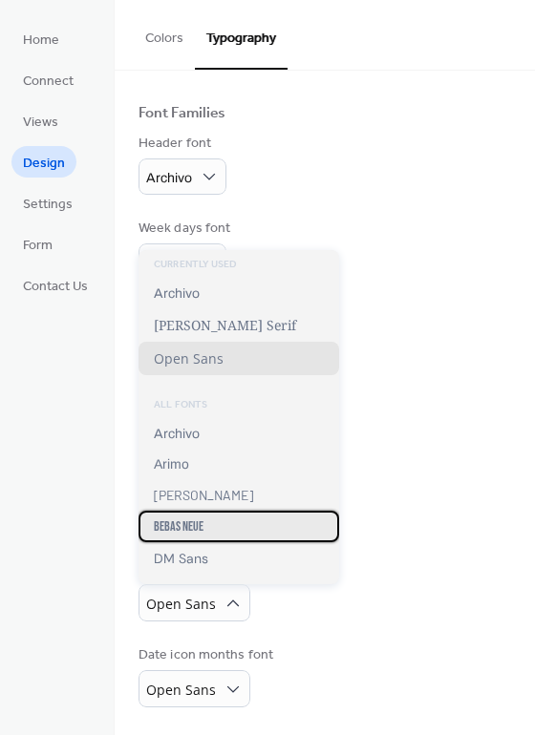
click at [200, 520] on span "Bebas Neue" at bounding box center [179, 526] width 50 height 16
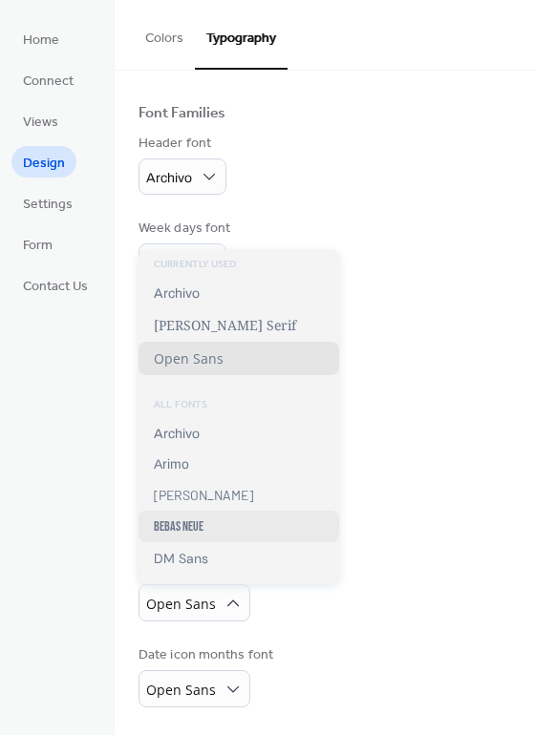
scroll to position [107, 0]
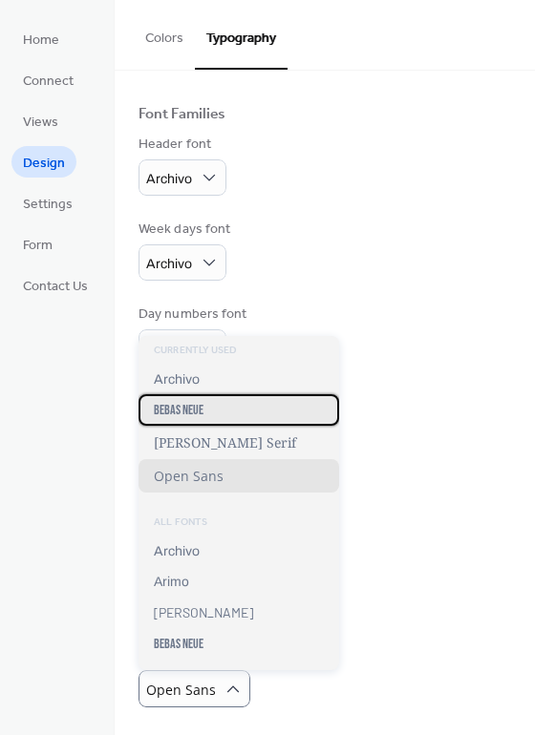
click at [234, 411] on div "Bebas Neue" at bounding box center [238, 410] width 200 height 32
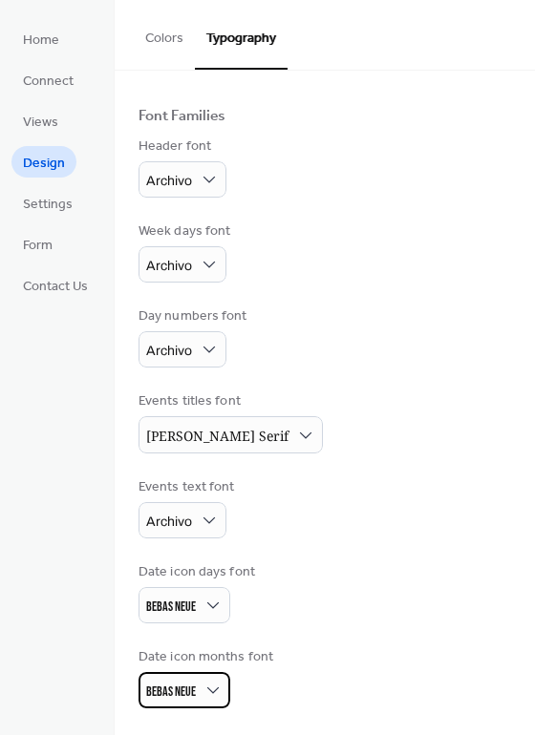
click at [199, 684] on div "Bebas Neue" at bounding box center [184, 690] width 92 height 36
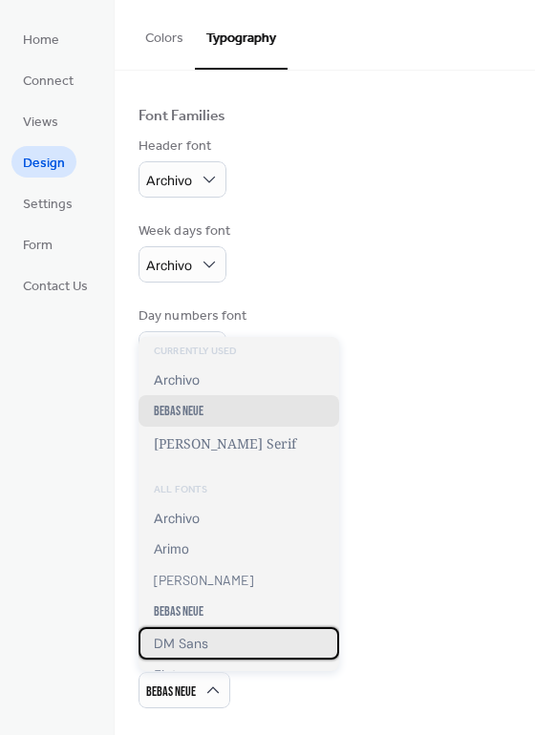
click at [200, 642] on span "DM Sans" at bounding box center [181, 643] width 54 height 17
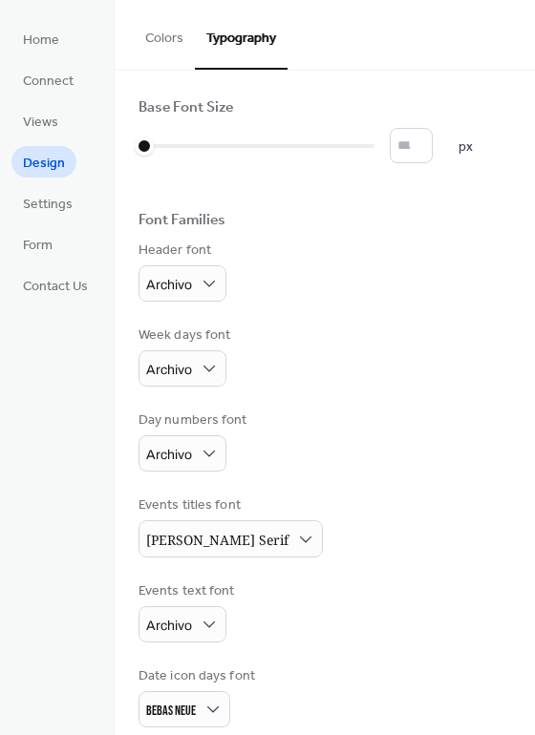
scroll to position [0, 0]
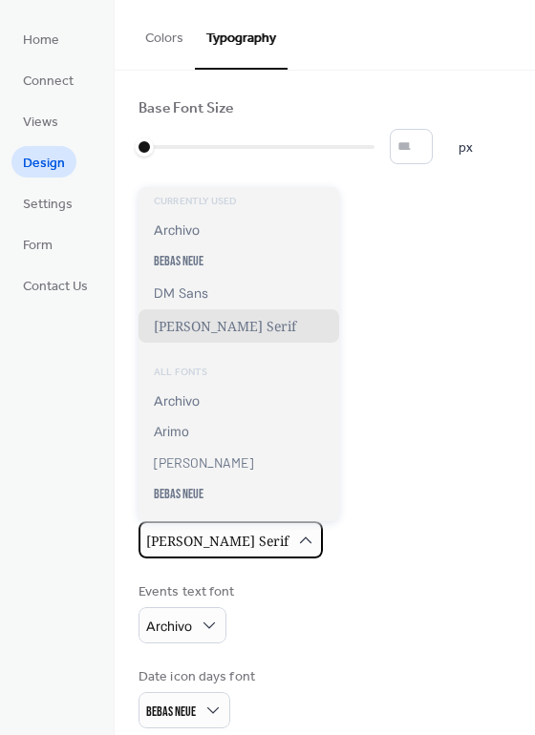
click at [200, 555] on span "[PERSON_NAME] Serif" at bounding box center [217, 543] width 142 height 26
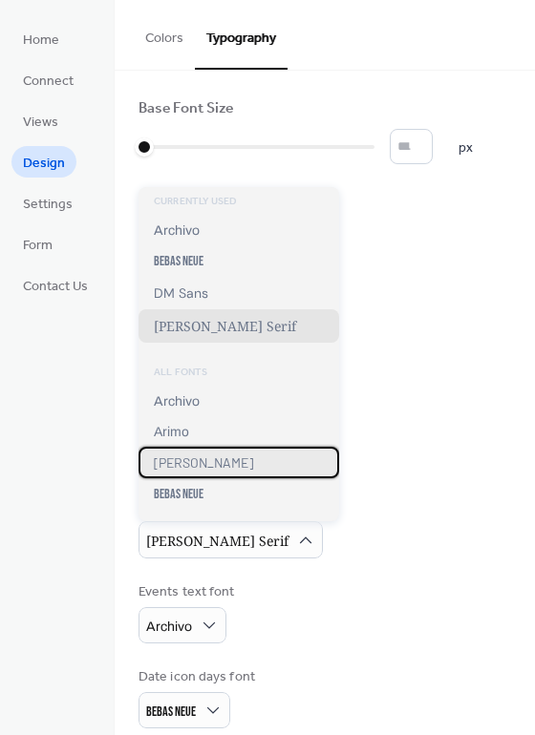
click at [212, 473] on div "[PERSON_NAME]" at bounding box center [238, 463] width 200 height 32
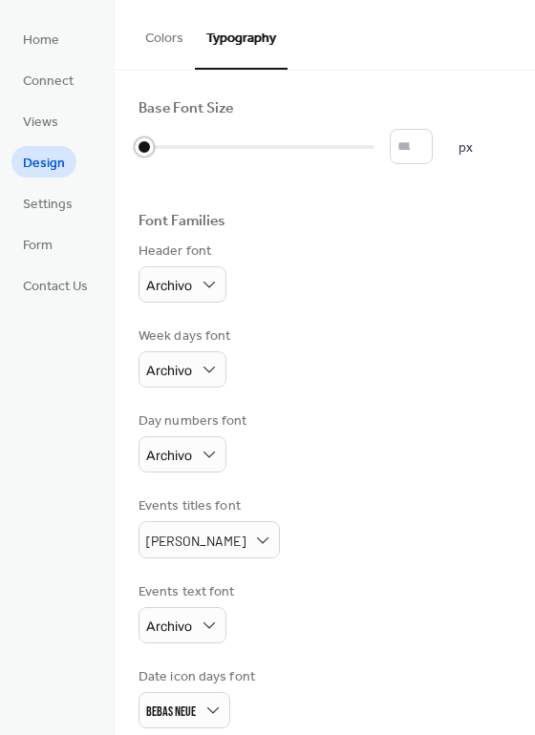
drag, startPoint x: 140, startPoint y: 142, endPoint x: 158, endPoint y: 142, distance: 18.1
click at [144, 142] on div at bounding box center [141, 147] width 6 height 31
click at [203, 145] on div at bounding box center [256, 147] width 236 height 31
click at [144, 143] on div at bounding box center [141, 147] width 6 height 31
type input "**"
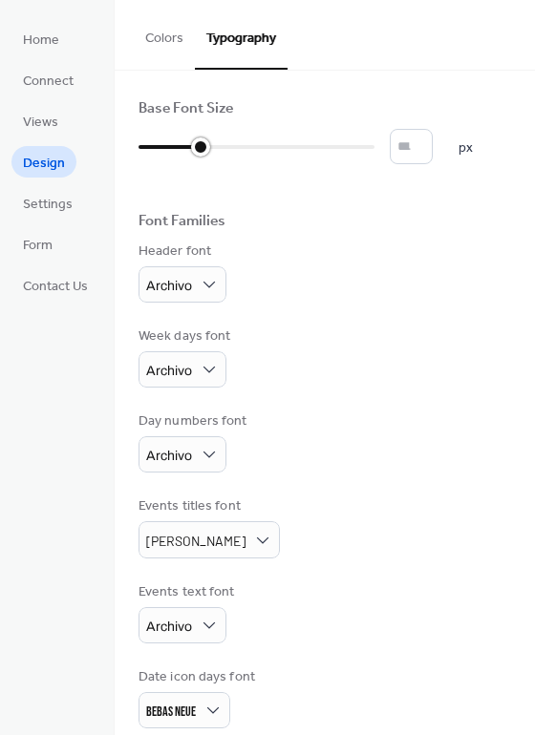
click at [185, 147] on div at bounding box center [256, 147] width 236 height 31
